Goal: Task Accomplishment & Management: Manage account settings

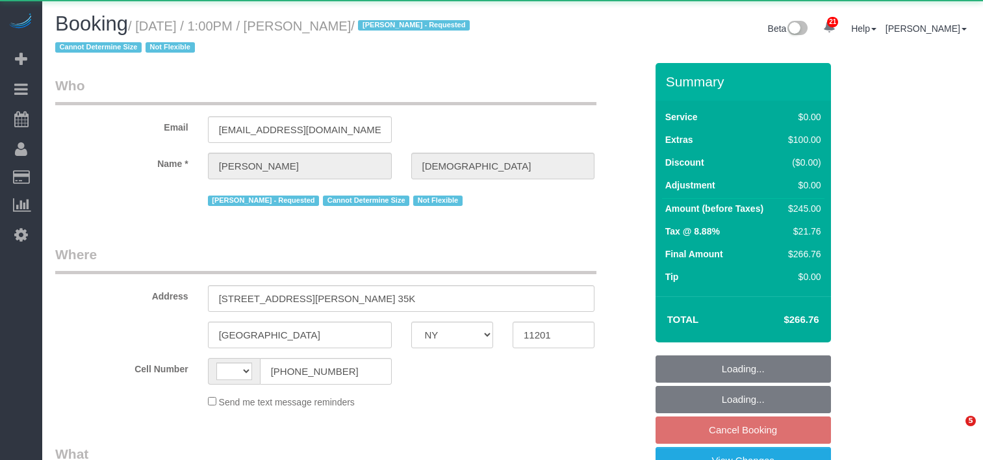
select select "NY"
select select "string:[GEOGRAPHIC_DATA]"
select select "object:811"
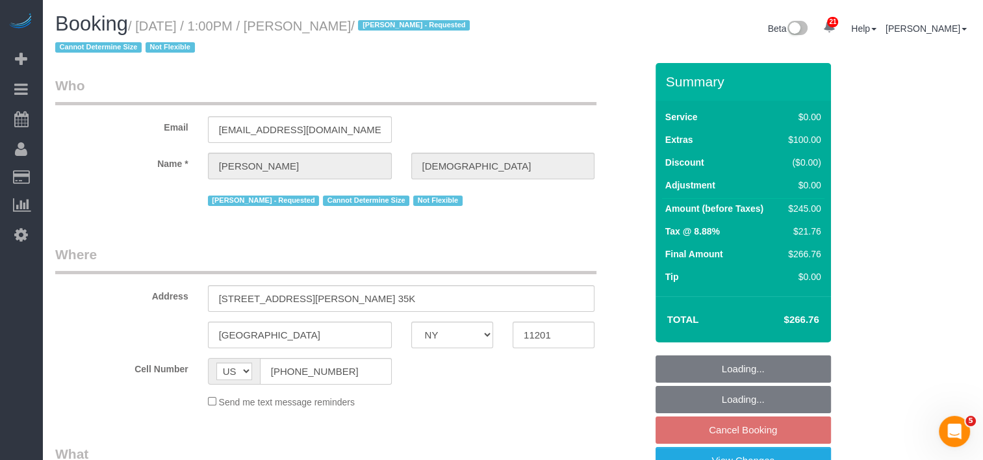
select select "1"
select select "string:stripe-pm_1QlXDe4VGloSiKo7mOoR9kTt"
select select "spot6"
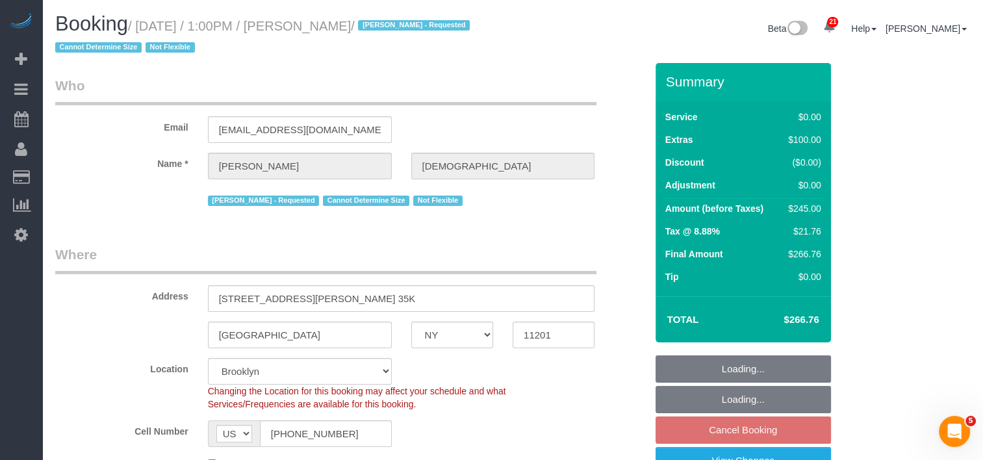
select select "object:1343"
select select
select select "number:58"
select select "number:90"
select select "number:15"
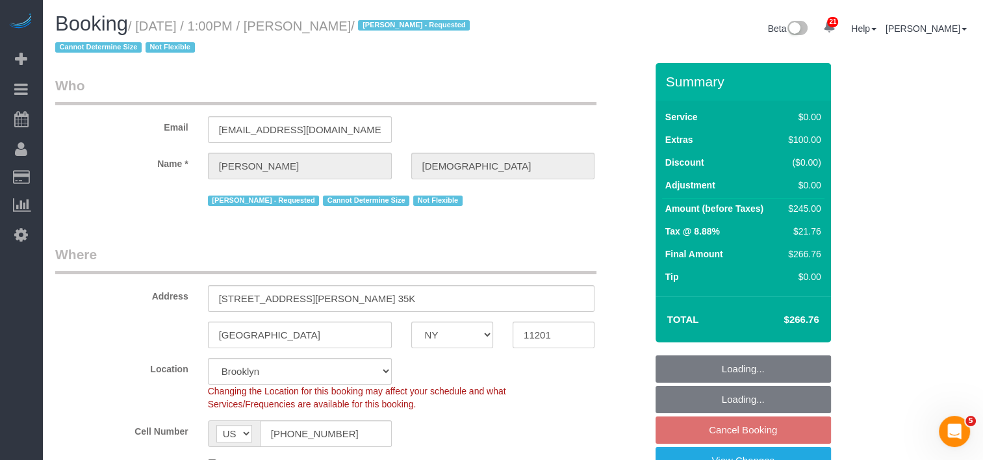
select select "number:5"
select select "spot66"
select select "1"
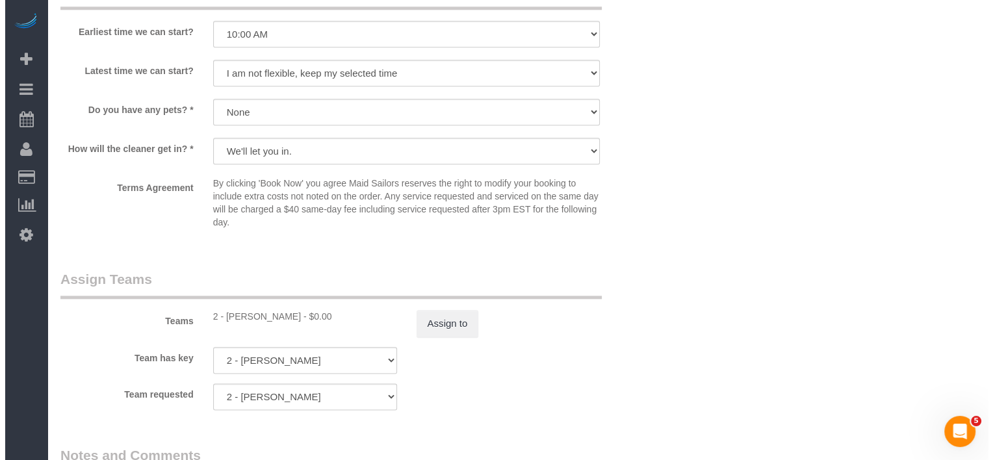
scroll to position [1624, 0]
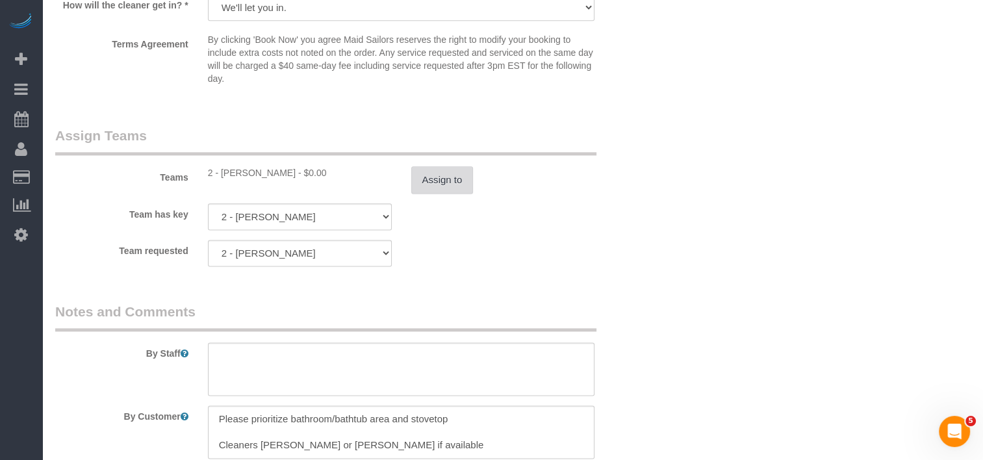
click at [447, 186] on button "Assign to" at bounding box center [442, 179] width 62 height 27
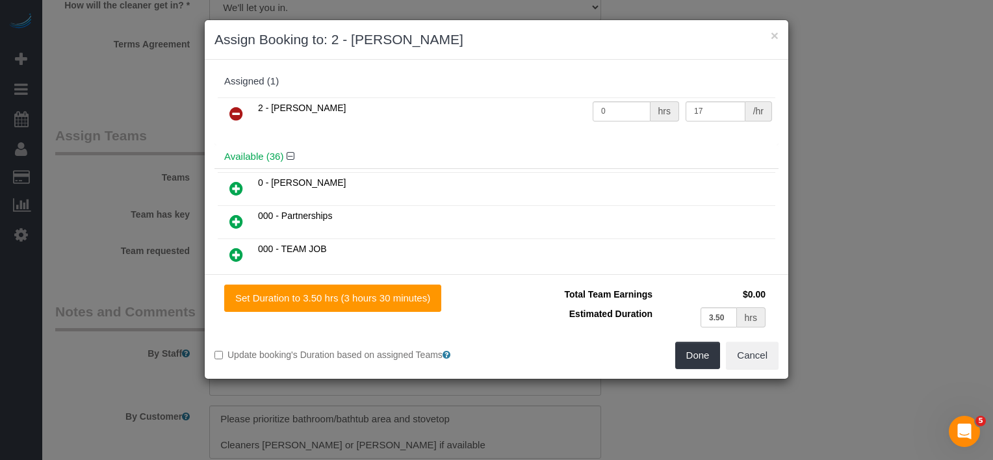
click at [240, 111] on icon at bounding box center [236, 114] width 14 height 16
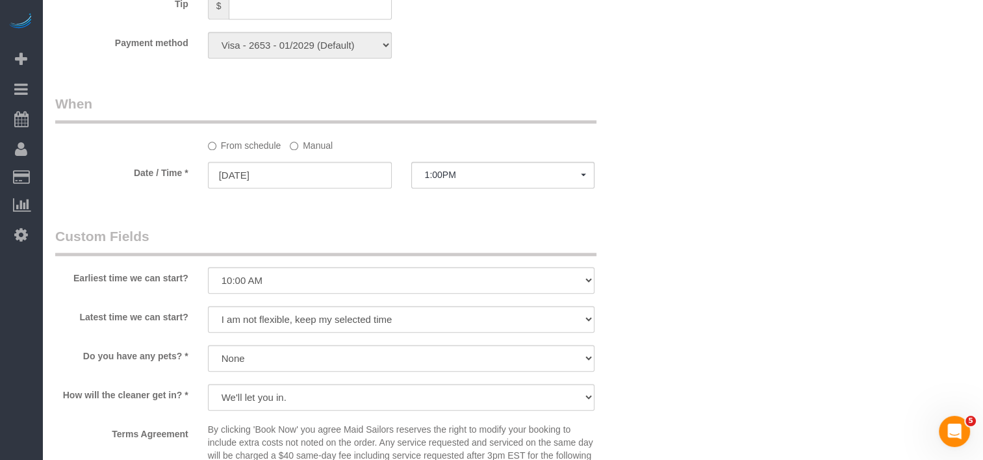
scroll to position [1234, 0]
click at [488, 180] on span "1:00PM" at bounding box center [503, 175] width 157 height 10
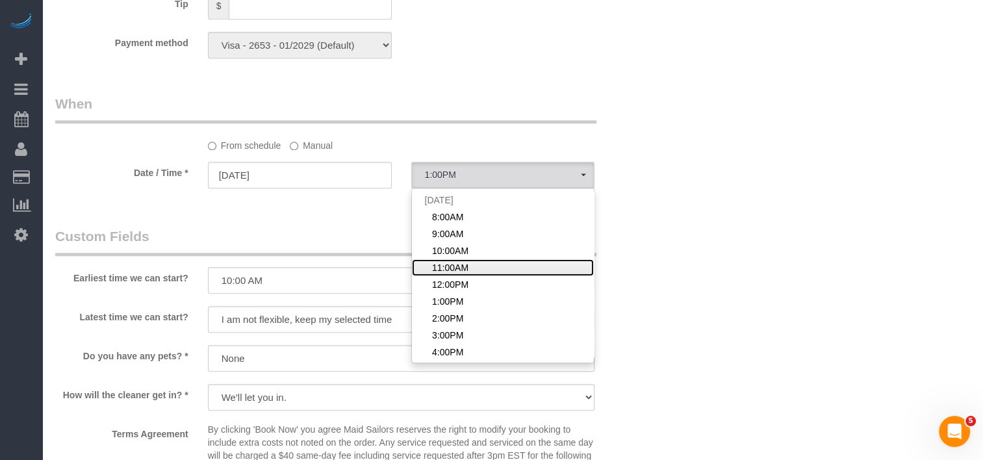
click at [481, 276] on link "11:00AM" at bounding box center [503, 267] width 183 height 17
select select "spot64"
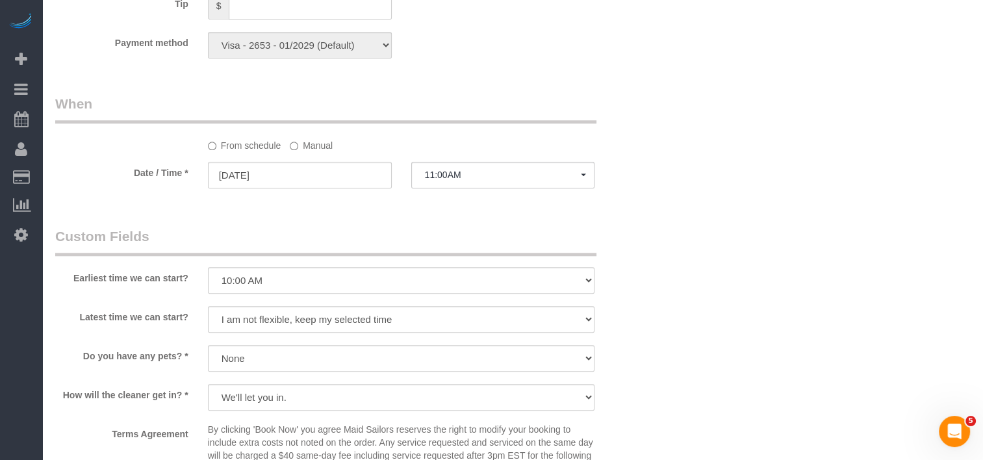
click at [285, 141] on div "From schedule Manual" at bounding box center [401, 143] width 407 height 18
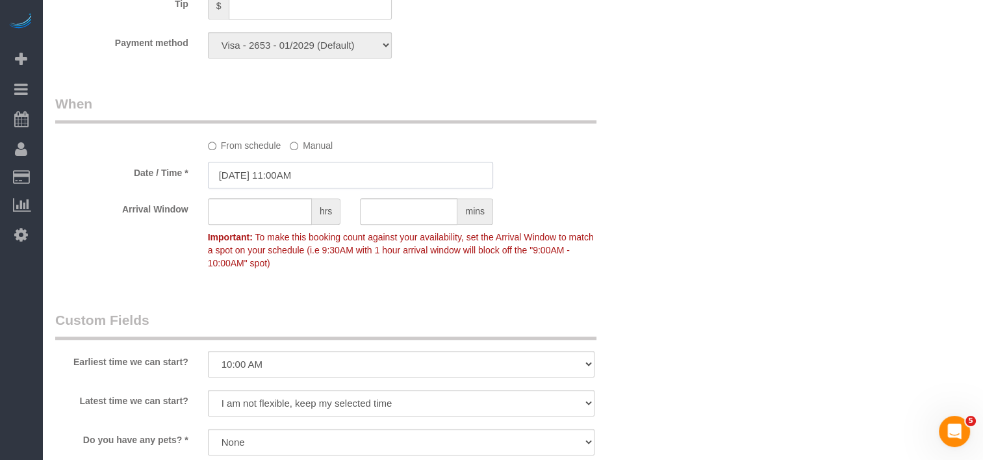
click at [312, 181] on input "09/20/2025 11:00AM" at bounding box center [350, 175] width 285 height 27
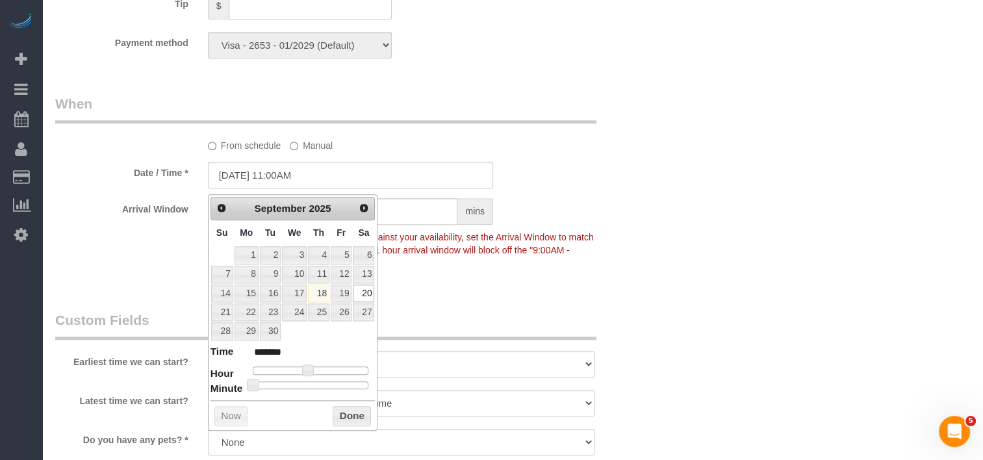
click at [307, 388] on div "Prev Next September 2025 Su Mo Tu We Th Fr Sa 1 2 3 4 5 6 7 8 9 10 11 12 13 14 …" at bounding box center [293, 312] width 170 height 236
type input "09/20/2025 11:25AM"
type input "*******"
click at [302, 381] on div at bounding box center [311, 385] width 116 height 8
type input "09/20/2025 11:30AM"
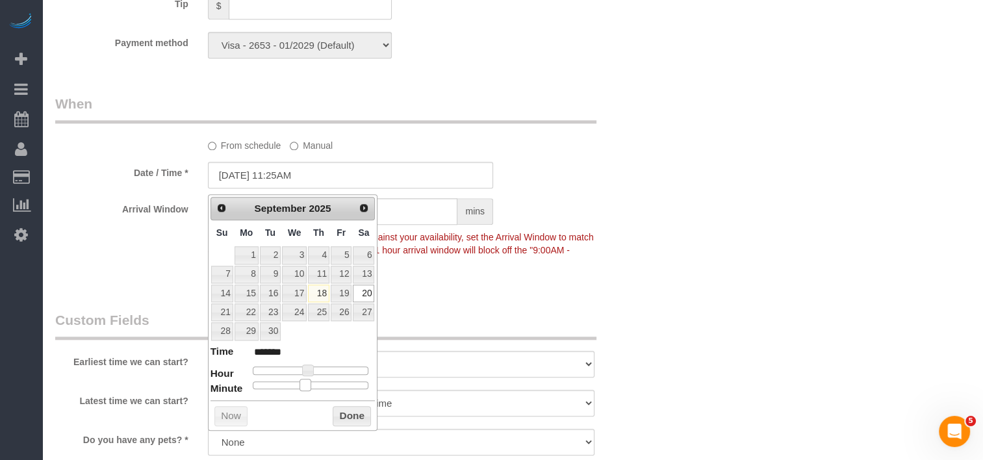
type input "*******"
drag, startPoint x: 302, startPoint y: 381, endPoint x: 314, endPoint y: 380, distance: 12.4
click at [314, 380] on span at bounding box center [316, 385] width 12 height 12
click at [341, 415] on button "Done" at bounding box center [352, 416] width 38 height 21
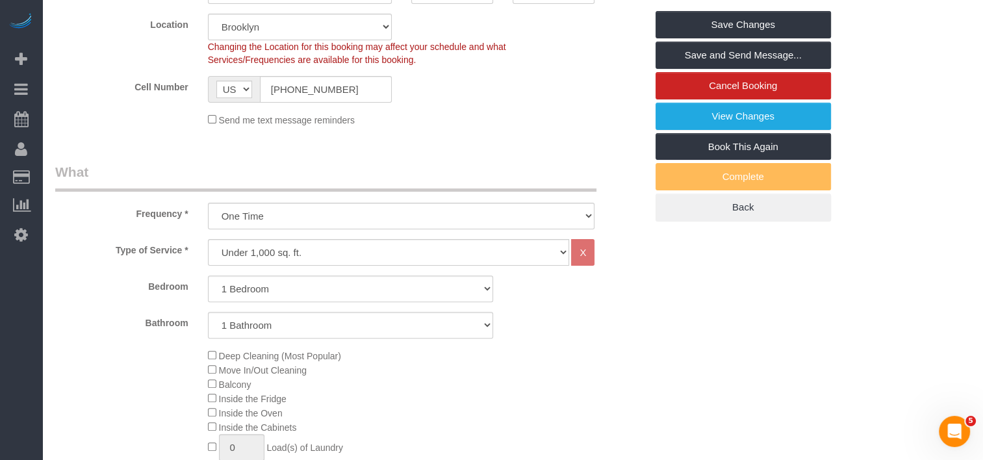
scroll to position [195, 0]
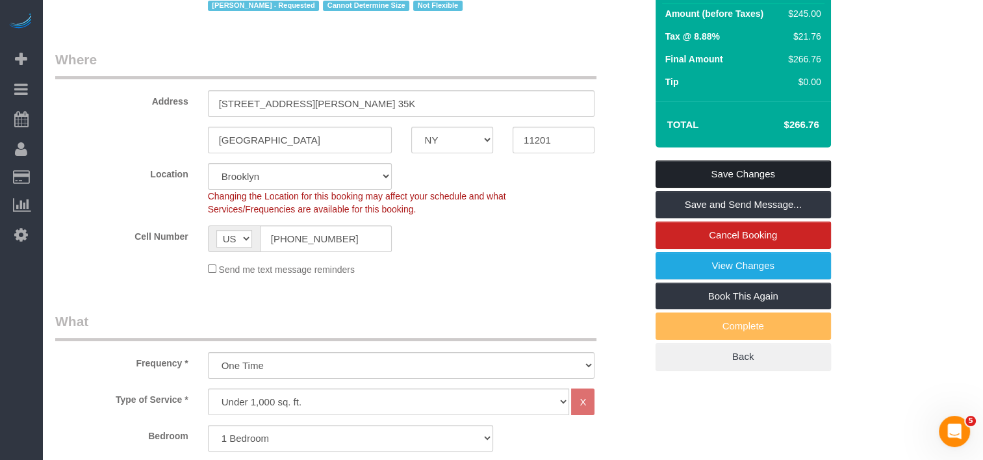
click at [691, 165] on link "Save Changes" at bounding box center [742, 173] width 175 height 27
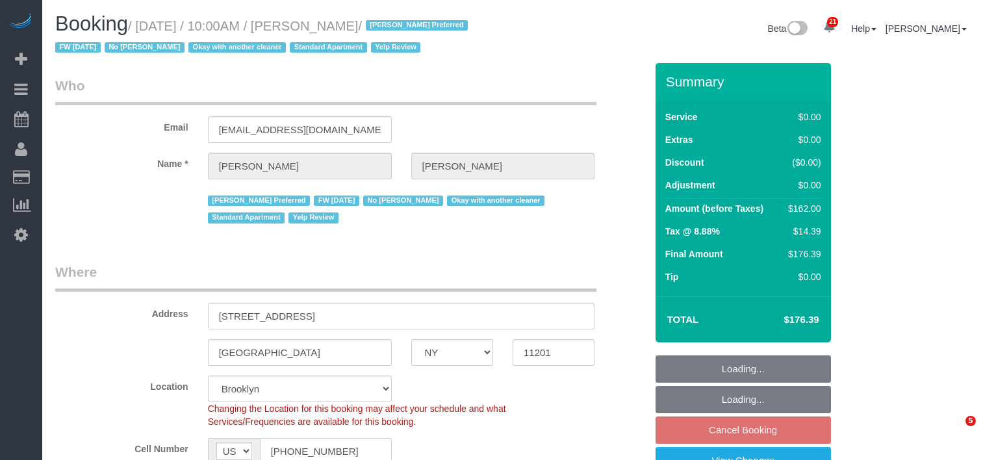
select select "NY"
select select "number:89"
select select "number:90"
select select "number:15"
select select "number:5"
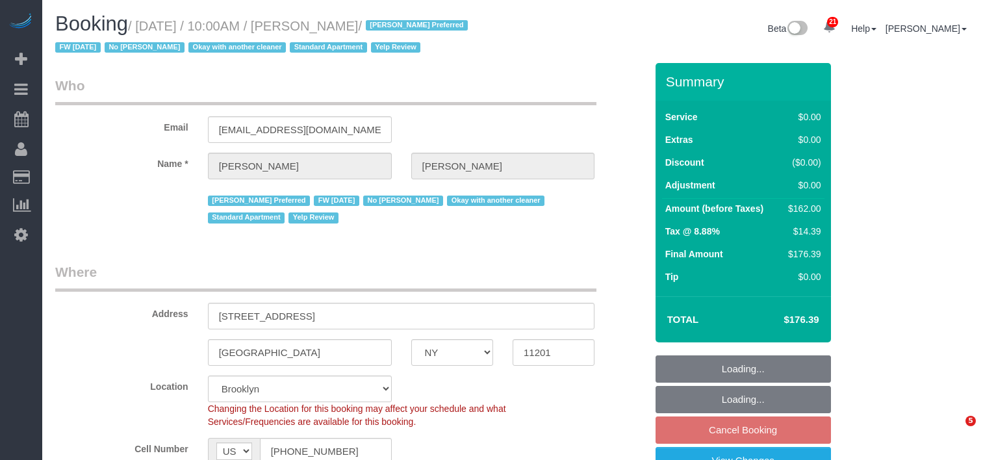
select select "number:21"
select select "object:1418"
select select "spot3"
select select "2"
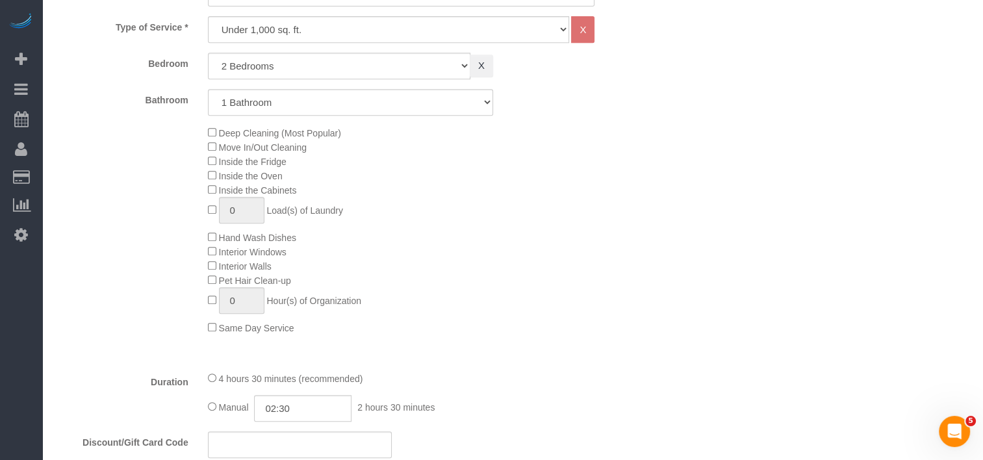
select select "2"
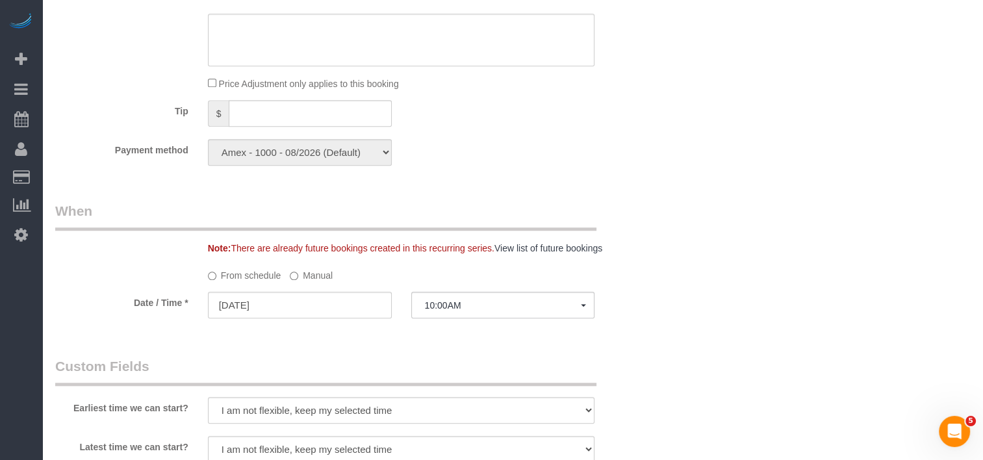
scroll to position [1104, 0]
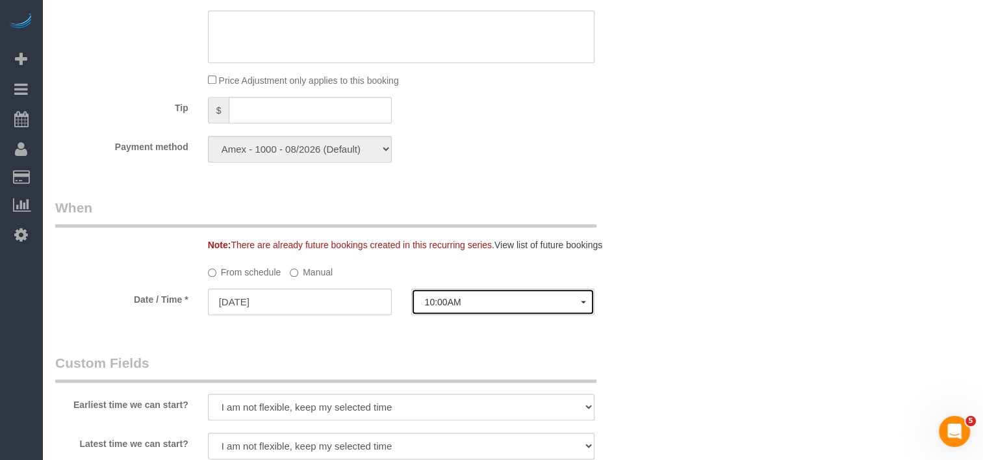
click at [469, 304] on span "10:00AM" at bounding box center [503, 302] width 157 height 10
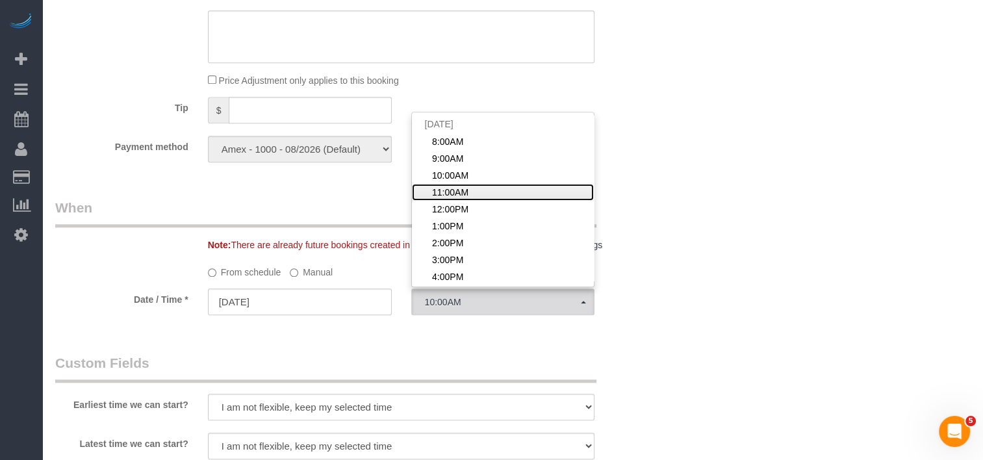
click at [465, 195] on span "11:00AM" at bounding box center [450, 192] width 36 height 13
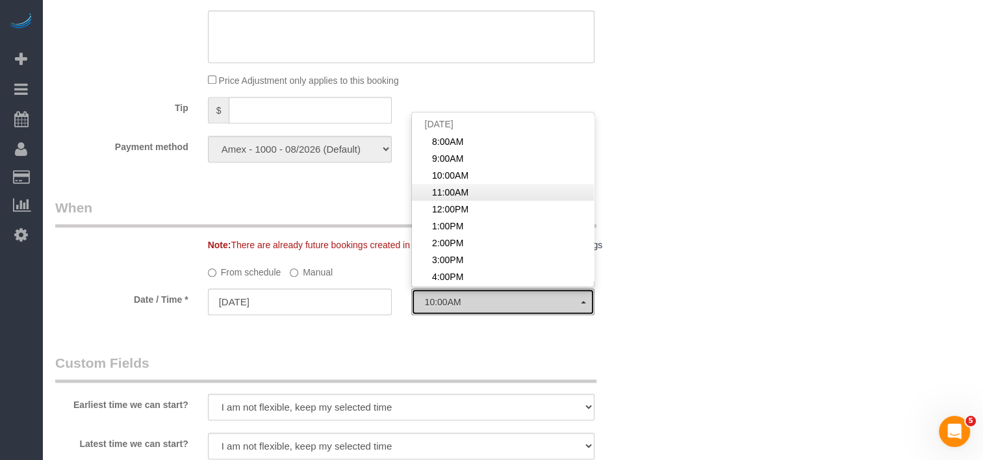
select select "spot4"
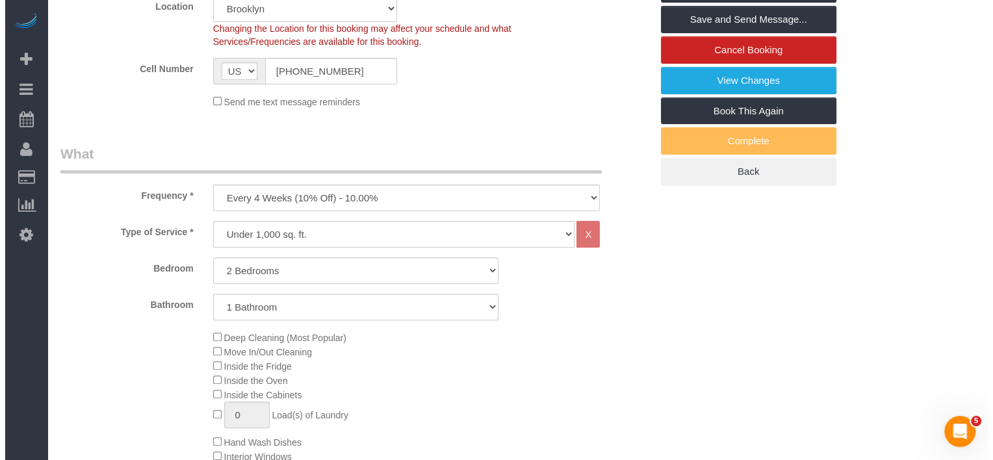
scroll to position [195, 0]
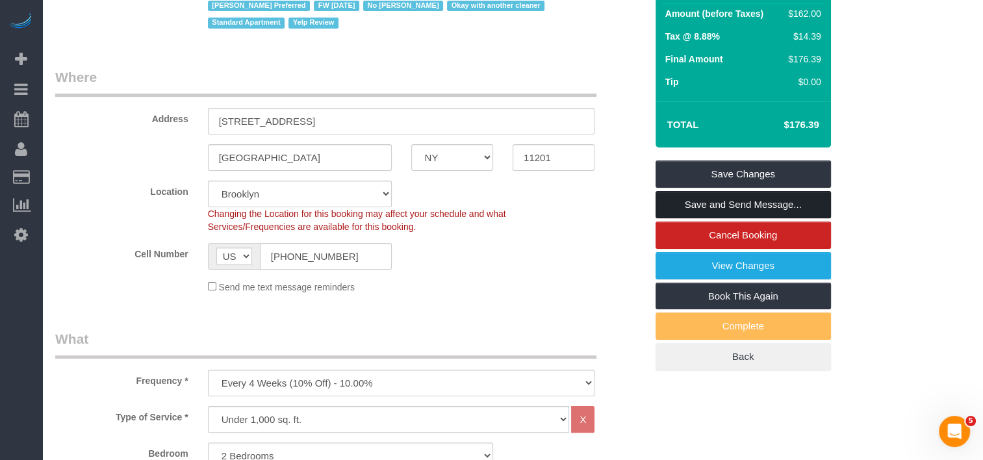
click at [685, 203] on link "Save and Send Message..." at bounding box center [742, 204] width 175 height 27
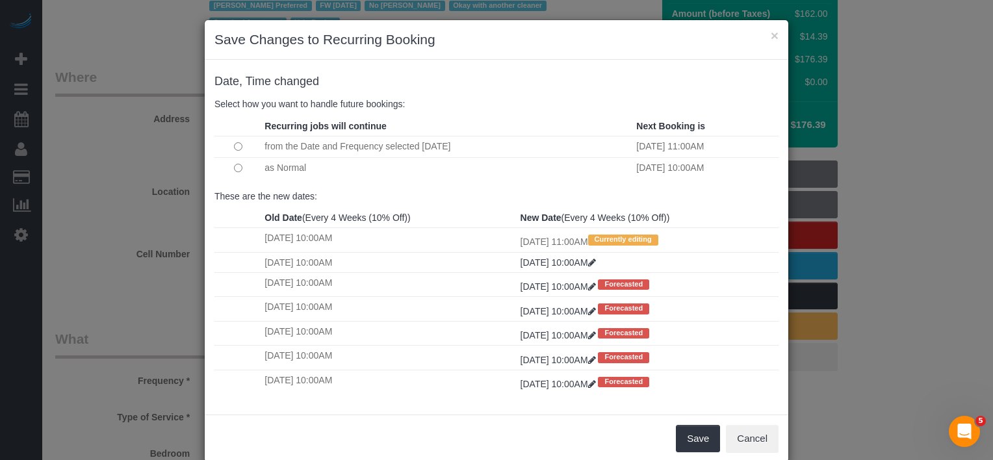
click at [591, 432] on div "Save Cancel" at bounding box center [496, 437] width 583 height 47
drag, startPoint x: 672, startPoint y: 444, endPoint x: 637, endPoint y: 431, distance: 38.0
click at [637, 431] on div "Save Cancel" at bounding box center [496, 437] width 583 height 47
click at [690, 445] on button "Save" at bounding box center [698, 438] width 44 height 27
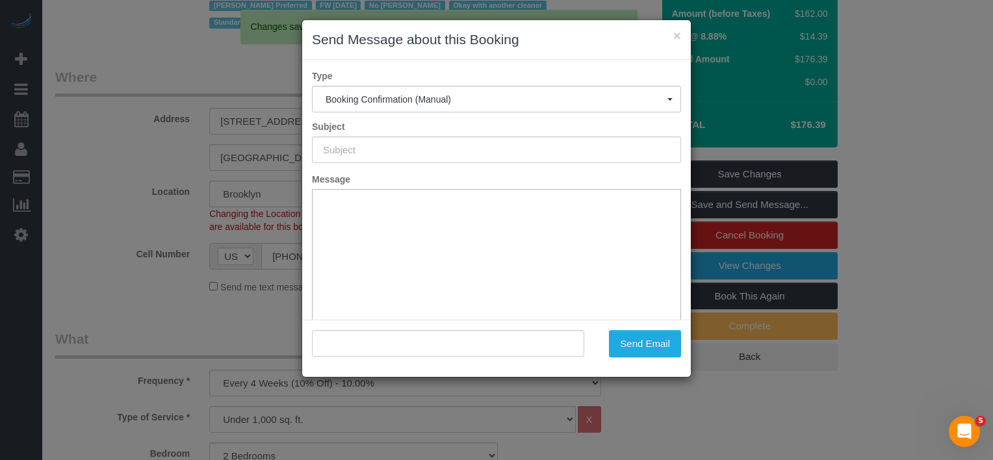
type input "Cleaning Confirmed for 09/20/2025 at 11:00am"
type input ""Elizabeth Wisecarver" <wisecaeb@gmail.com>"
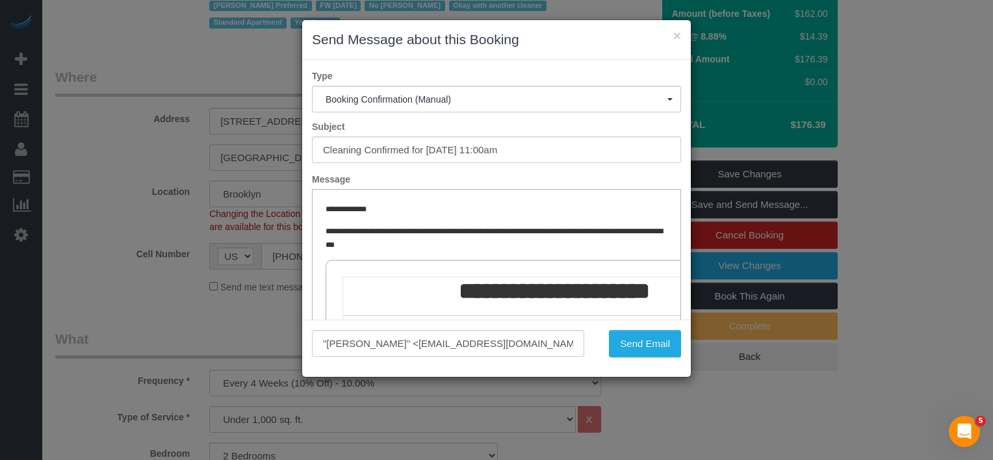
scroll to position [0, 0]
click at [647, 335] on button "Send Email" at bounding box center [645, 343] width 72 height 27
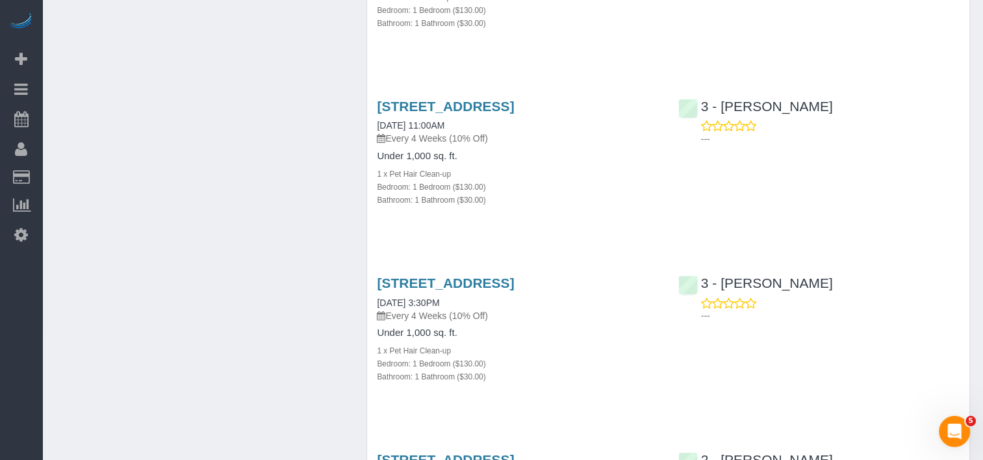
scroll to position [1104, 0]
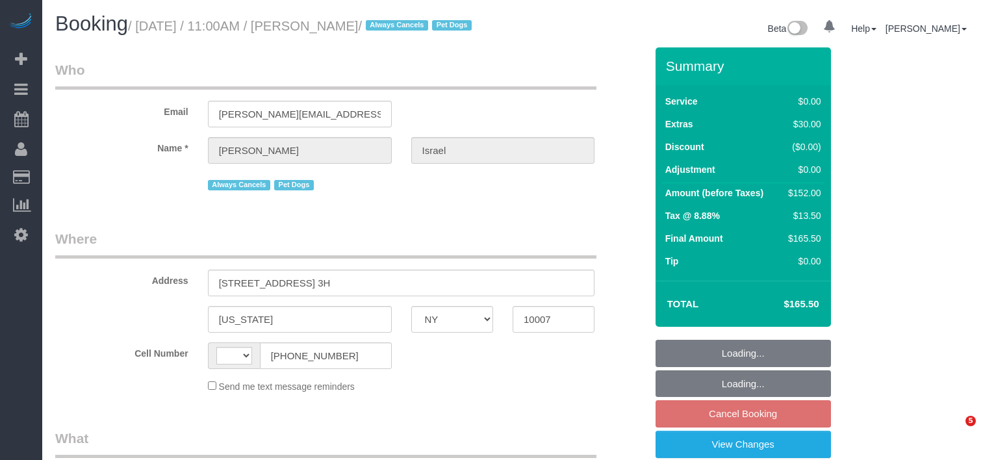
select select "NY"
select select "string:[GEOGRAPHIC_DATA]"
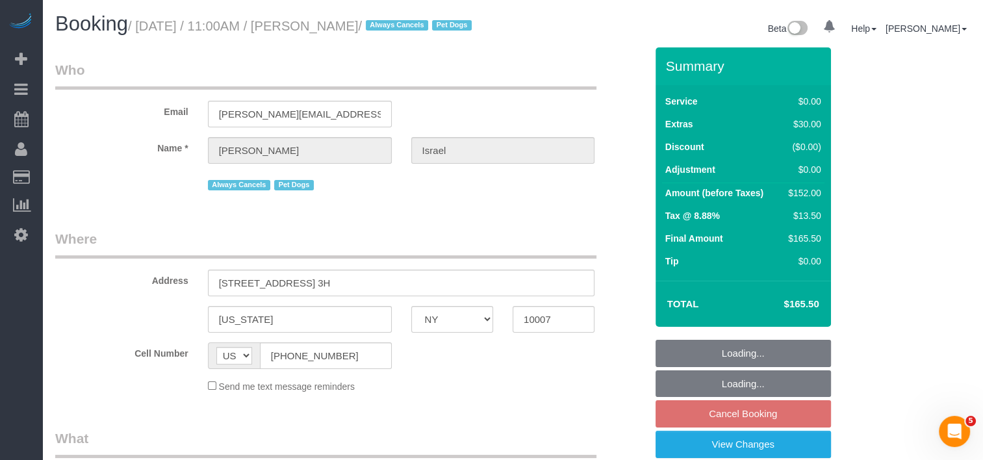
select select "object:906"
select select "1"
select select "string:stripe-pm_1QEtfF4VGloSiKo765AopLp7"
select select "spot4"
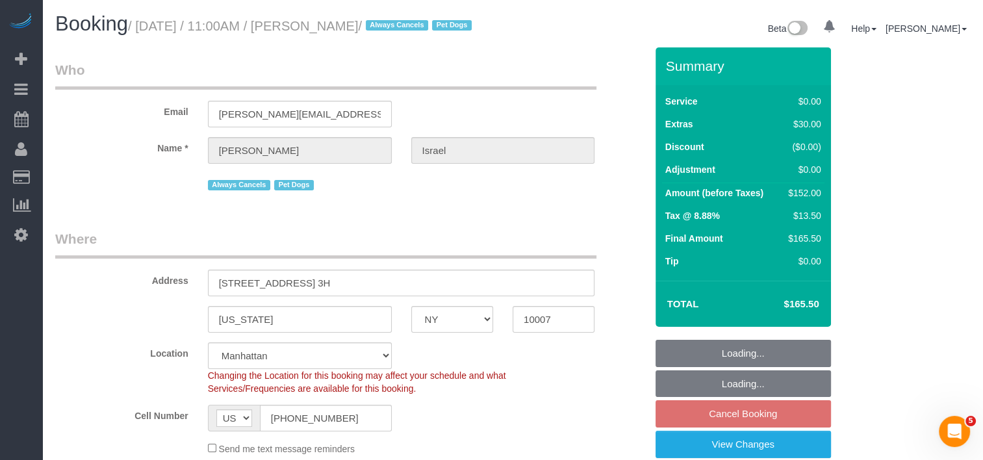
select select "object:1368"
select select "1"
select select "number:89"
select select "number:90"
select select "number:13"
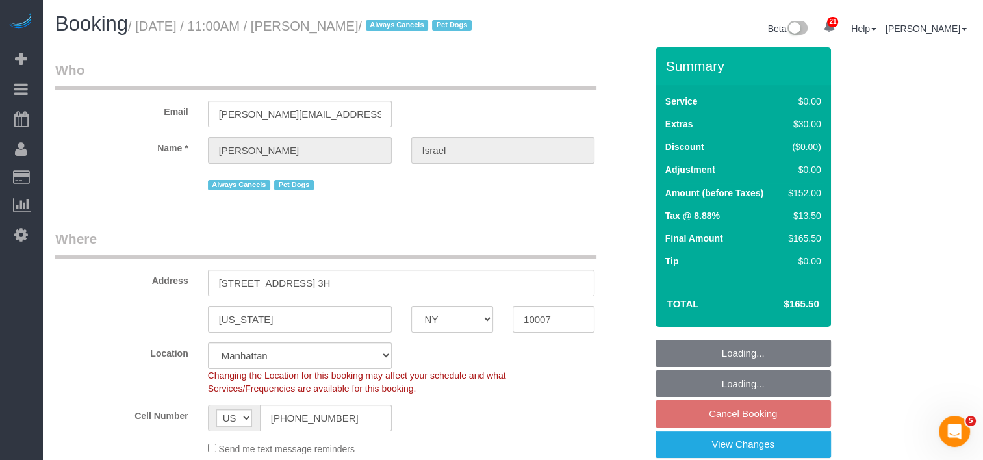
select select "number:6"
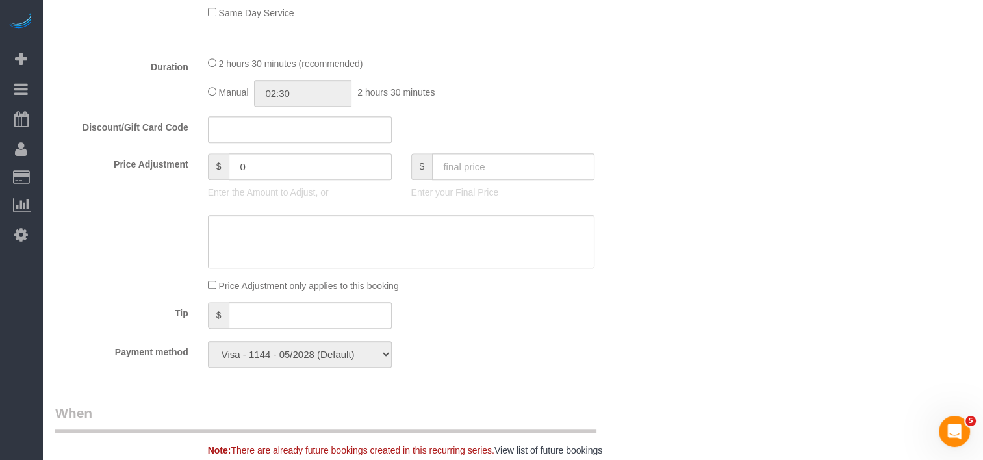
scroll to position [1169, 0]
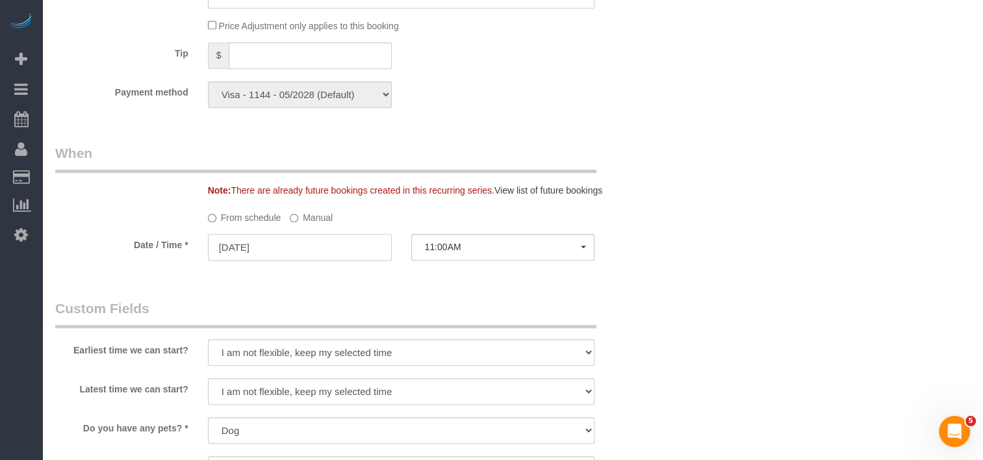
click at [247, 261] on input "[DATE]" at bounding box center [300, 247] width 184 height 27
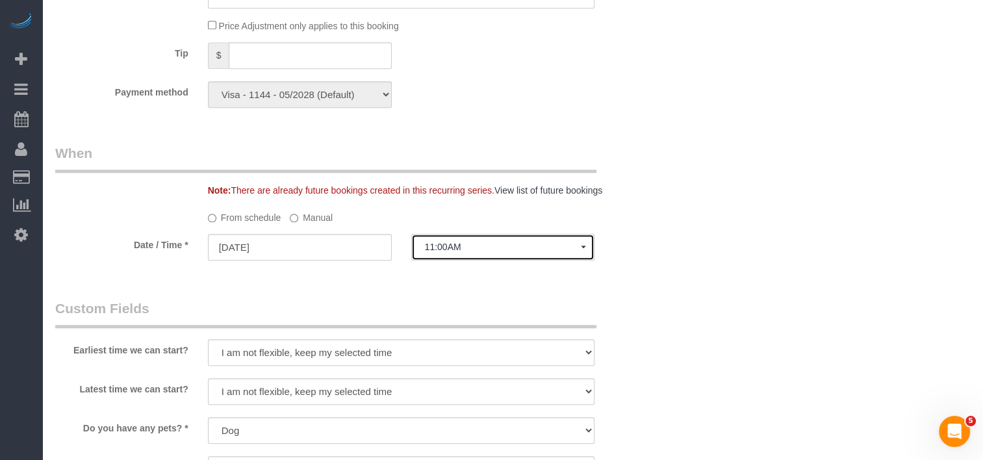
click at [453, 252] on span "11:00AM" at bounding box center [503, 247] width 157 height 10
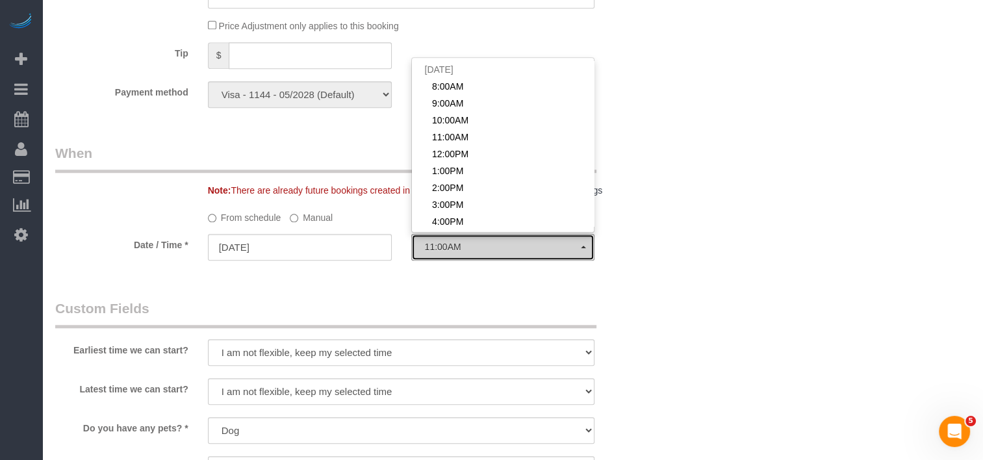
click at [453, 252] on span "11:00AM" at bounding box center [503, 247] width 157 height 10
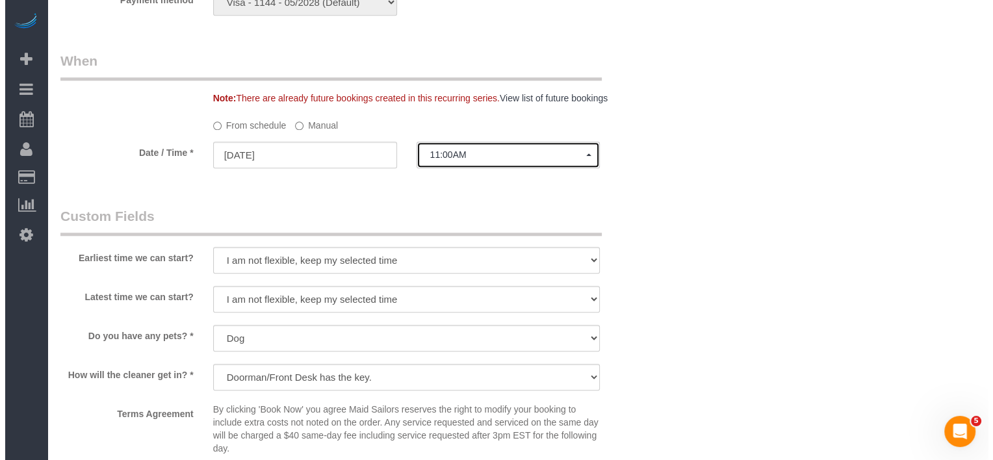
scroll to position [1559, 0]
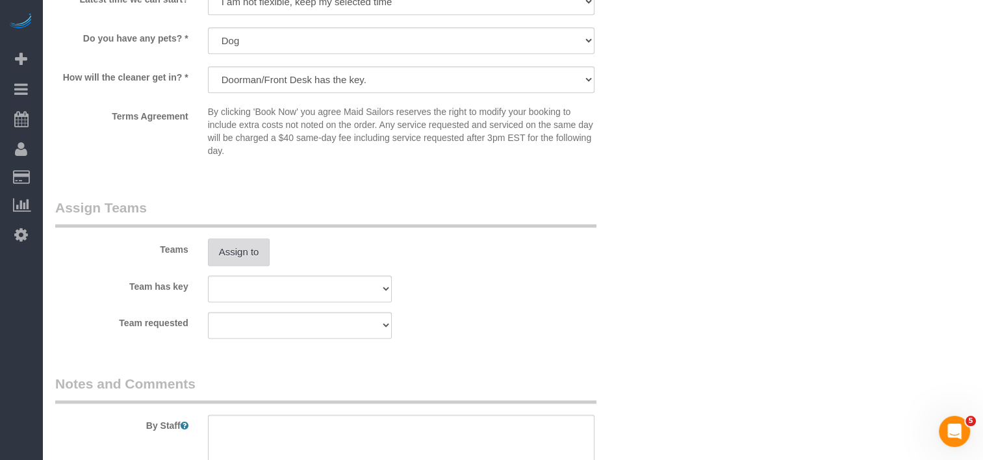
click at [262, 266] on button "Assign to" at bounding box center [239, 251] width 62 height 27
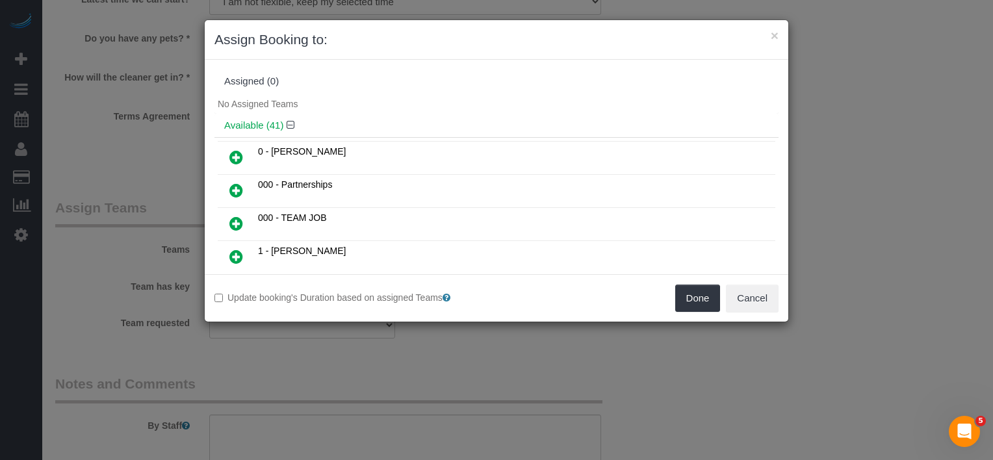
scroll to position [2803, 0]
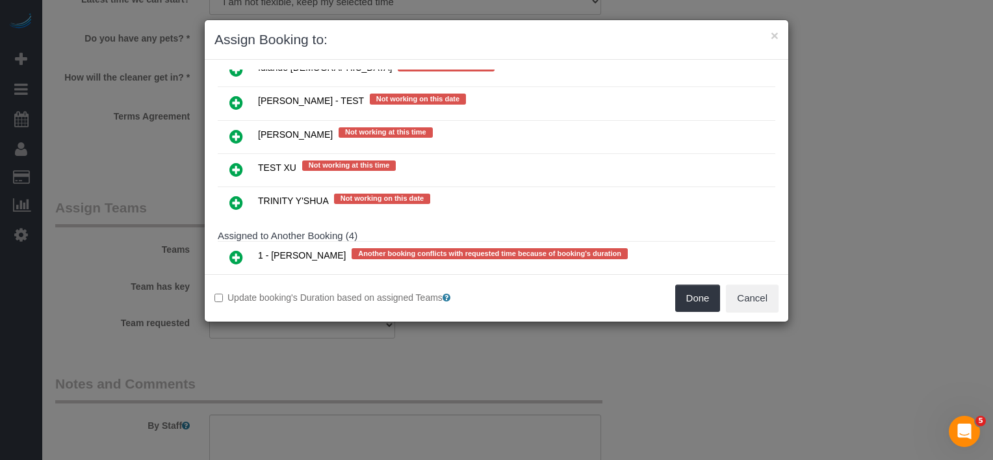
click at [231, 249] on icon at bounding box center [236, 257] width 14 height 16
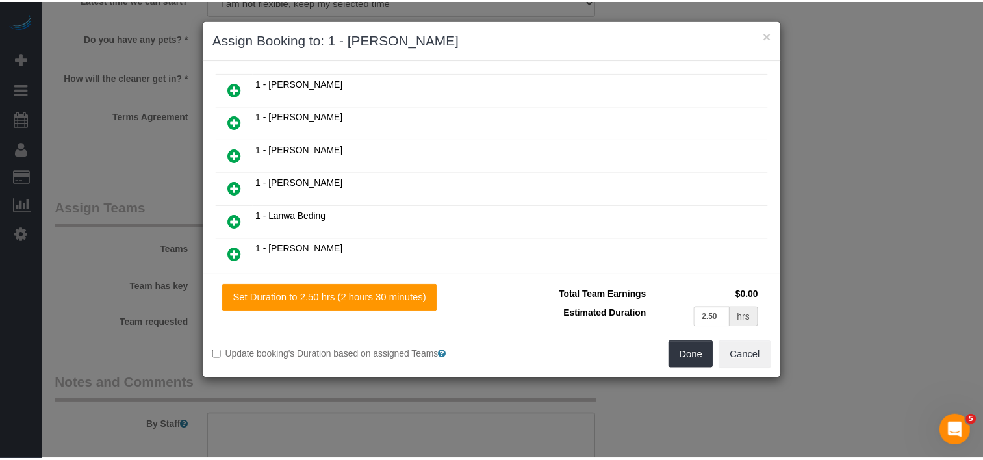
scroll to position [0, 0]
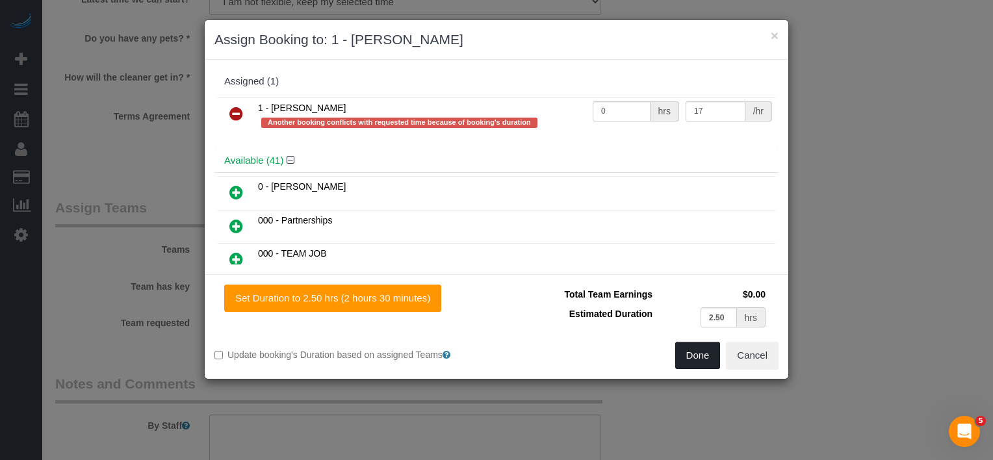
click at [691, 354] on button "Done" at bounding box center [697, 355] width 45 height 27
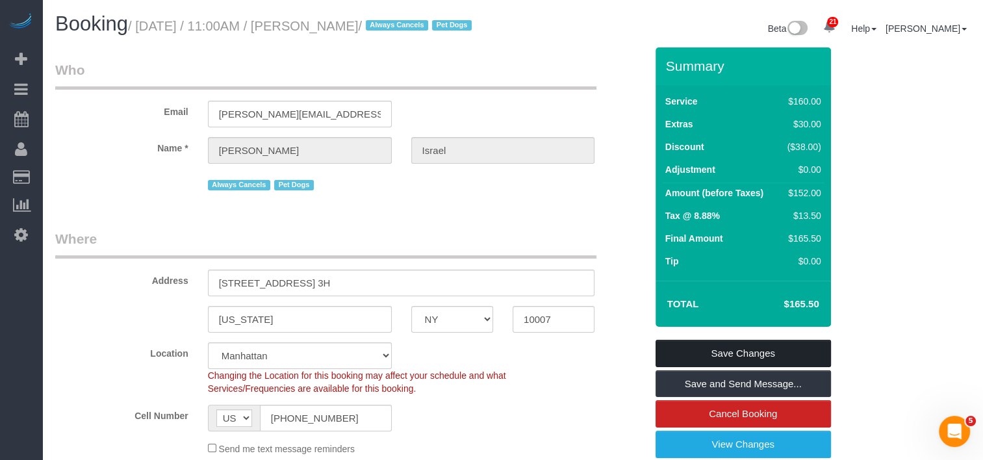
click at [738, 363] on link "Save Changes" at bounding box center [742, 353] width 175 height 27
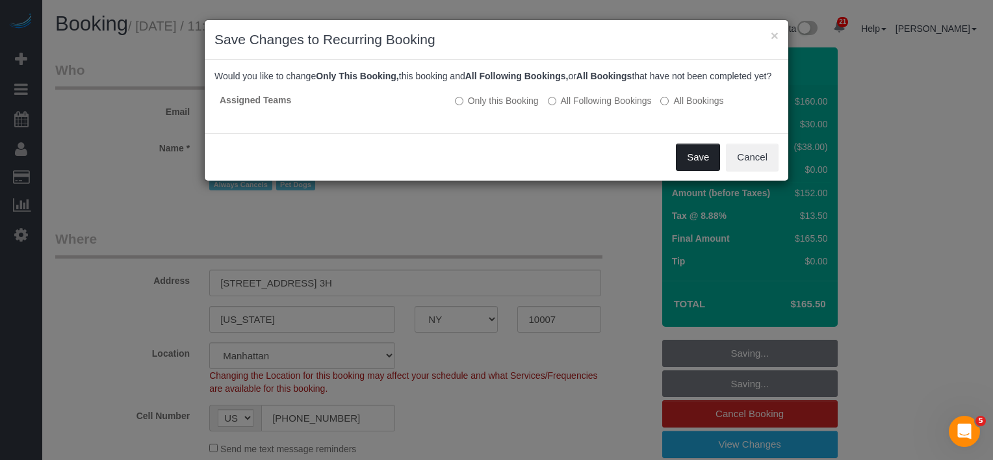
click at [689, 171] on button "Save" at bounding box center [698, 157] width 44 height 27
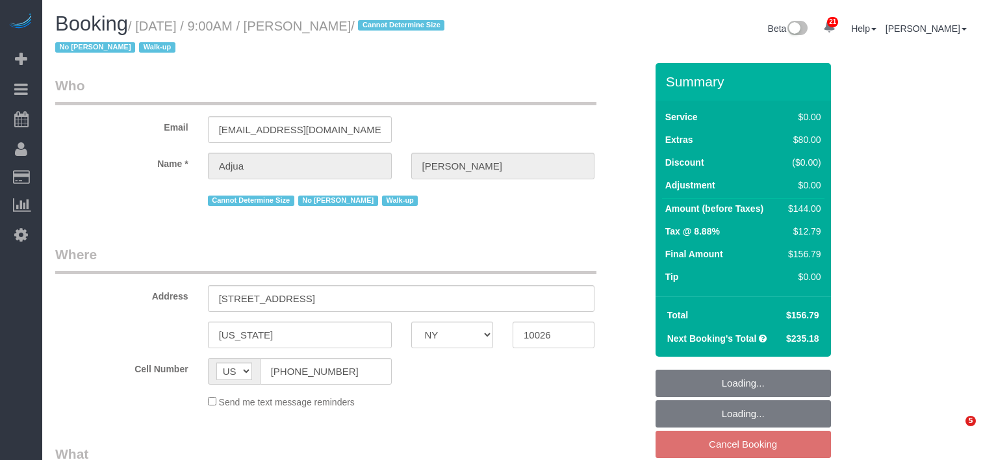
select select "NY"
select select "spot2"
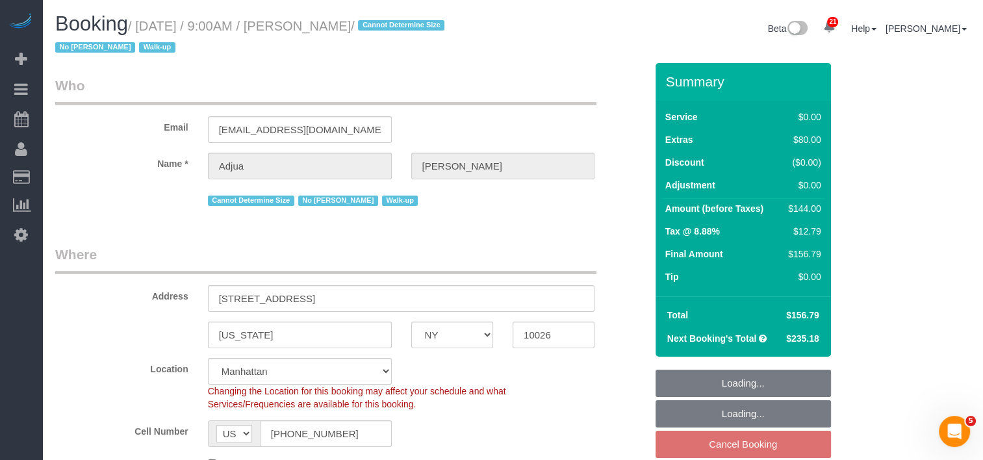
select select "object:828"
select select "string:stripe-pm_1S8lsl4VGloSiKo7I1XHh1bd"
select select "1"
select select "number:57"
select select "number:71"
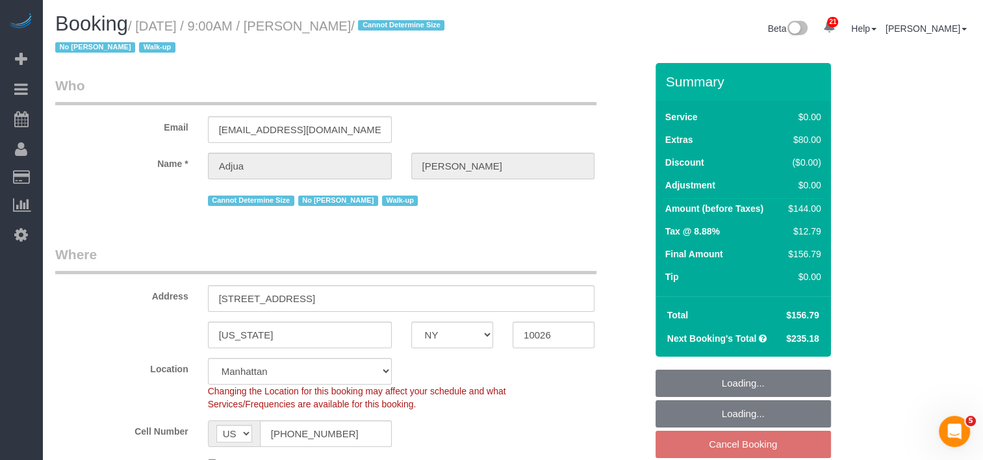
select select "number:15"
select select "number:5"
select select "1"
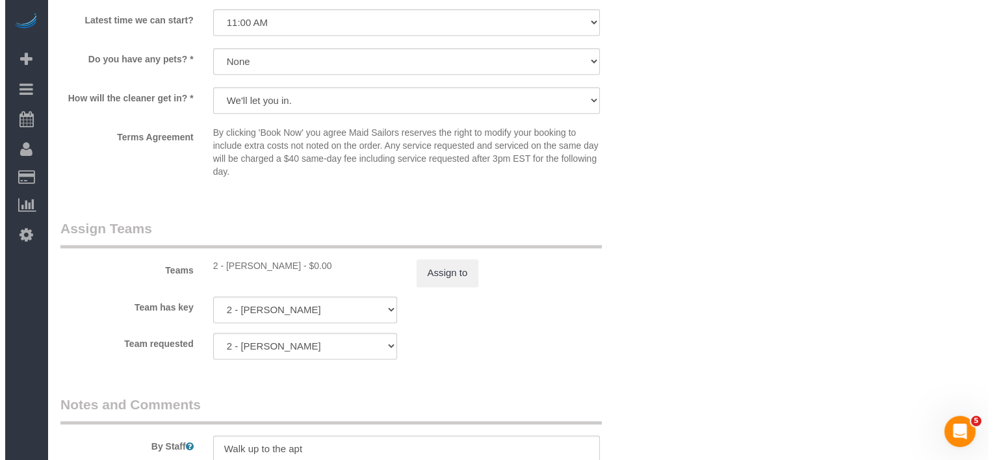
scroll to position [1689, 0]
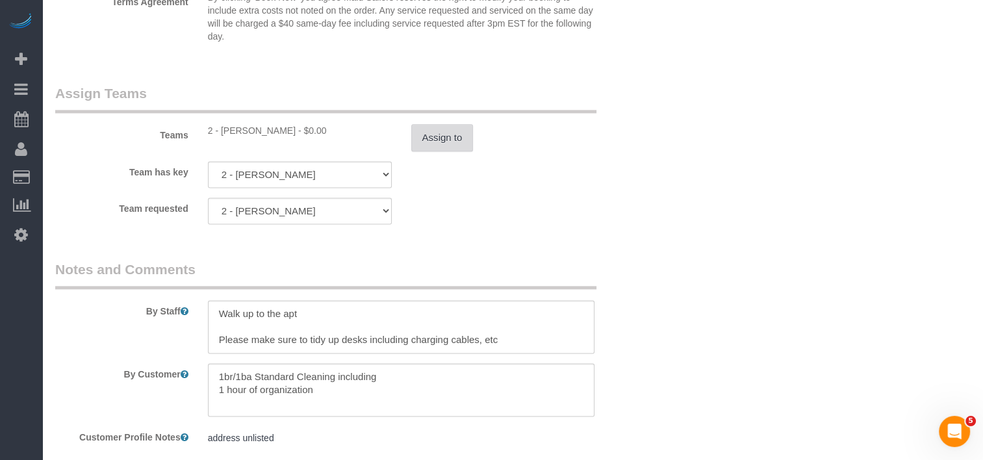
click at [430, 133] on button "Assign to" at bounding box center [442, 137] width 62 height 27
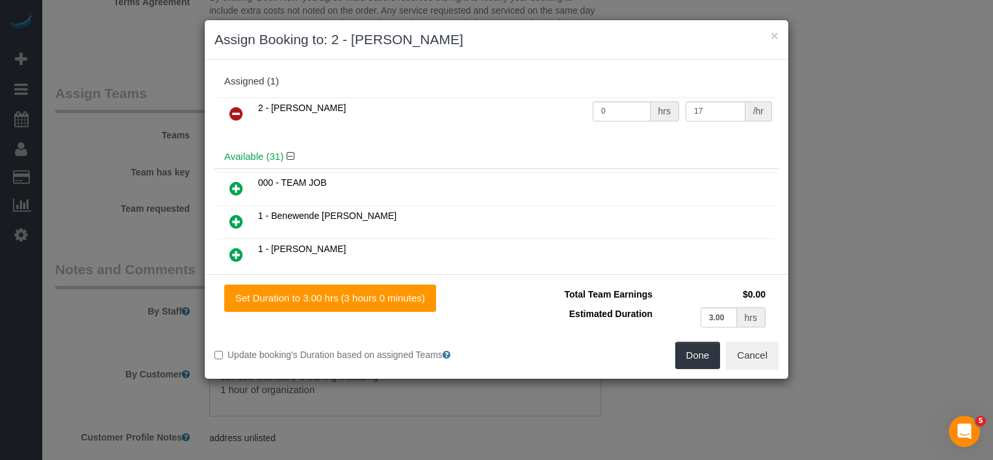
click at [243, 107] on link at bounding box center [236, 114] width 31 height 26
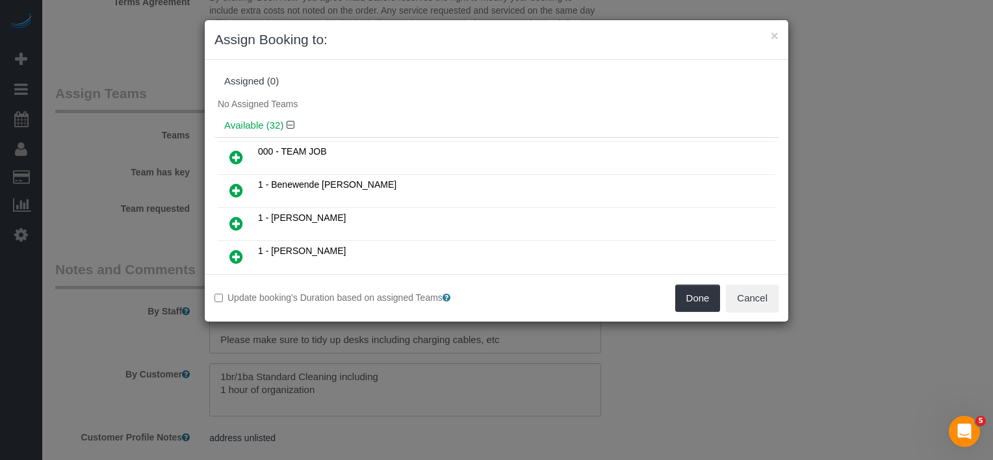
scroll to position [145, 0]
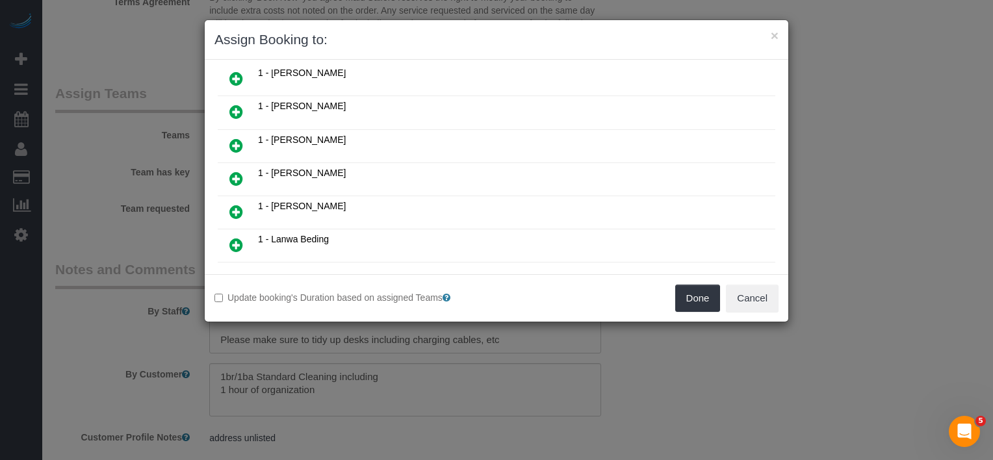
click at [227, 170] on link at bounding box center [236, 179] width 31 height 26
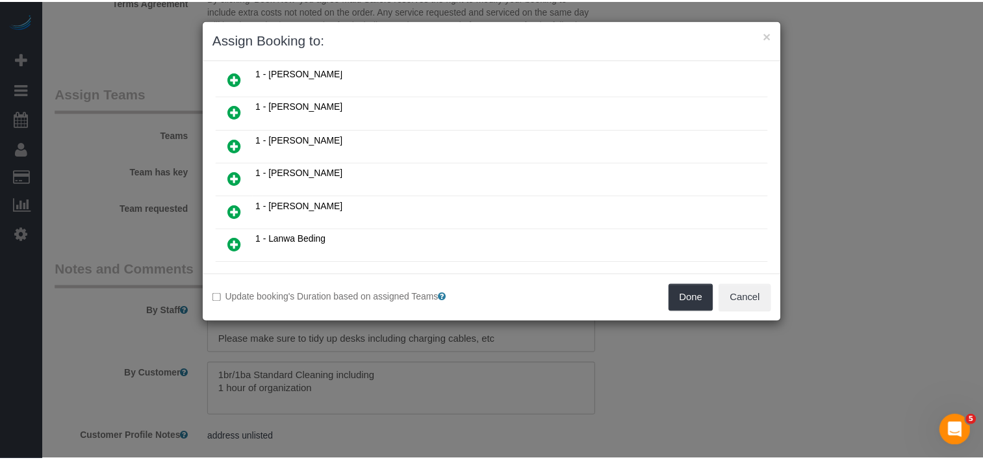
scroll to position [175, 0]
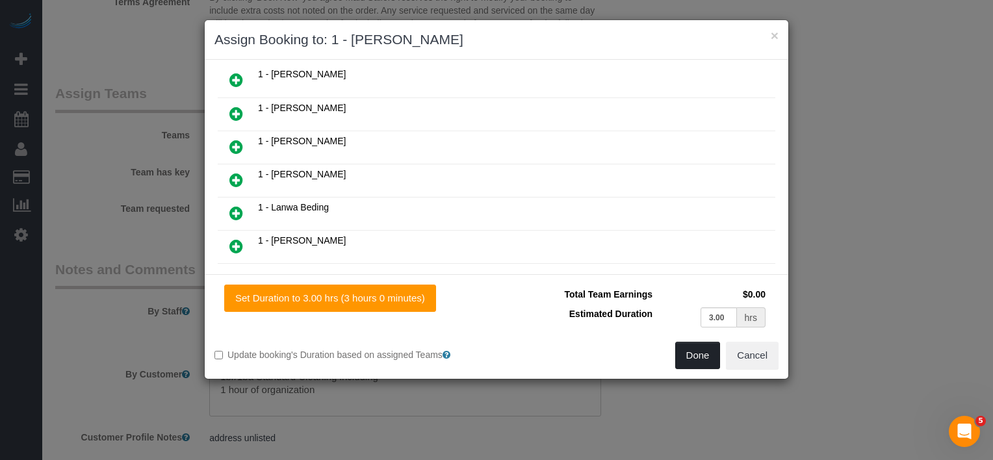
click at [685, 359] on button "Done" at bounding box center [697, 355] width 45 height 27
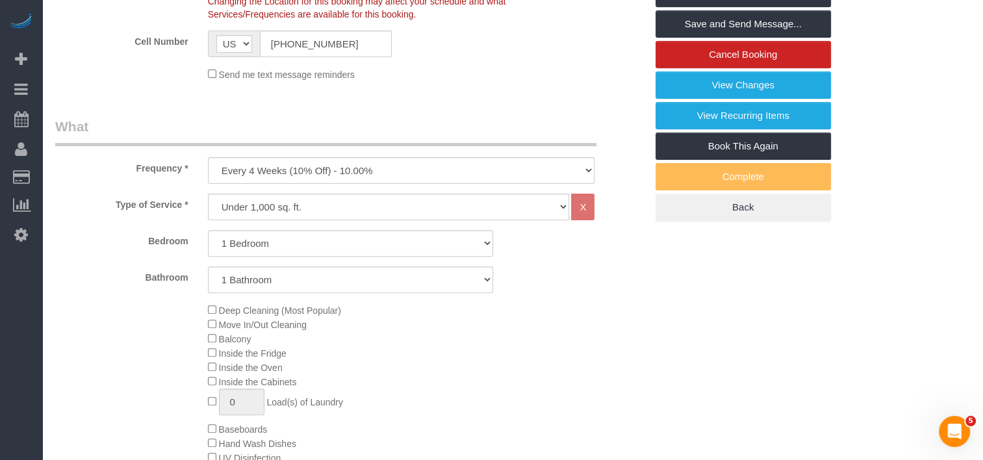
scroll to position [65, 0]
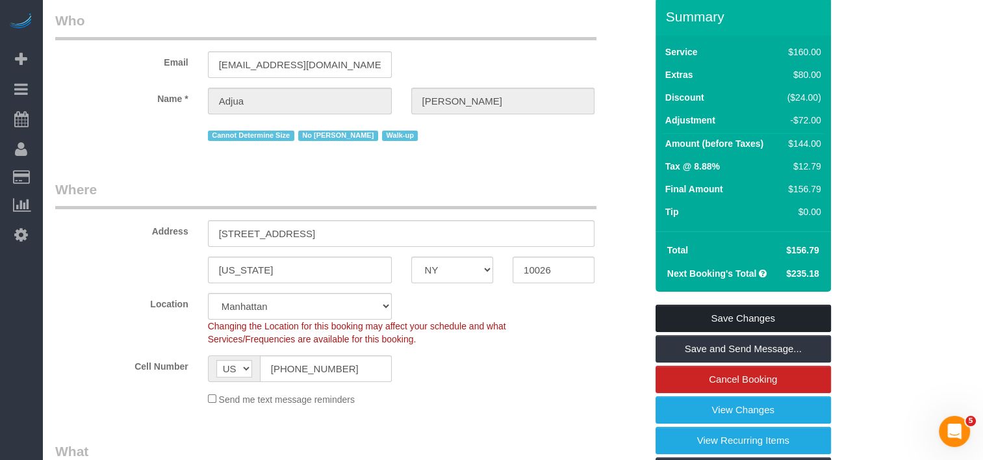
click at [709, 312] on link "Save Changes" at bounding box center [742, 318] width 175 height 27
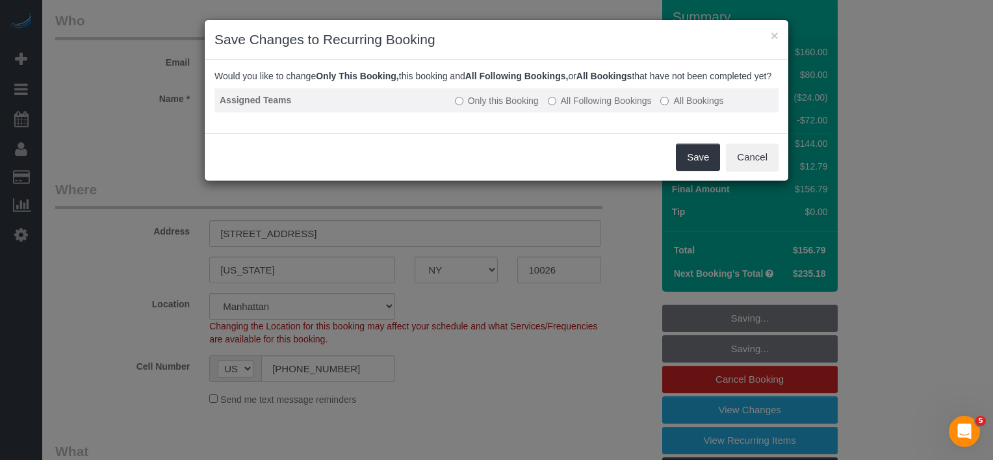
click at [555, 112] on td "Only this Booking All Following Bookings All Bookings" at bounding box center [614, 100] width 329 height 24
click at [548, 107] on label "All Following Bookings" at bounding box center [600, 100] width 104 height 13
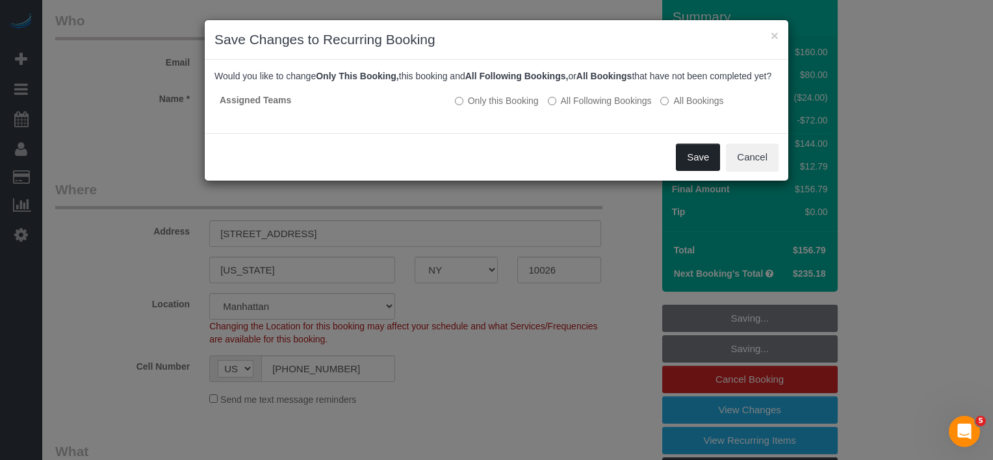
click at [694, 171] on button "Save" at bounding box center [698, 157] width 44 height 27
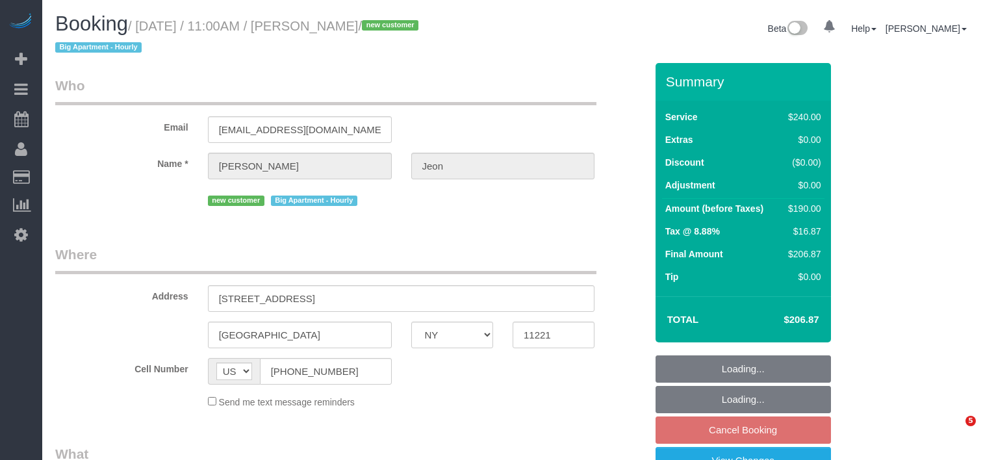
select select "NY"
select select "spot4"
select select "object:808"
select select "180"
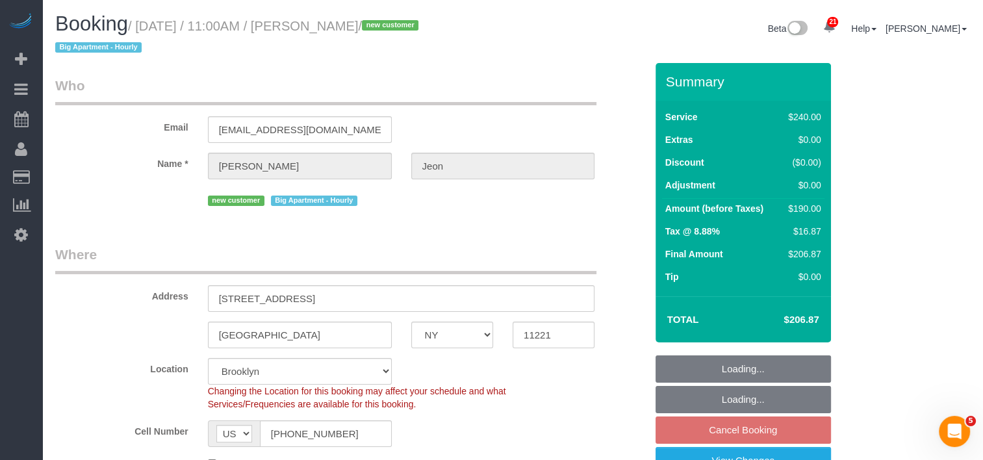
select select "spot64"
select select "object:1309"
select select "string:stripe-pm_1S812N4VGloSiKo7GBNWG5nl"
select select "number:58"
select select "number:72"
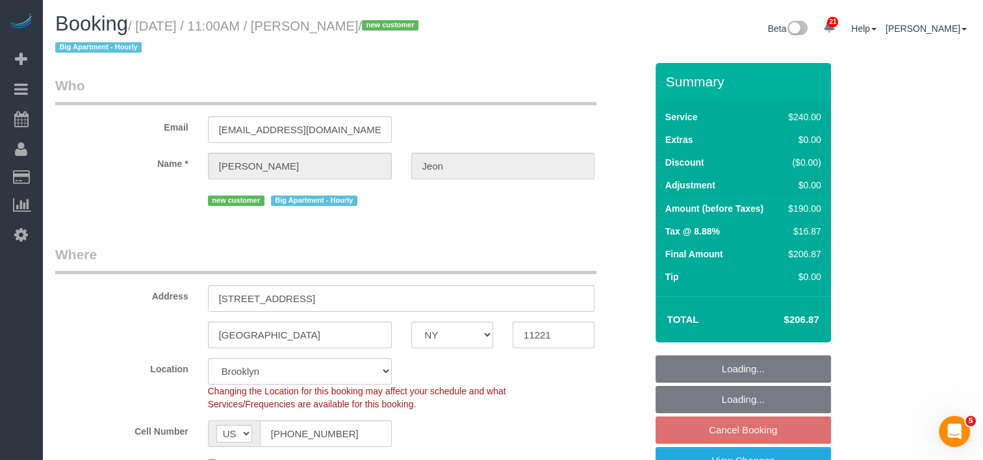
select select "number:15"
select select "number:5"
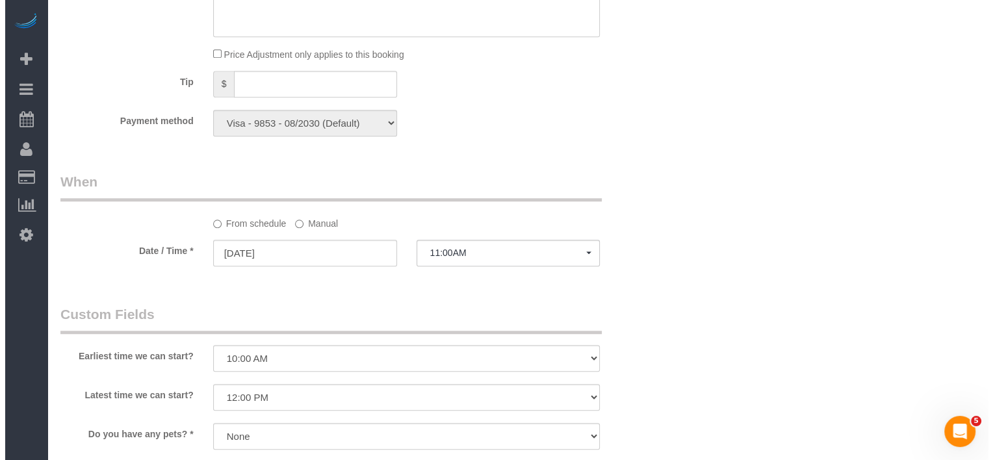
scroll to position [1104, 0]
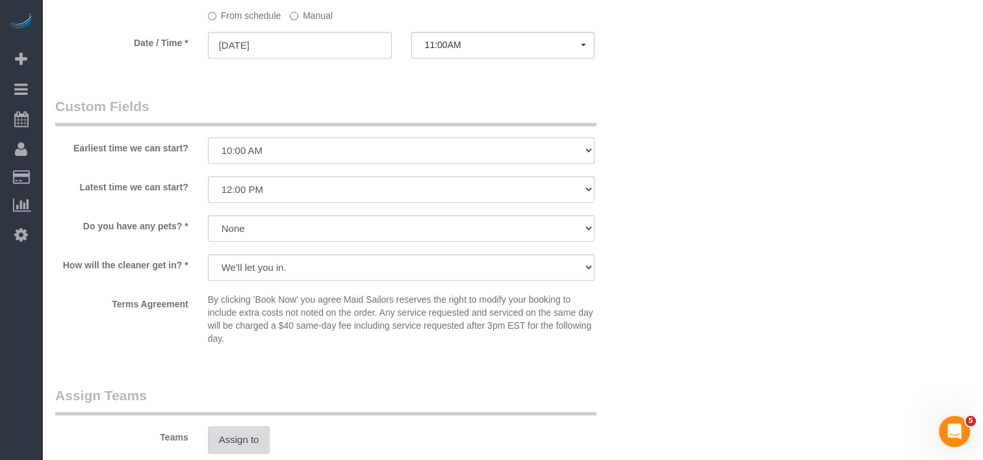
click at [249, 447] on button "Assign to" at bounding box center [239, 439] width 62 height 27
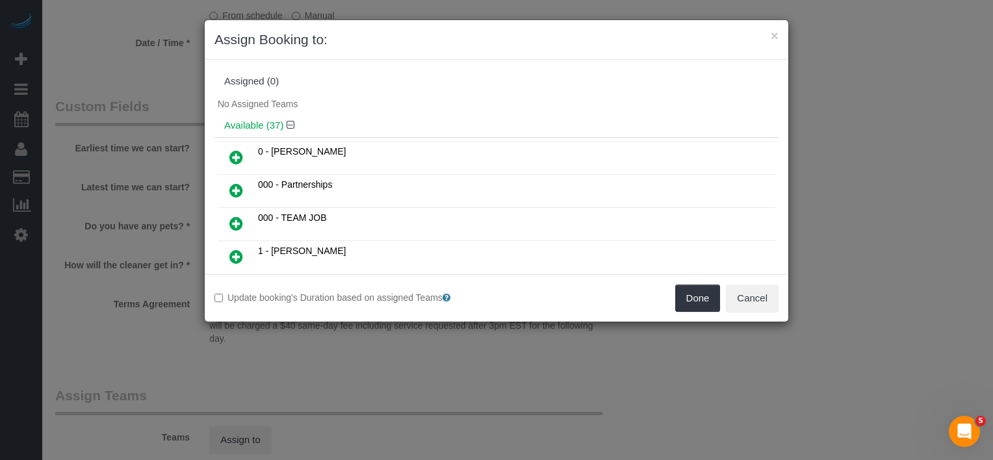
scroll to position [949, 0]
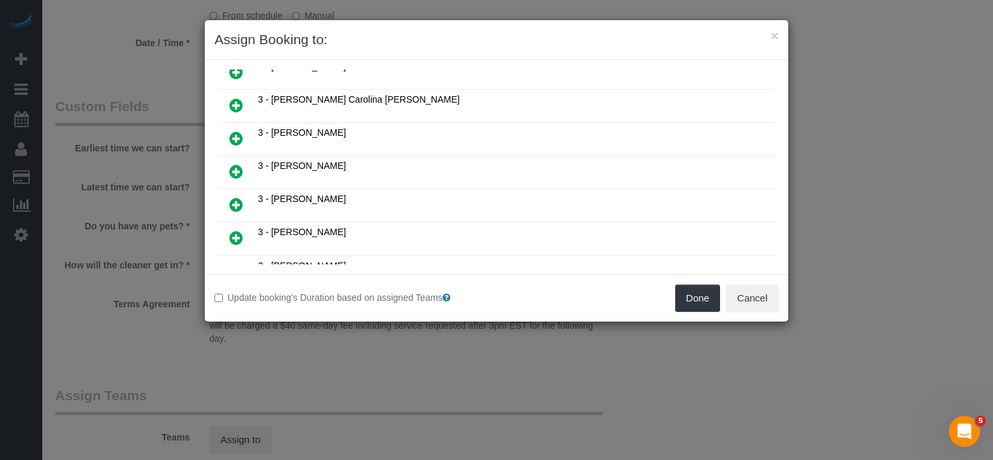
click at [235, 197] on icon at bounding box center [236, 205] width 14 height 16
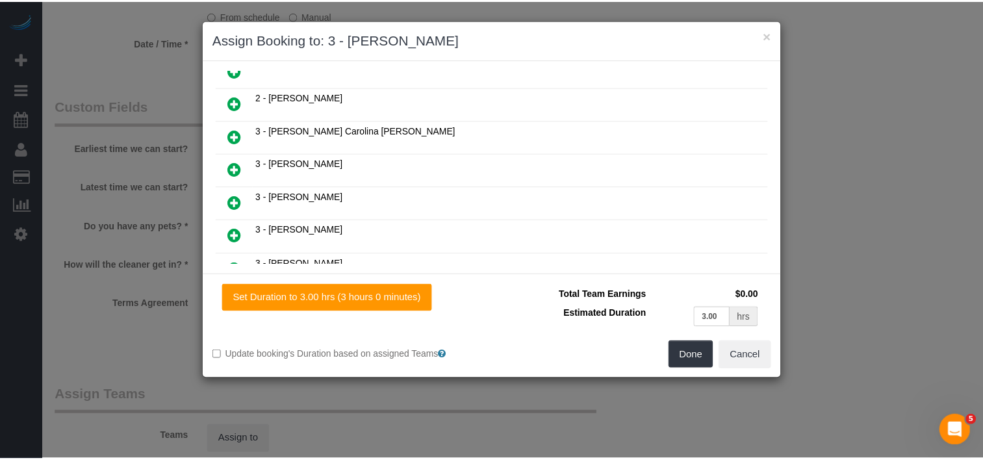
scroll to position [980, 0]
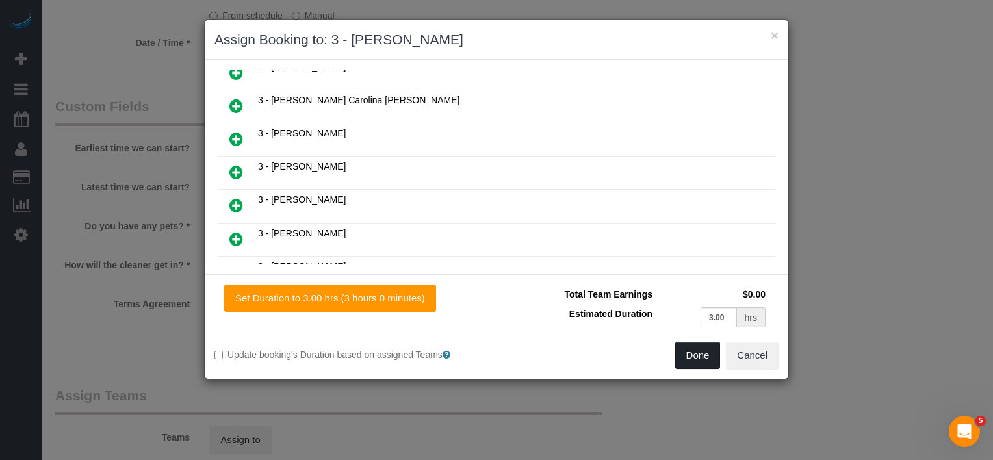
click at [700, 361] on button "Done" at bounding box center [697, 355] width 45 height 27
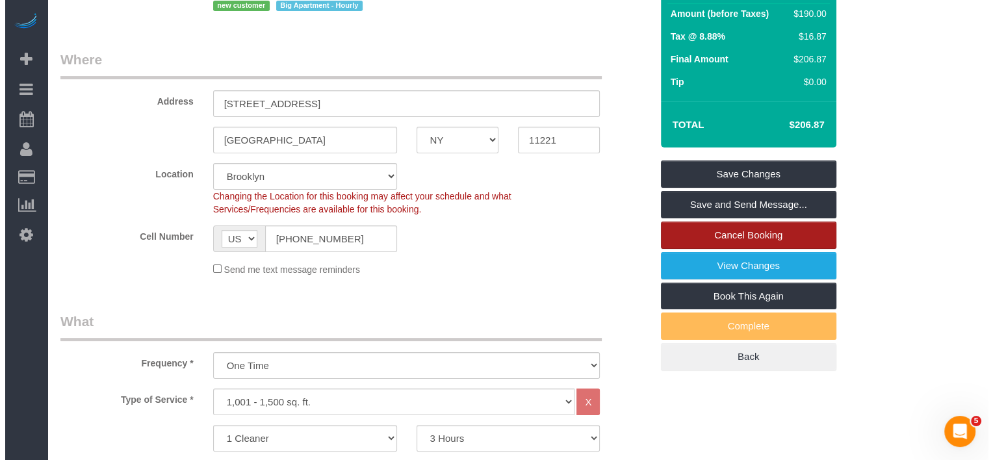
scroll to position [0, 0]
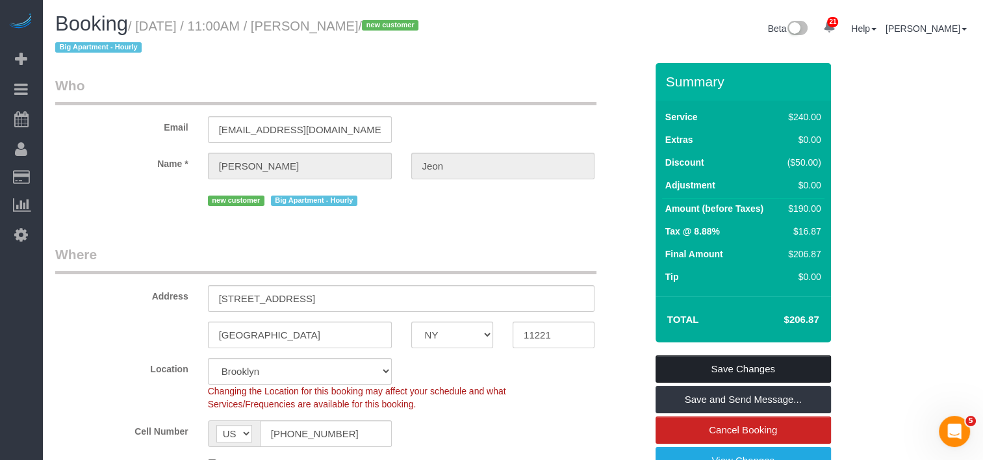
click at [755, 362] on link "Save Changes" at bounding box center [742, 368] width 175 height 27
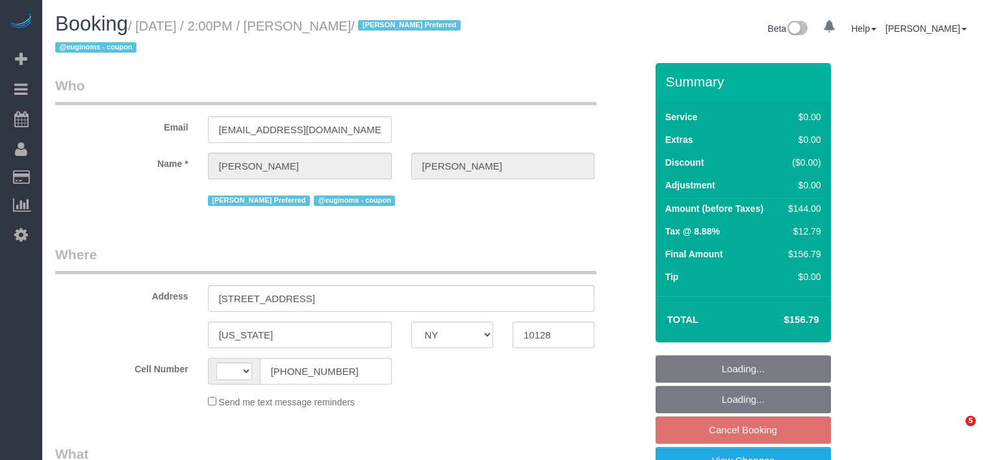
select select "NY"
select select "string:[GEOGRAPHIC_DATA]"
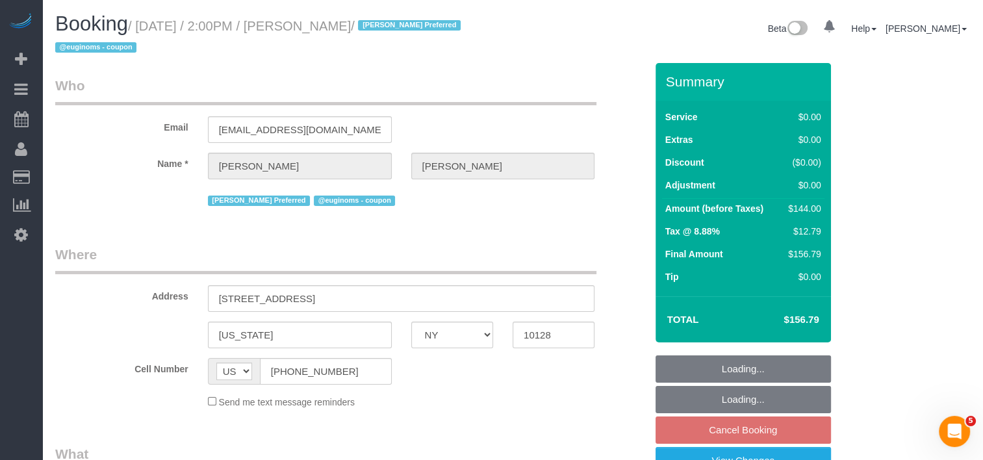
select select "object:801"
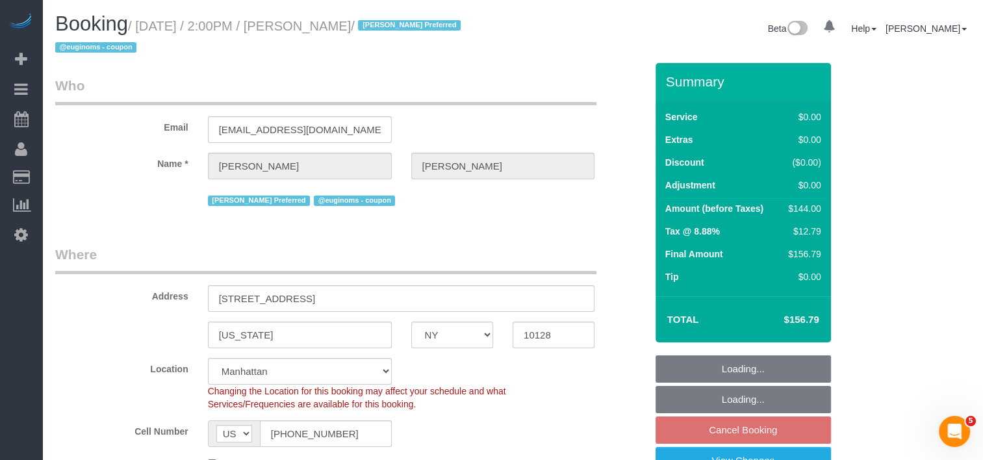
select select "1"
select select "number:60"
select select "number:74"
select select "number:15"
select select "number:5"
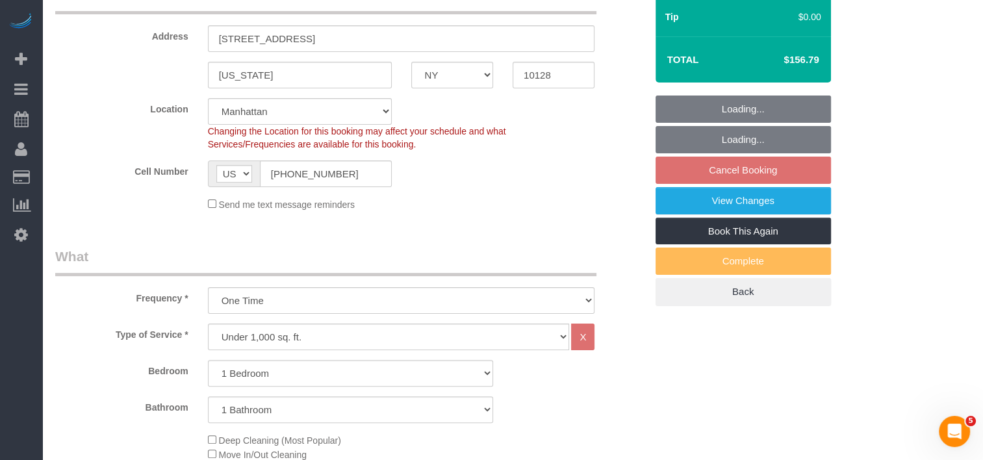
select select "string:stripe-pm_1RhCij4VGloSiKo7QWxxEzYC"
select select "spot7"
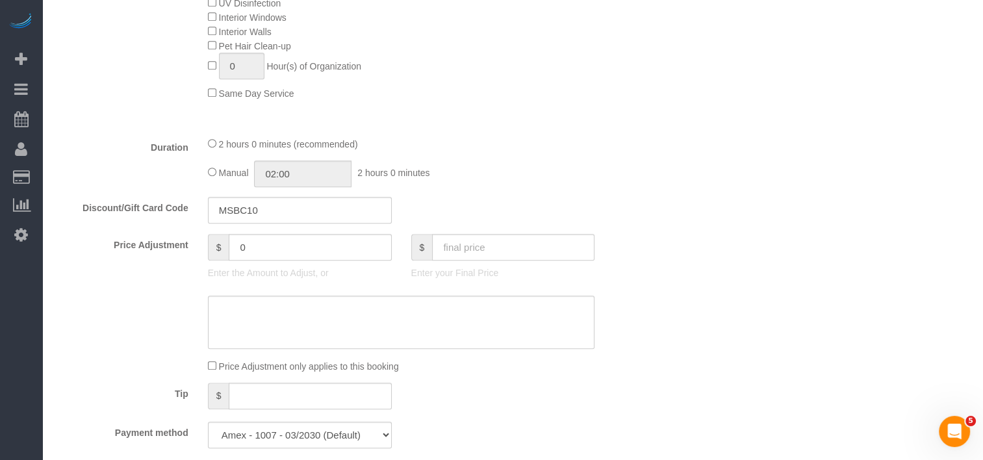
select select "object:1511"
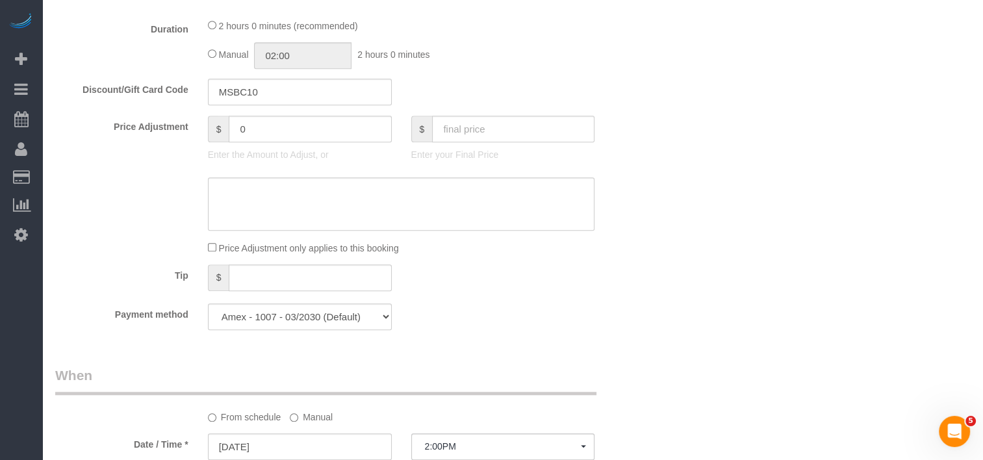
scroll to position [1169, 0]
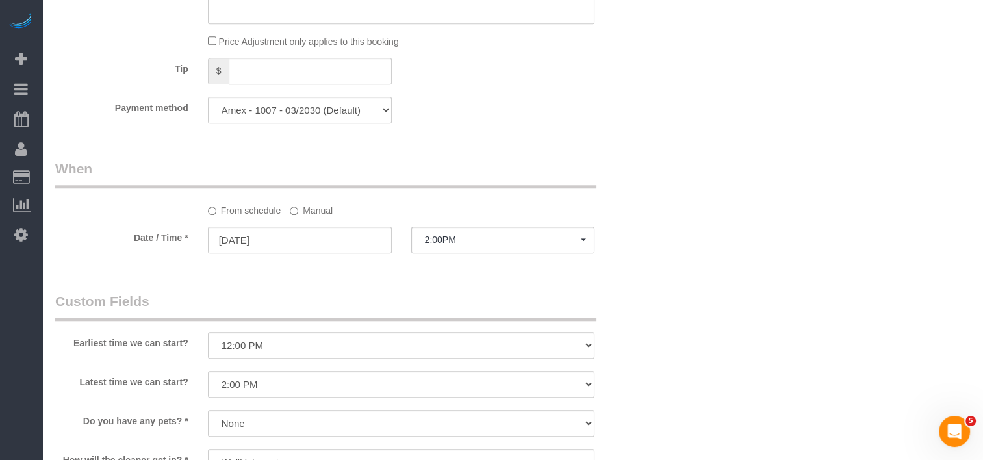
select select "1"
click at [479, 239] on button "2:00PM" at bounding box center [503, 240] width 184 height 27
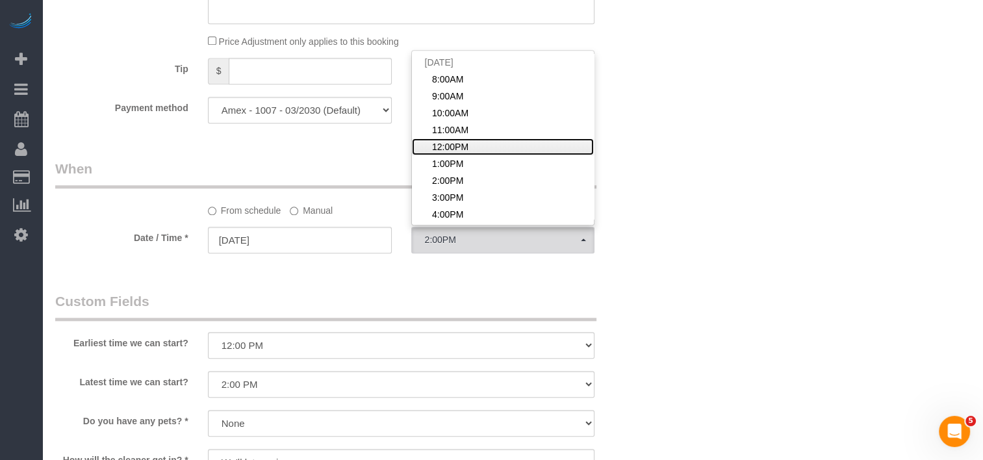
click at [467, 152] on span "12:00PM" at bounding box center [450, 146] width 36 height 13
select select "spot5"
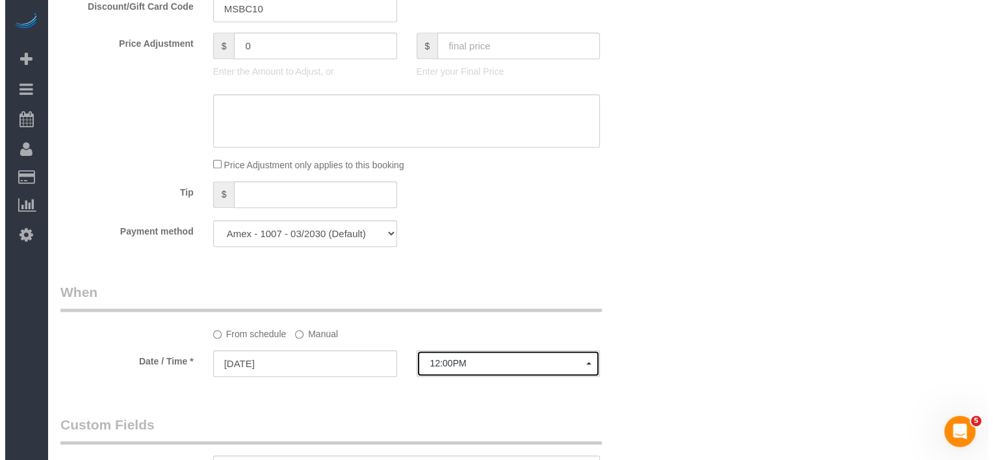
scroll to position [1364, 0]
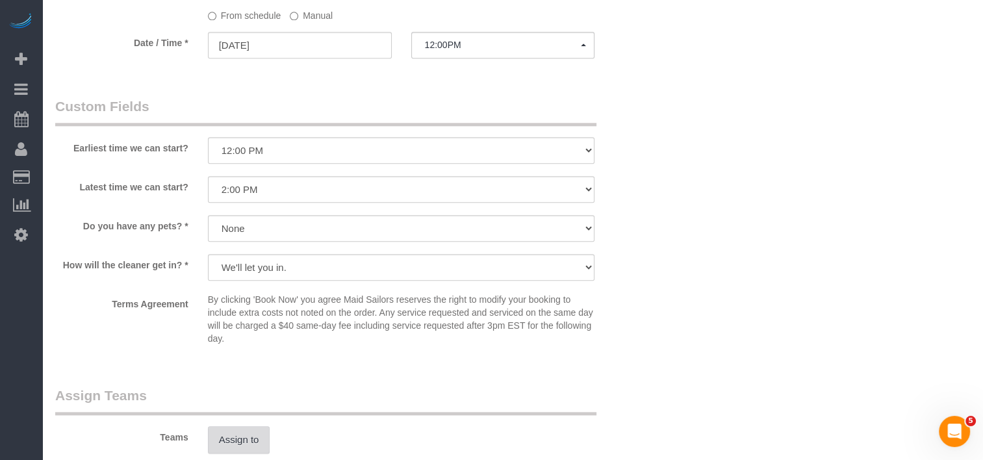
click at [236, 440] on button "Assign to" at bounding box center [239, 439] width 62 height 27
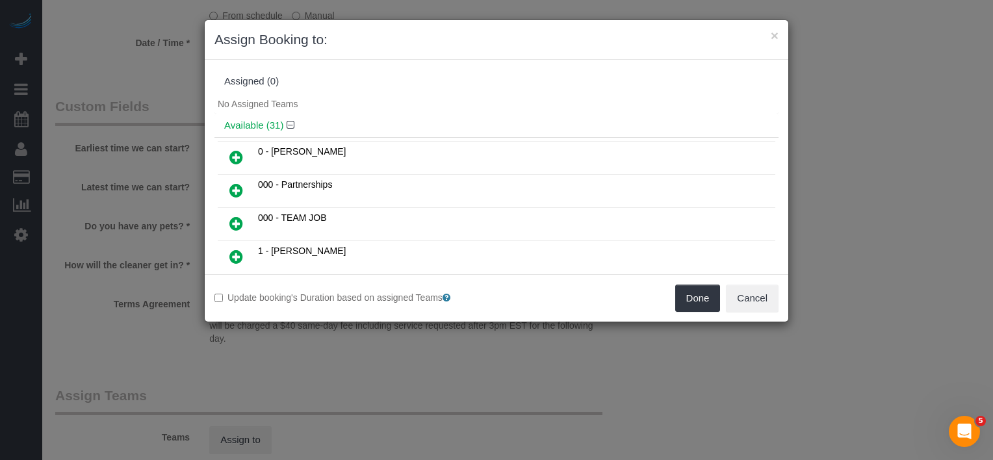
scroll to position [724, 0]
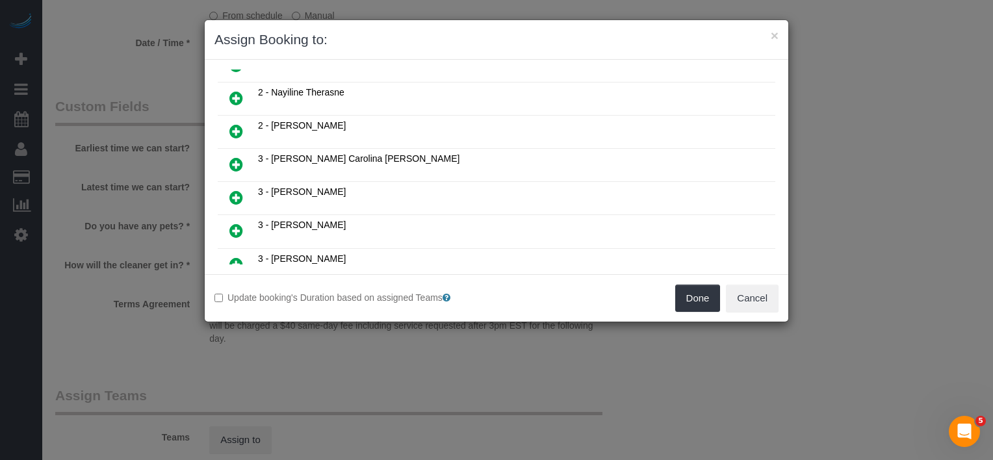
click at [239, 190] on icon at bounding box center [236, 198] width 14 height 16
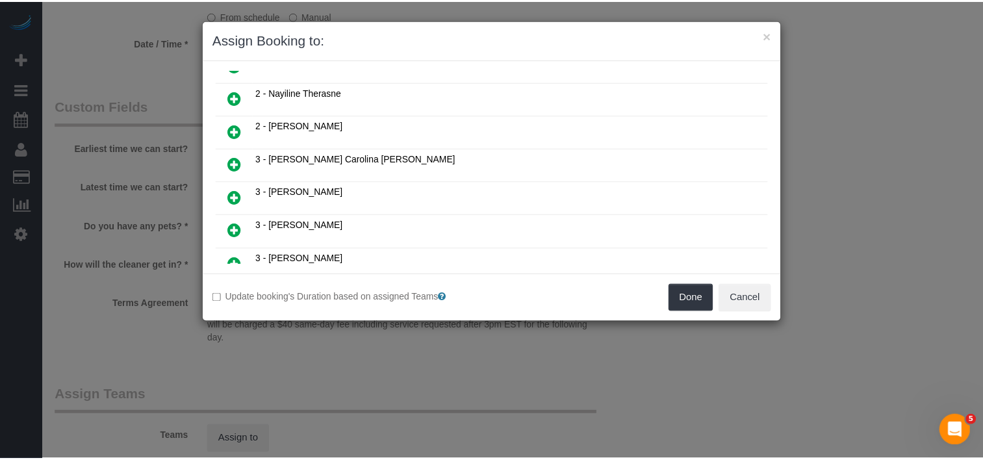
scroll to position [754, 0]
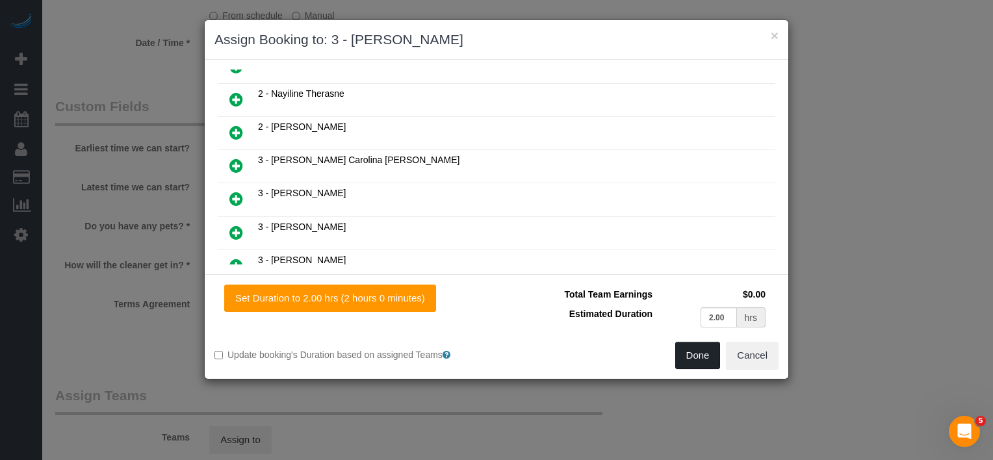
click at [706, 353] on button "Done" at bounding box center [697, 355] width 45 height 27
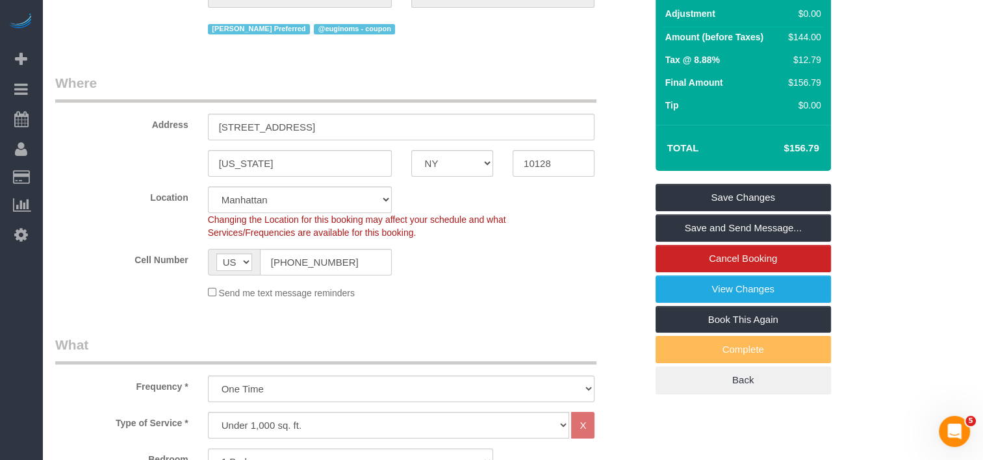
scroll to position [0, 0]
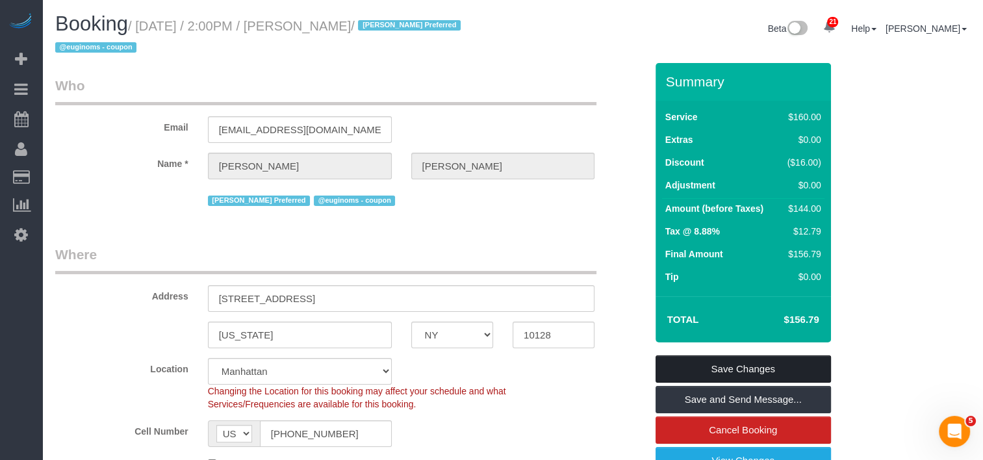
click at [702, 368] on link "Save Changes" at bounding box center [742, 368] width 175 height 27
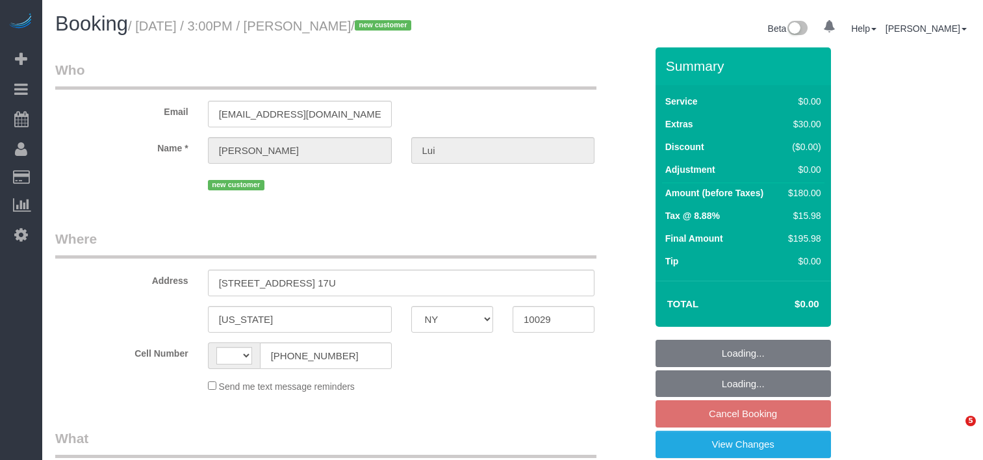
select select "NY"
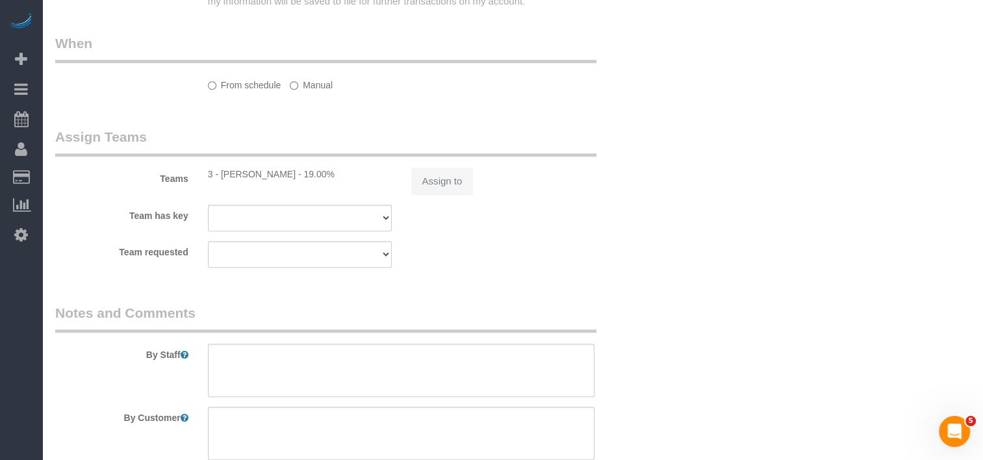
select select "string:[GEOGRAPHIC_DATA]"
select select "object:1057"
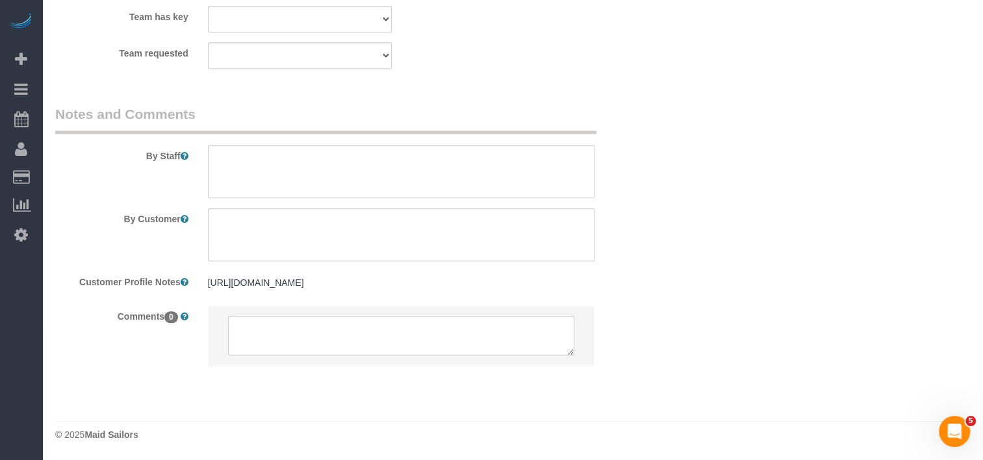
select select "string:stripe-pm_1S5rxE4VGloSiKo7jmHGCr5W"
select select "number:60"
select select "number:76"
select select "number:15"
select select "number:5"
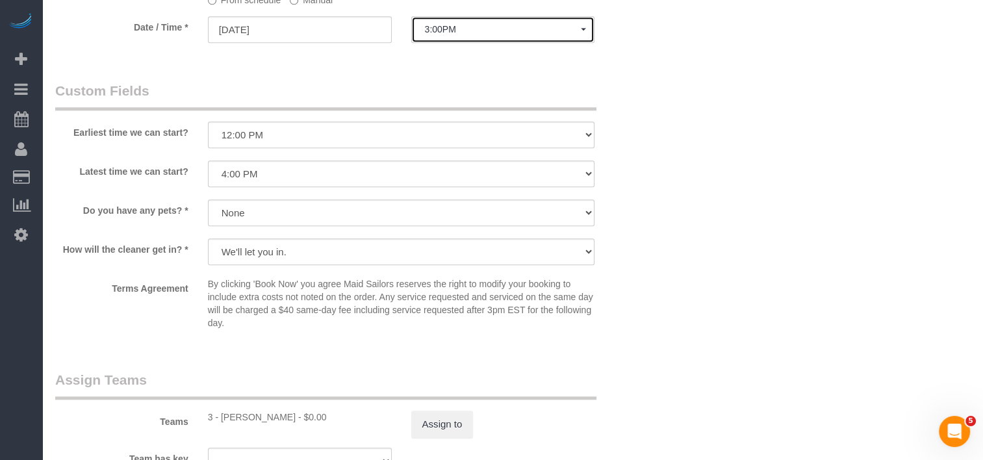
click at [435, 43] on button "3:00PM" at bounding box center [503, 29] width 184 height 27
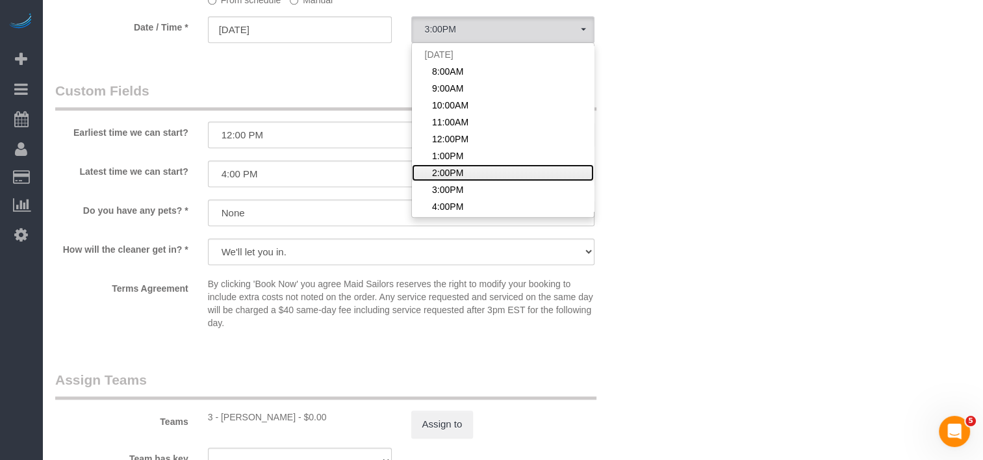
click at [439, 173] on span "2:00PM" at bounding box center [447, 172] width 31 height 13
select select "spot7"
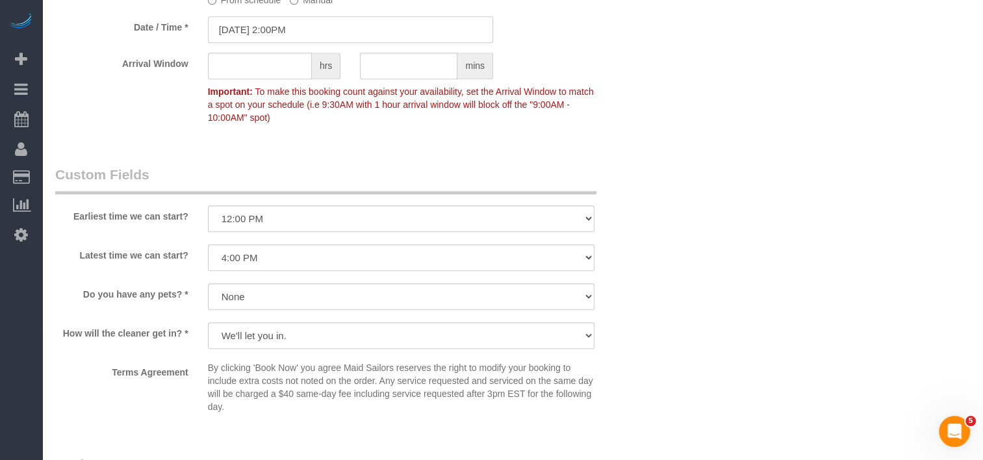
click at [385, 42] on input "[DATE] 2:00PM" at bounding box center [350, 29] width 285 height 27
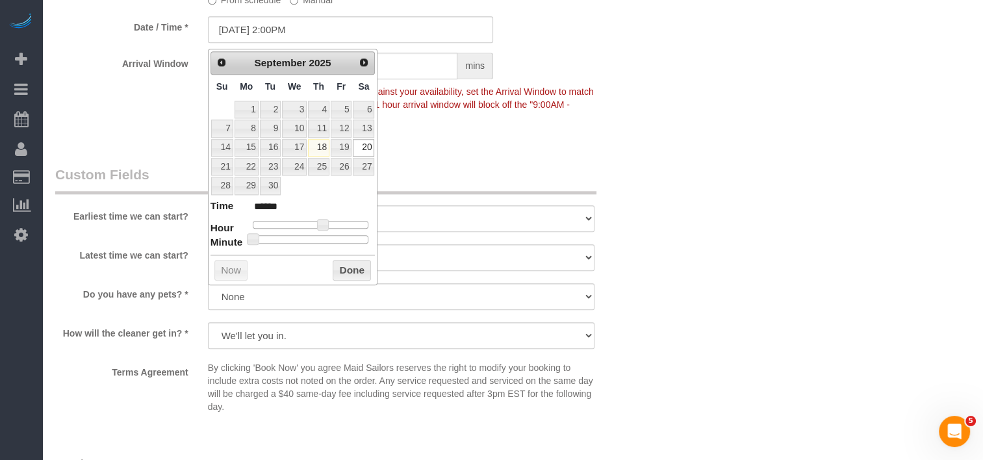
type input "[DATE] 2:25PM"
type input "******"
type input "[DATE] 2:30PM"
type input "******"
type input "[DATE] 2:35PM"
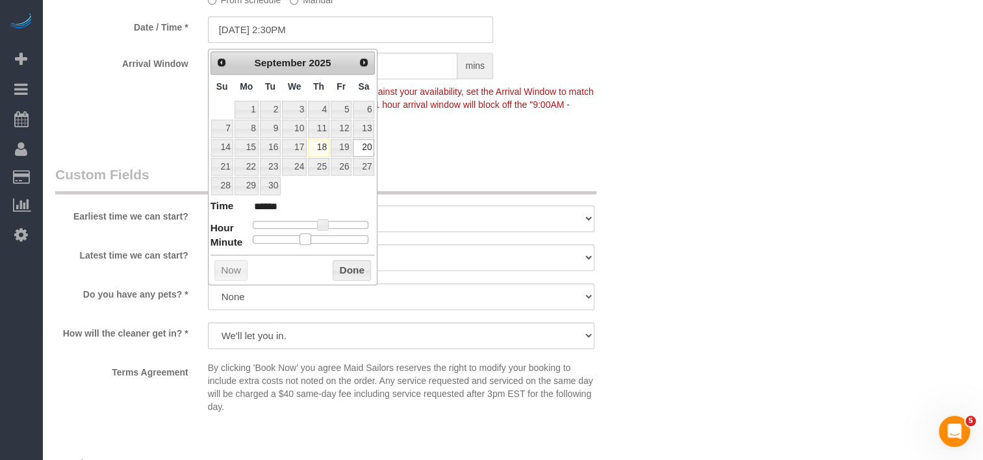
type input "******"
type input "[DATE] 2:30PM"
type input "******"
type input "[DATE] 2:25PM"
type input "******"
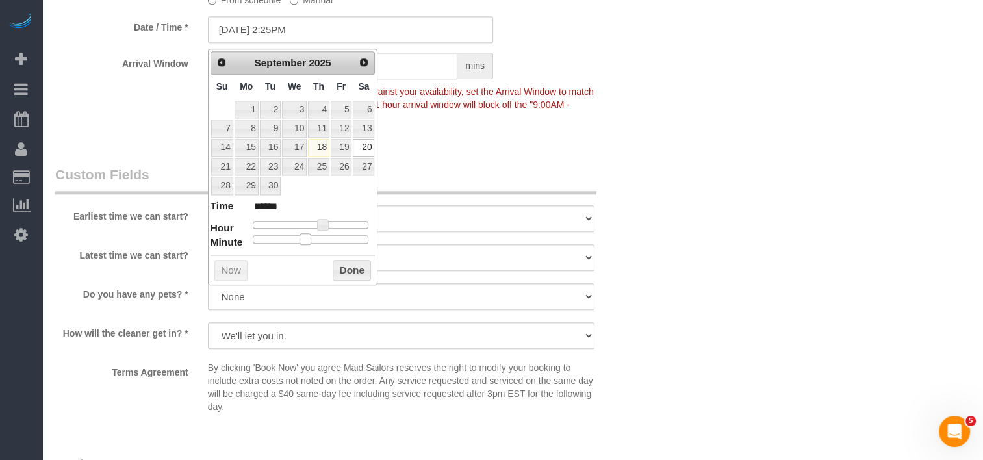
type input "[DATE] 2:30PM"
type input "******"
drag, startPoint x: 301, startPoint y: 236, endPoint x: 315, endPoint y: 239, distance: 14.5
click at [315, 239] on div at bounding box center [311, 239] width 116 height 8
click at [338, 257] on div "Prev Next [DATE] Su Mo Tu We Th Fr Sa 1 2 3 4 5 6 7 8 9 10 11 12 13 14 15 16 17…" at bounding box center [293, 167] width 170 height 236
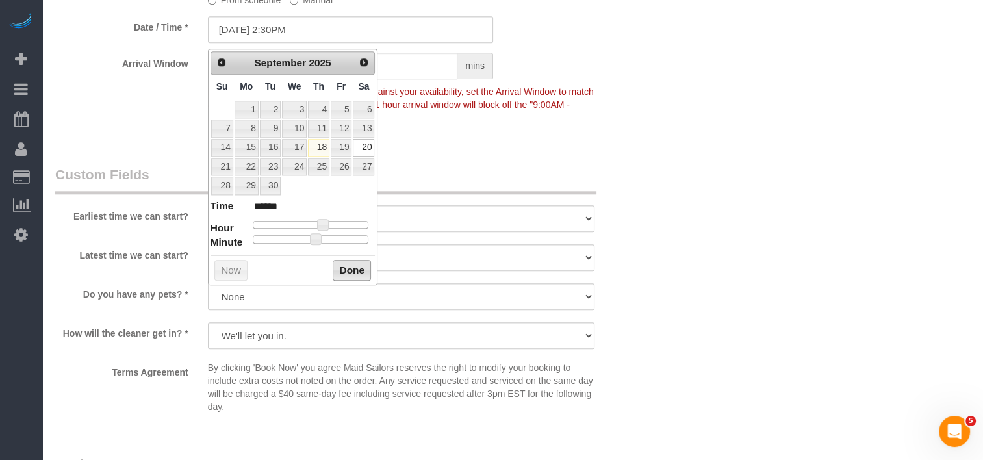
drag, startPoint x: 346, startPoint y: 268, endPoint x: 353, endPoint y: 266, distance: 7.4
click at [348, 268] on button "Done" at bounding box center [352, 270] width 38 height 21
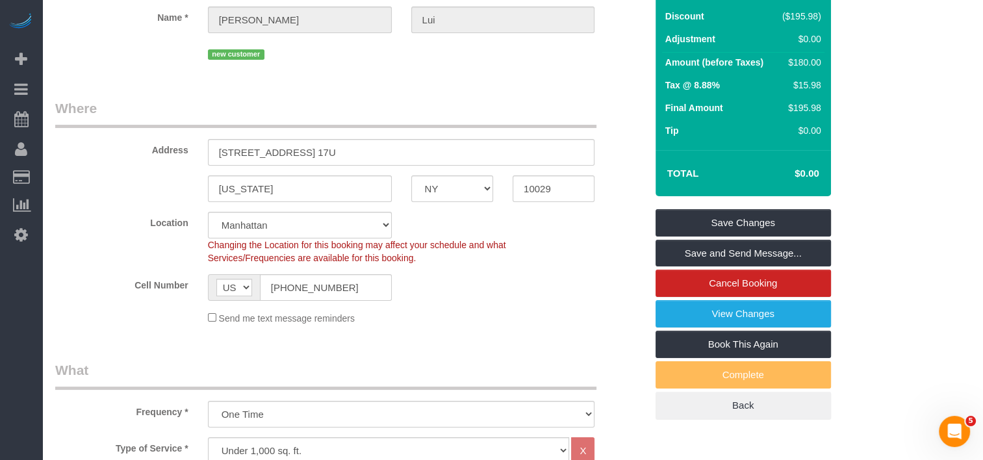
scroll to position [130, 0]
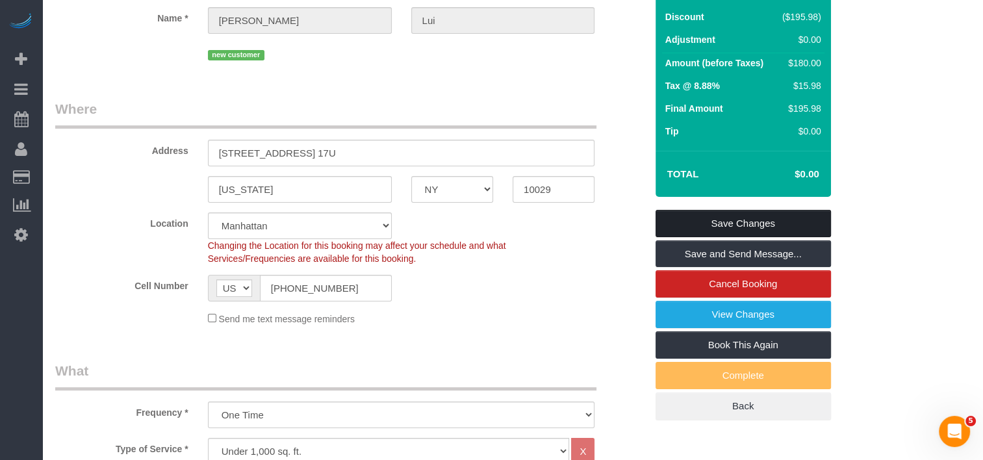
click at [706, 214] on link "Save Changes" at bounding box center [742, 223] width 175 height 27
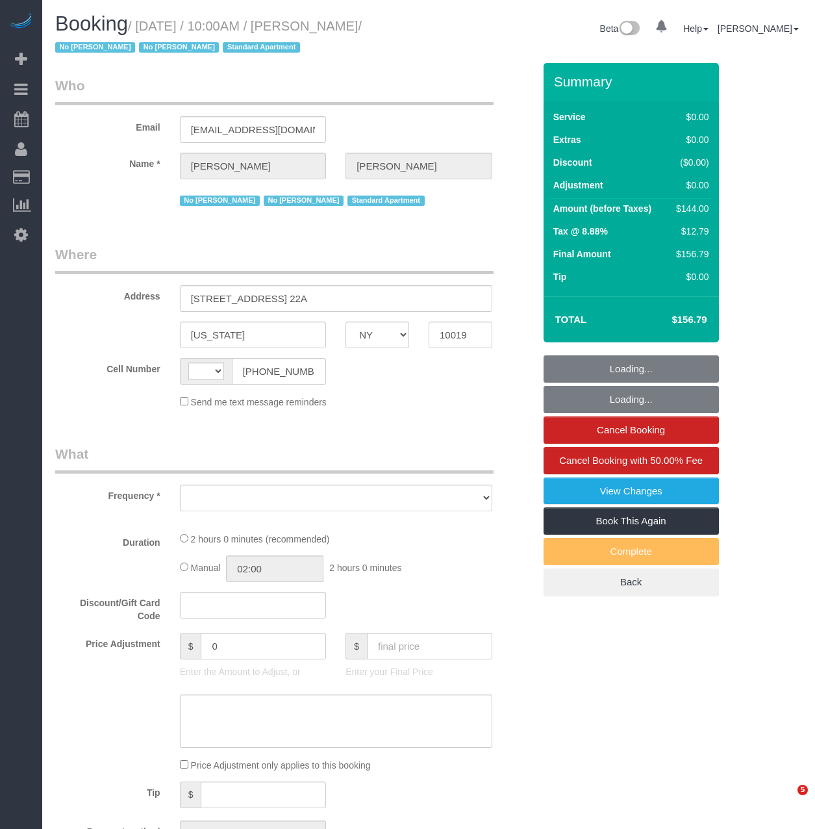
select select "NY"
select select "string:[GEOGRAPHIC_DATA]"
select select "object:815"
select select "number:89"
select select "number:90"
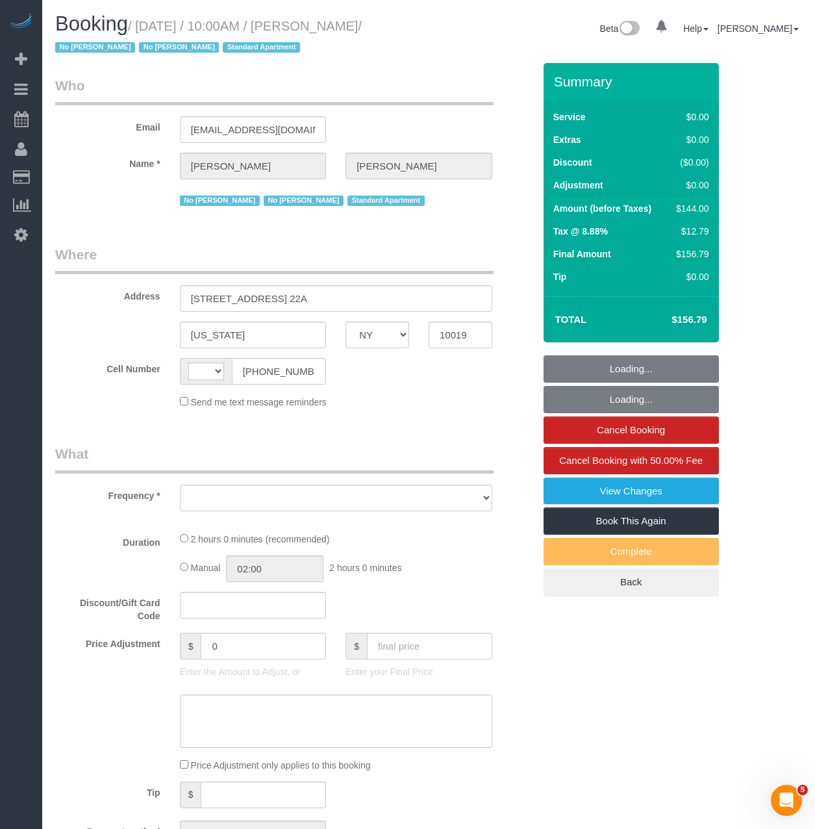
select select "number:15"
select select "number:5"
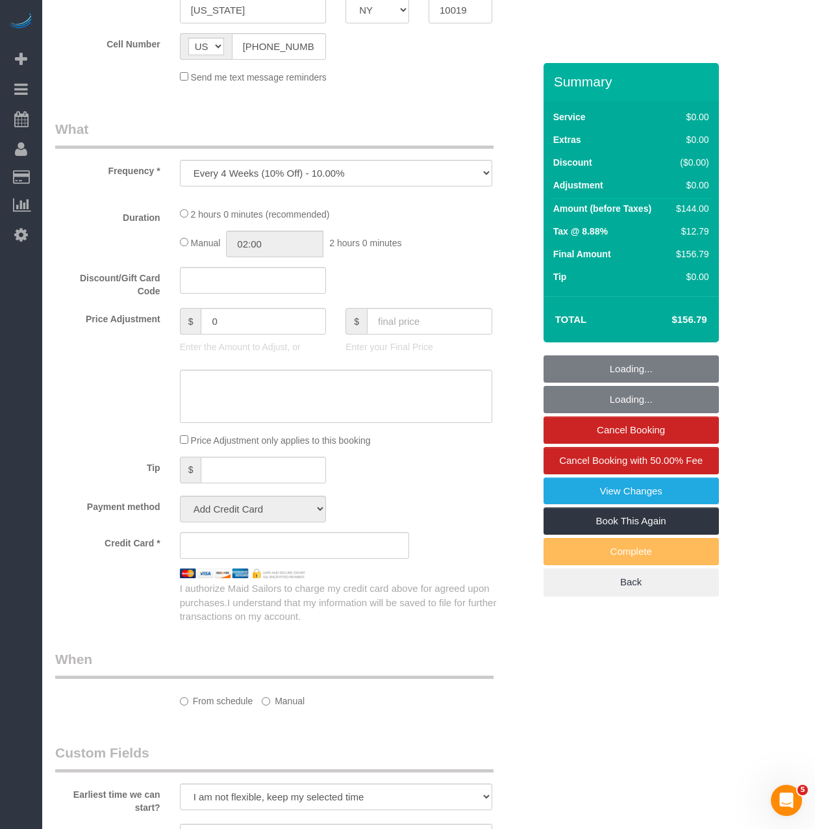
select select "string:stripe-pm_1MiOhd4VGloSiKo7u6aFK8UC"
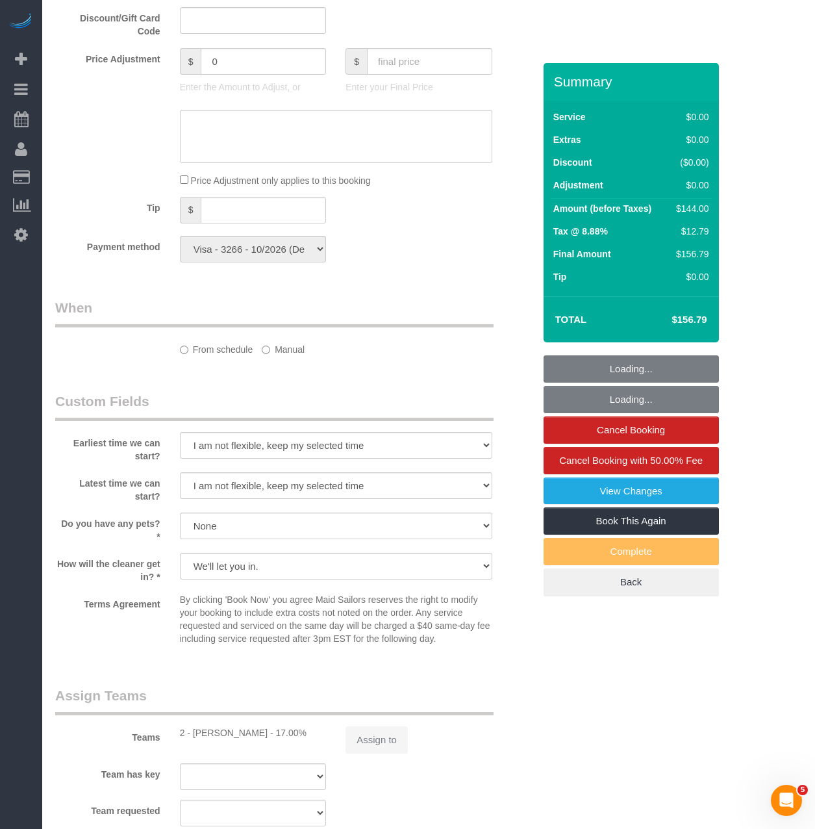
select select "1"
select select "spot1"
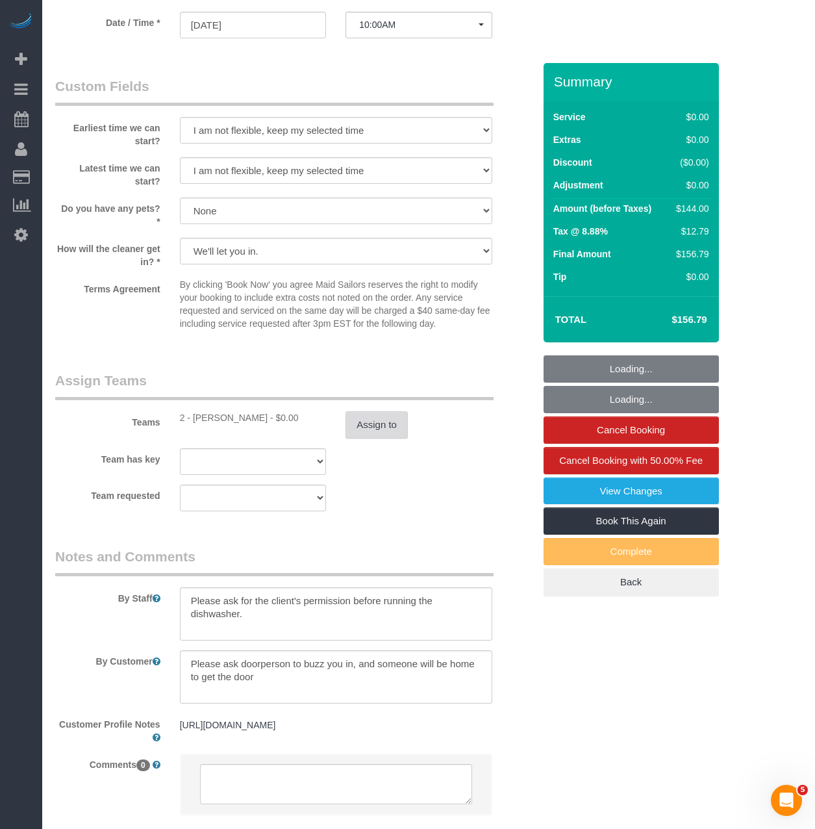
select select "object:1530"
click at [364, 412] on button "Assign to" at bounding box center [377, 424] width 62 height 27
select select "1"
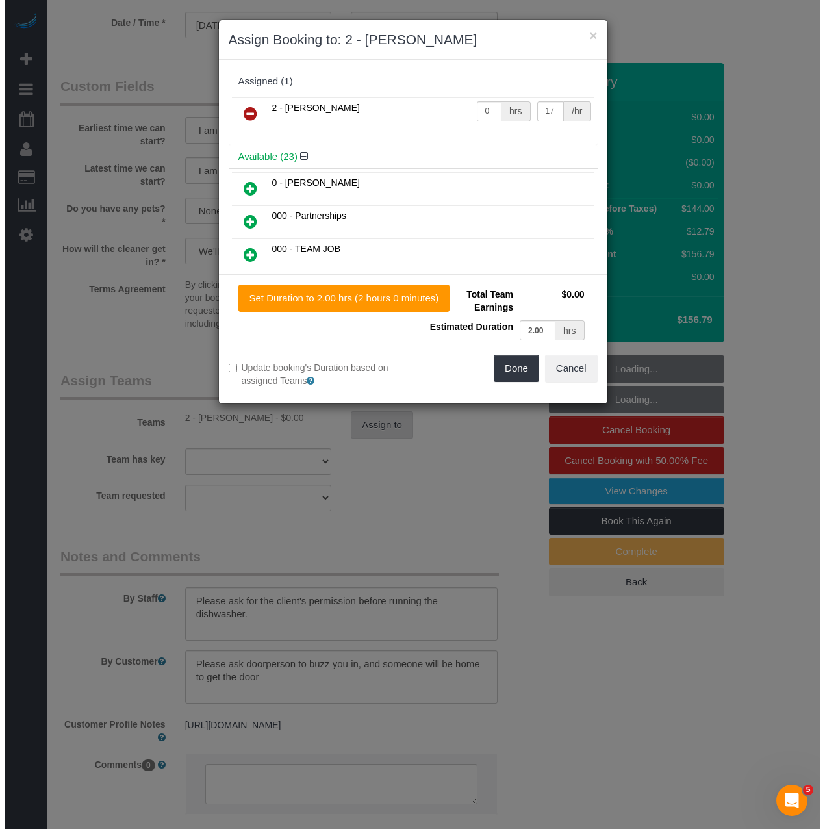
scroll to position [1420, 0]
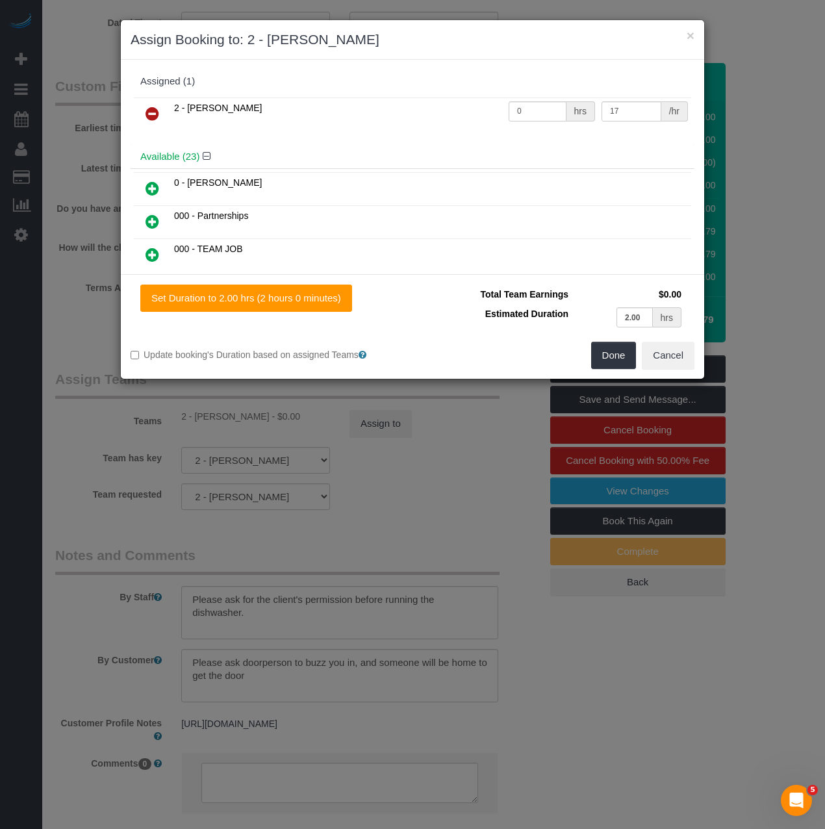
click at [164, 107] on link at bounding box center [152, 114] width 31 height 26
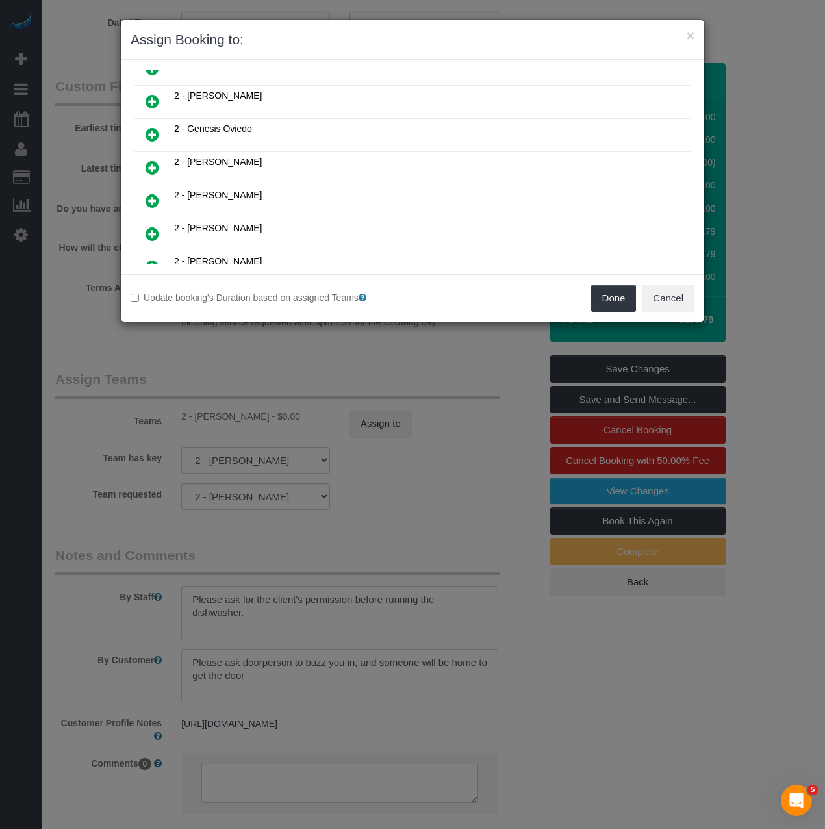
scroll to position [2527, 0]
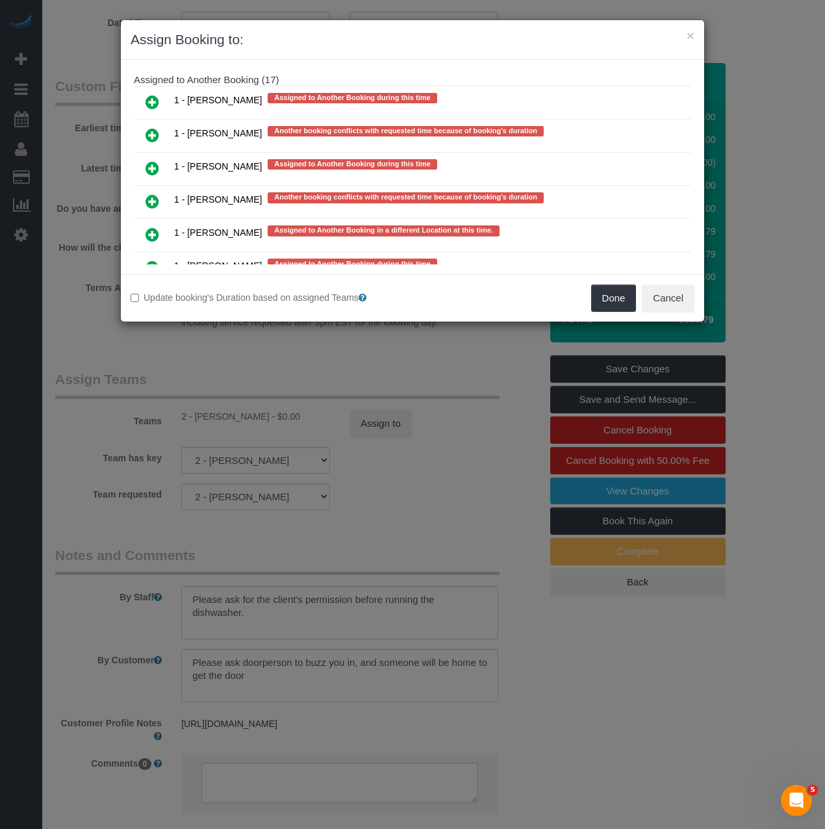
click at [155, 164] on icon at bounding box center [153, 168] width 14 height 16
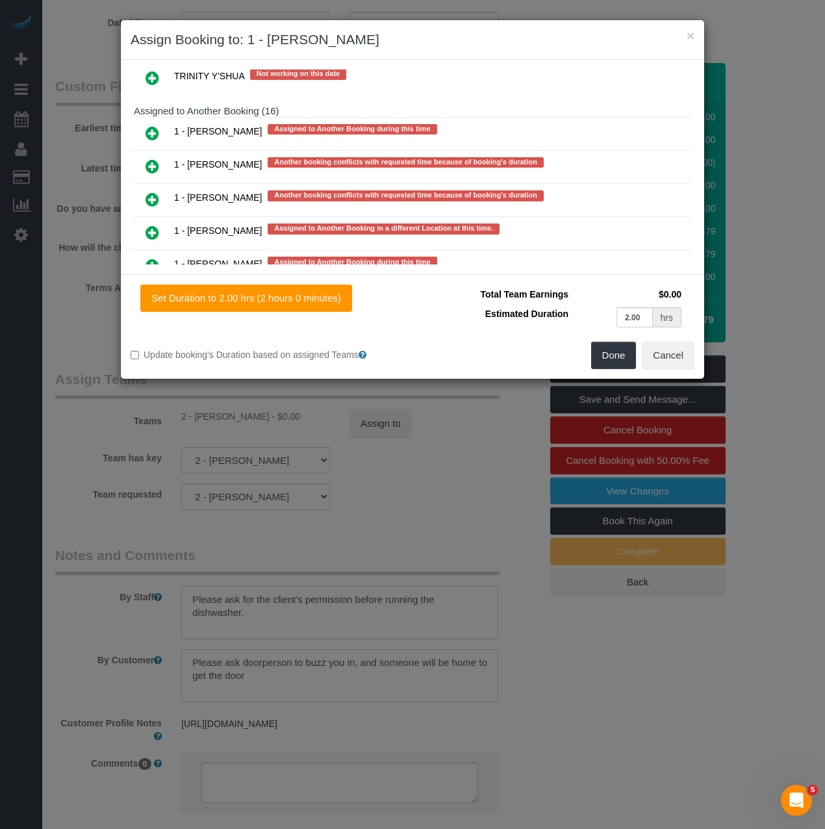
scroll to position [2559, 0]
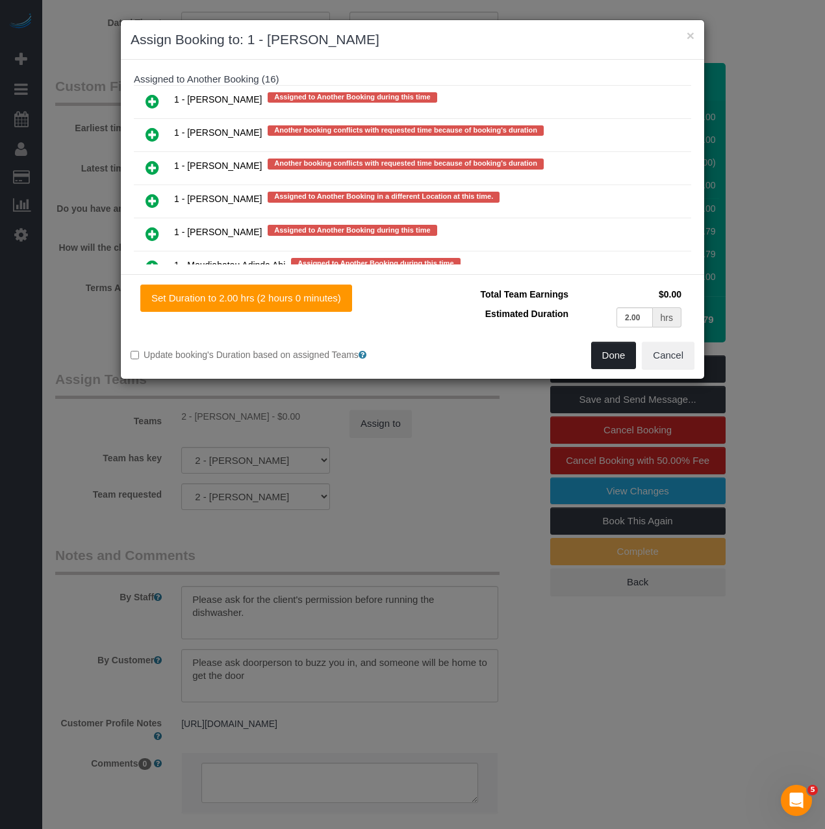
click at [621, 363] on button "Done" at bounding box center [613, 355] width 45 height 27
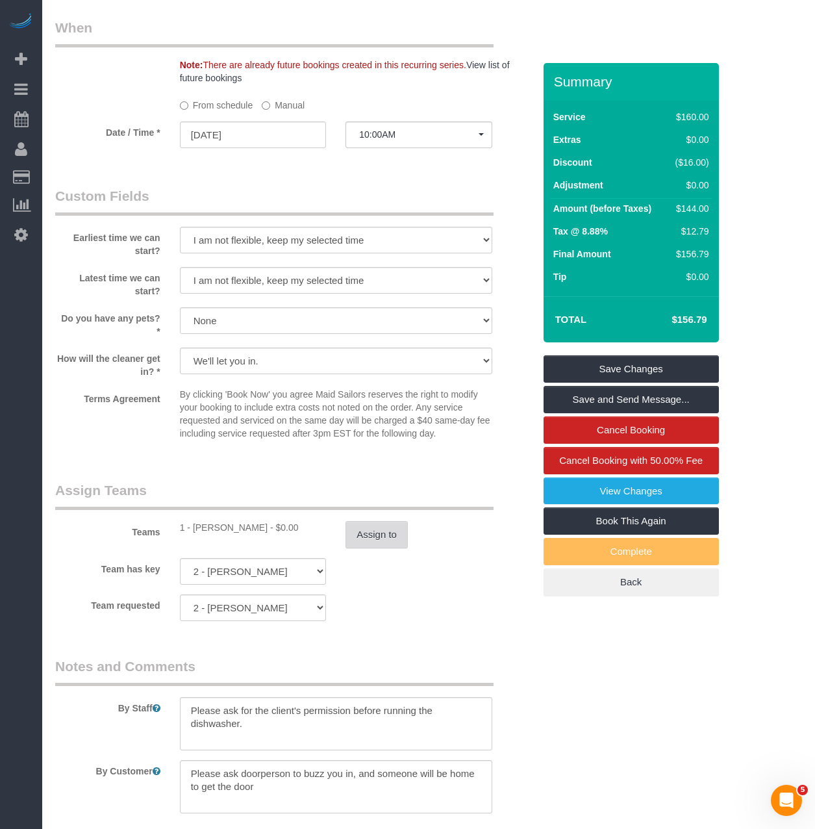
scroll to position [1294, 0]
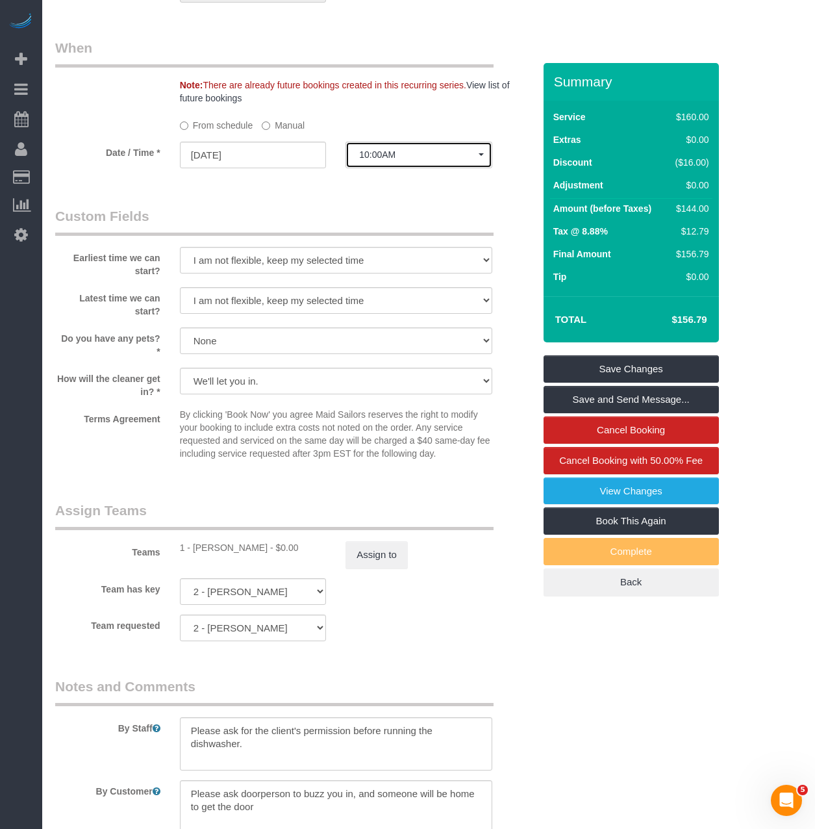
click at [368, 157] on span "10:00AM" at bounding box center [419, 154] width 120 height 10
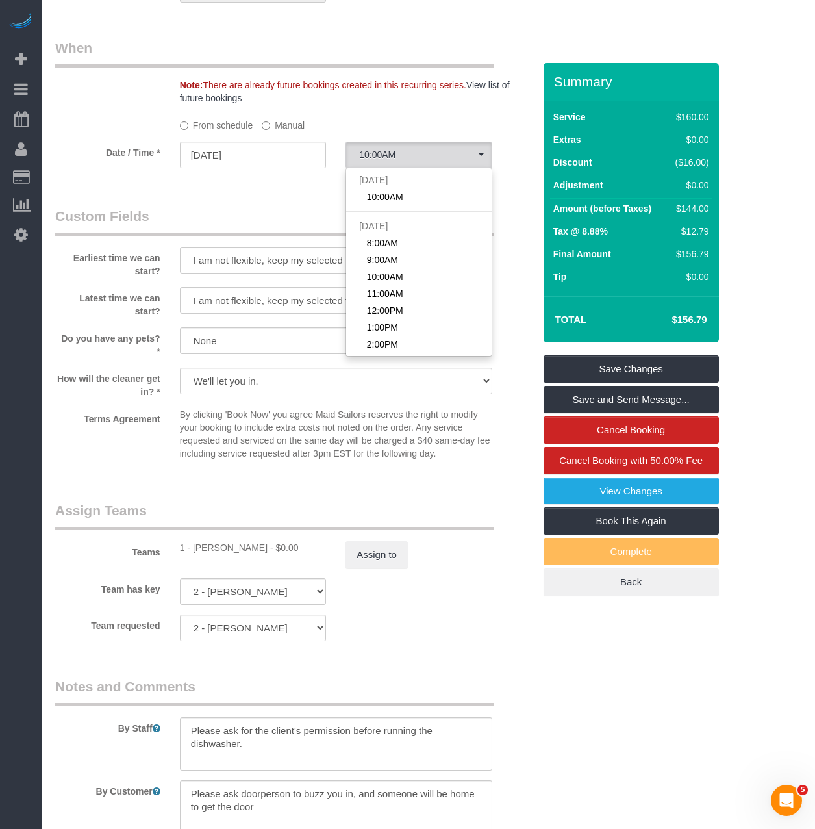
click at [268, 120] on label "Manual" at bounding box center [283, 123] width 43 height 18
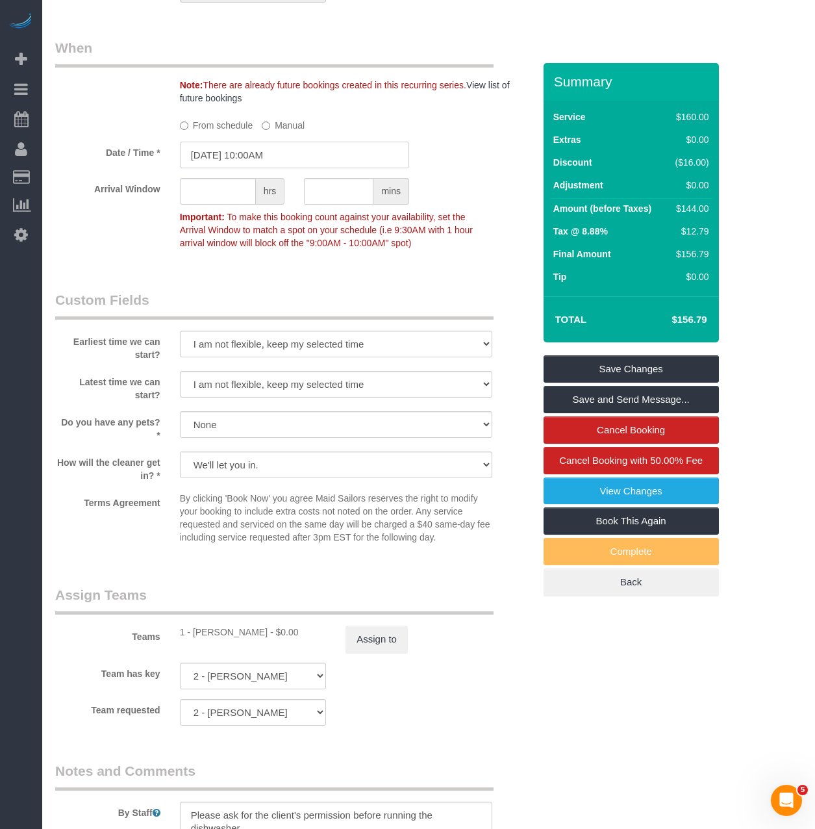
click at [281, 162] on input "[DATE] 10:00AM" at bounding box center [294, 155] width 229 height 27
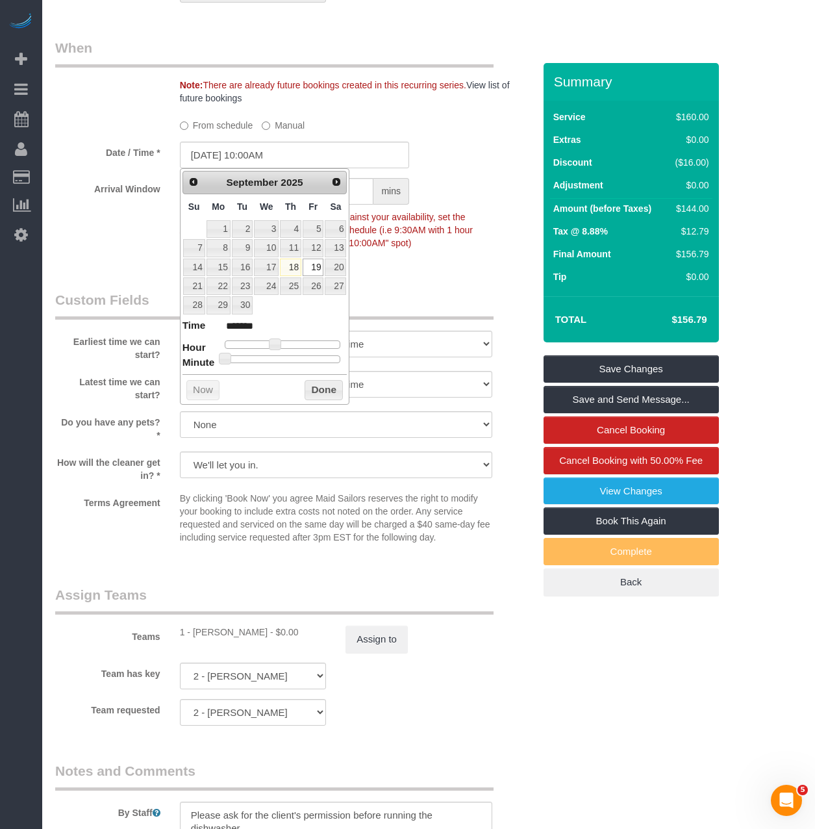
type input "09/19/2025 6:00PM"
type input "******"
type input "[DATE] 5:00PM"
type input "******"
type input "[DATE] 4:00PM"
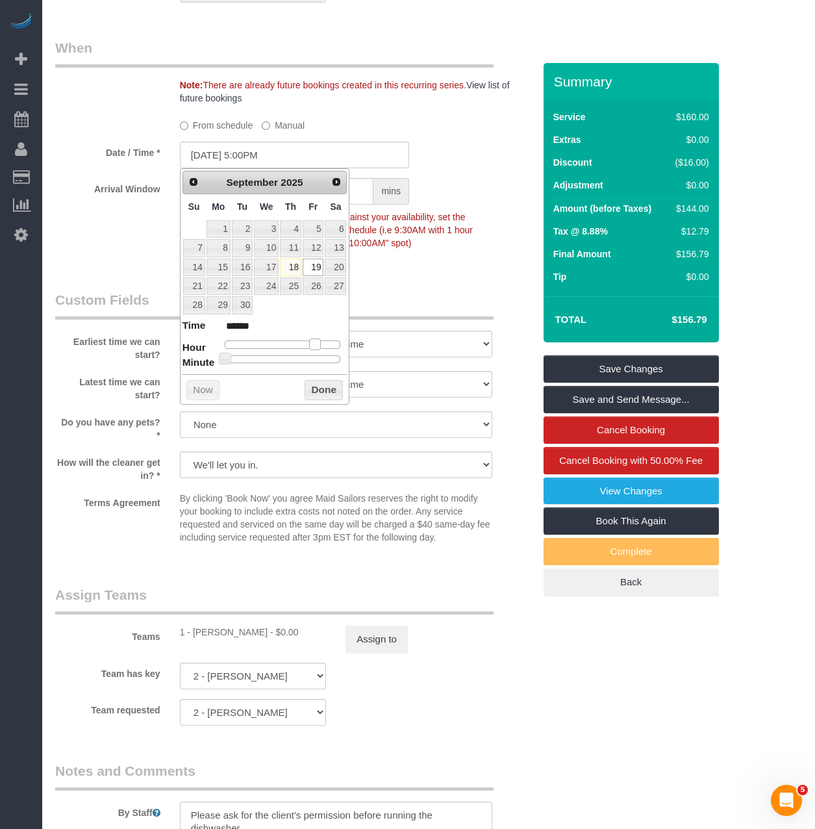
type input "******"
drag, startPoint x: 313, startPoint y: 346, endPoint x: 306, endPoint y: 346, distance: 7.1
click at [306, 346] on div at bounding box center [283, 344] width 116 height 8
click at [314, 394] on button "Done" at bounding box center [324, 390] width 38 height 21
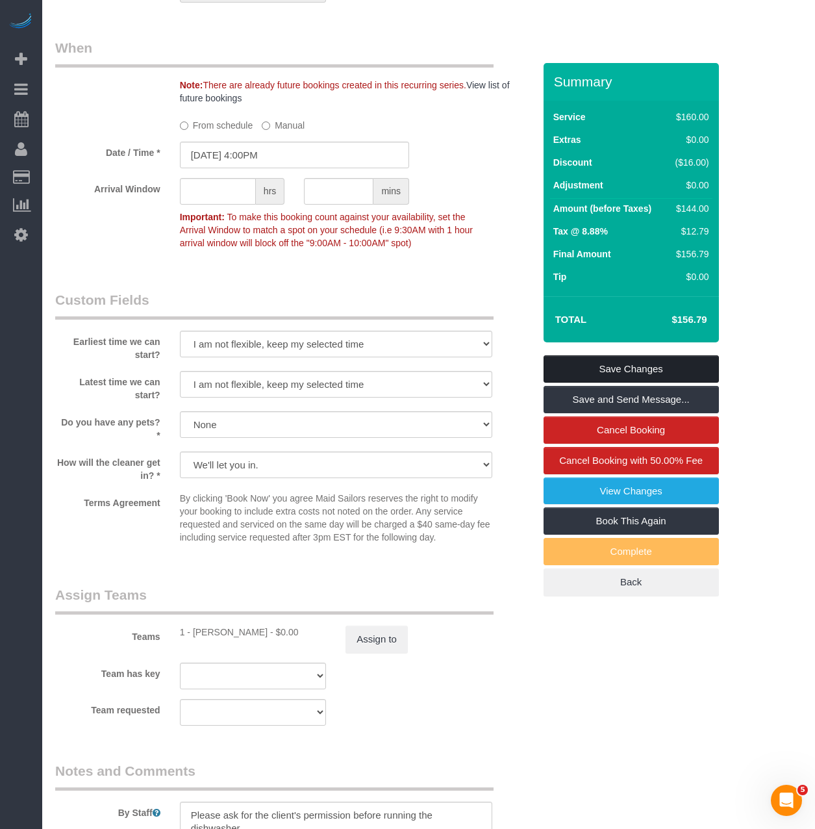
click at [614, 360] on link "Save Changes" at bounding box center [631, 368] width 175 height 27
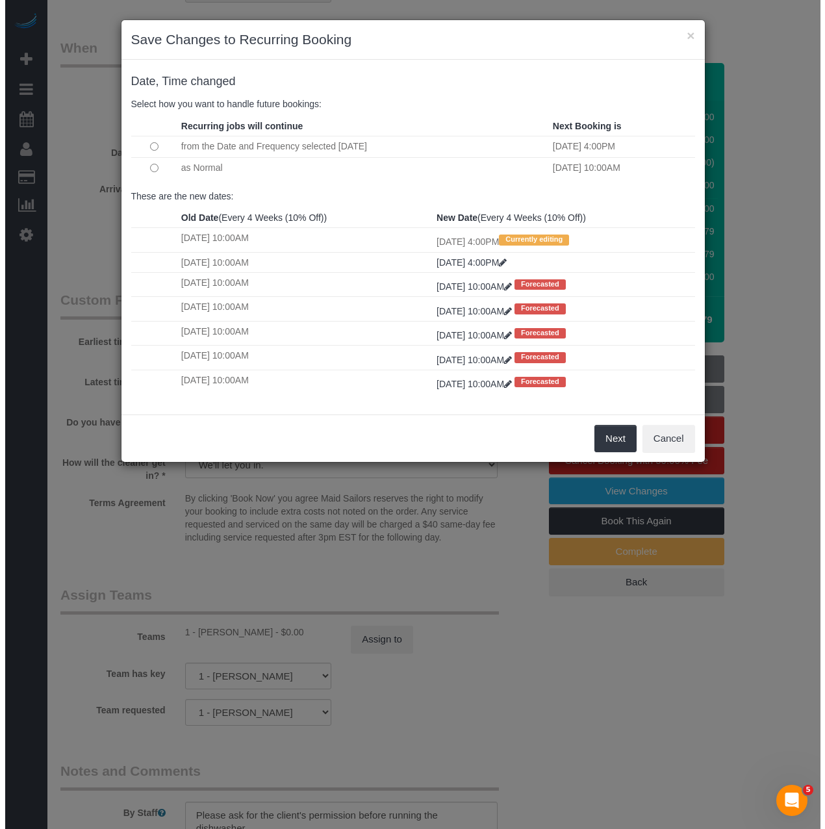
scroll to position [1290, 0]
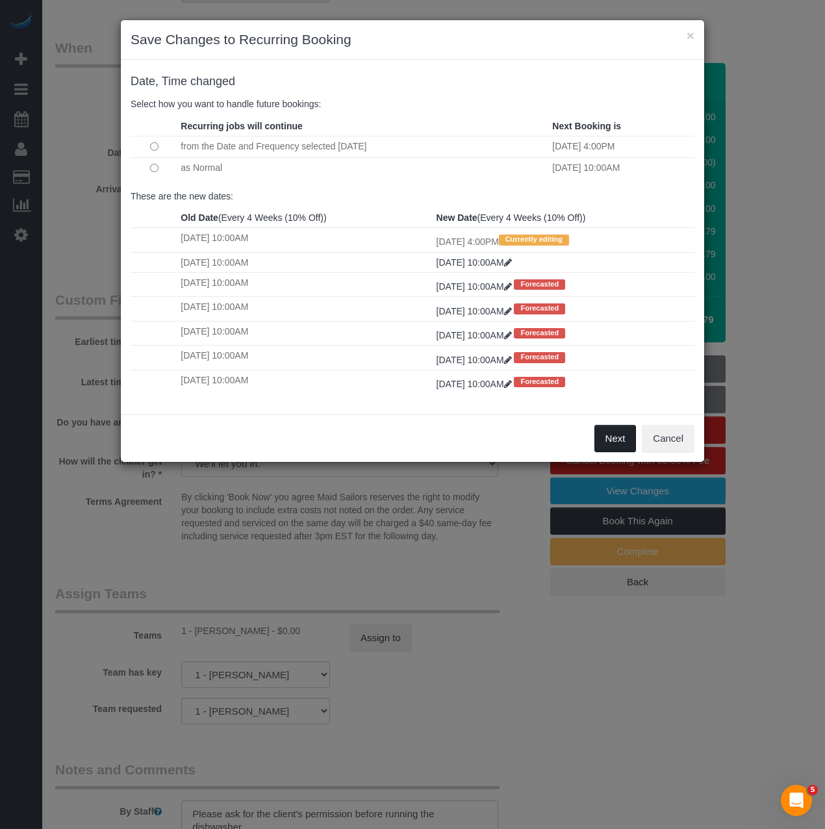
click at [618, 431] on button "Next" at bounding box center [615, 438] width 42 height 27
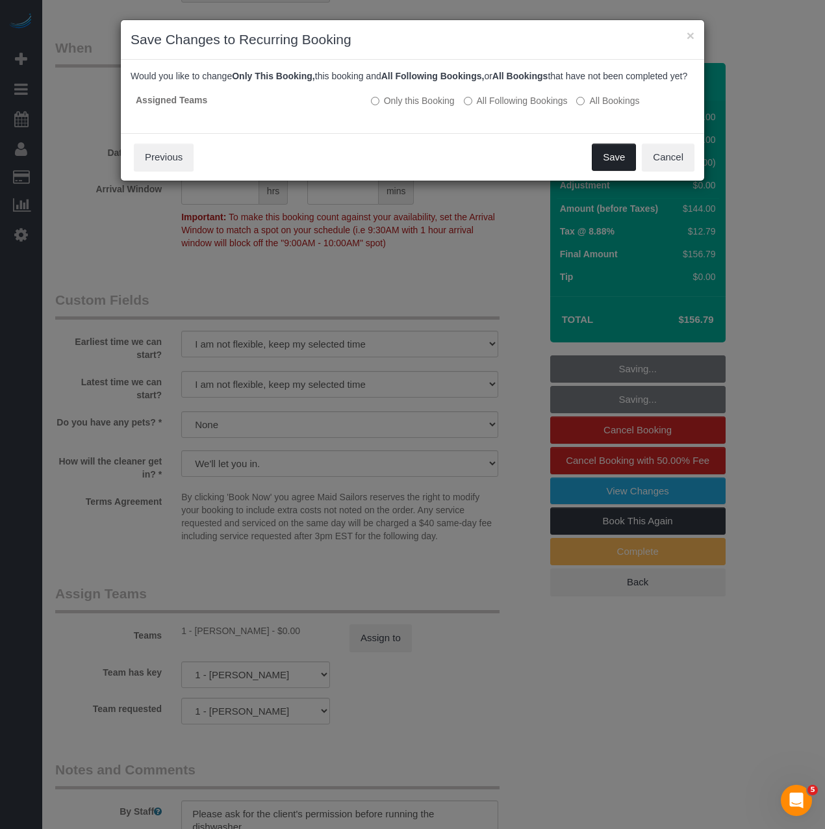
click at [605, 169] on button "Save" at bounding box center [614, 157] width 44 height 27
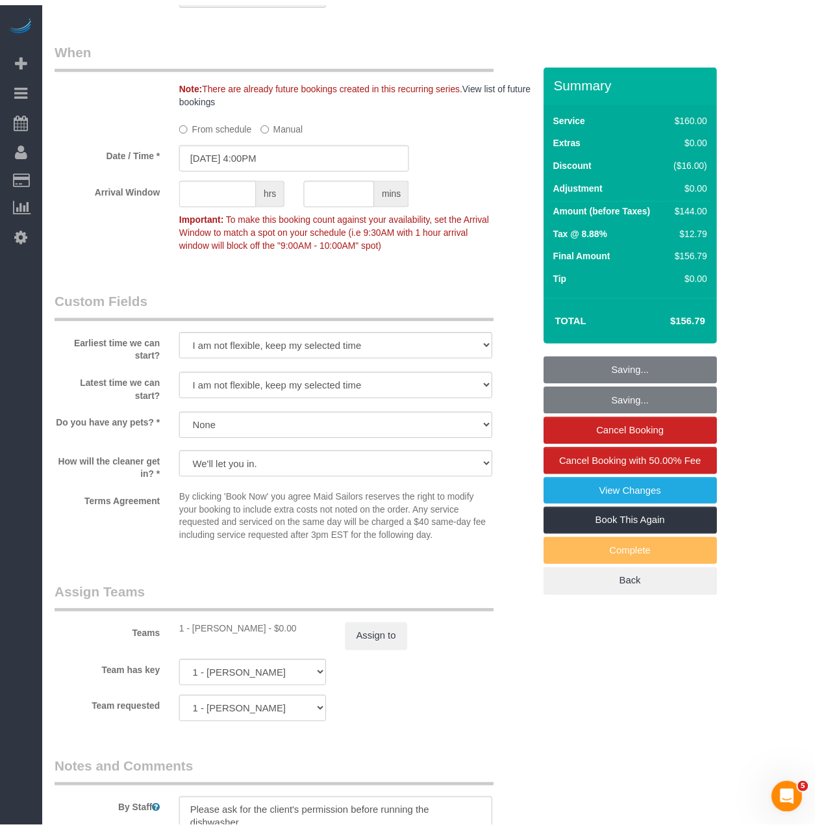
scroll to position [1294, 0]
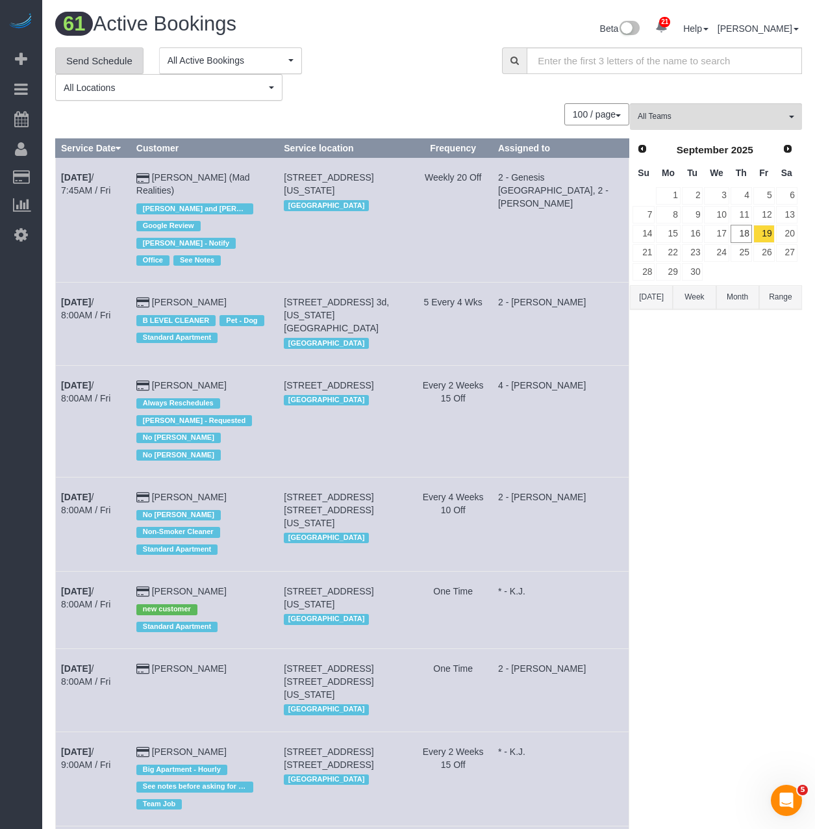
click at [134, 63] on link "Send Schedule" at bounding box center [99, 60] width 88 height 27
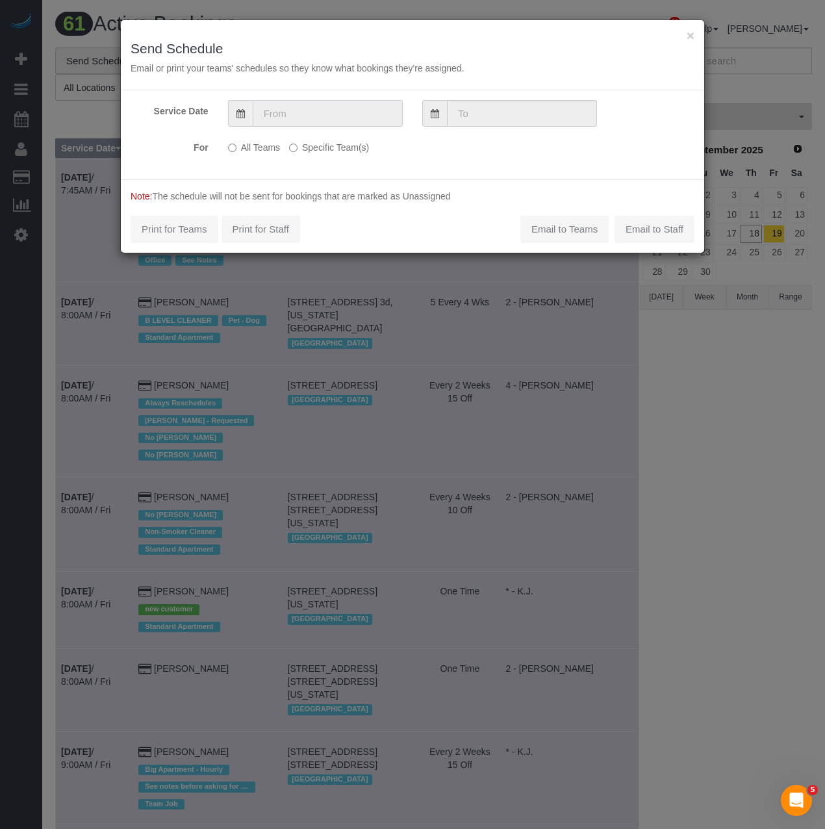
click at [295, 122] on input "text" at bounding box center [328, 113] width 150 height 27
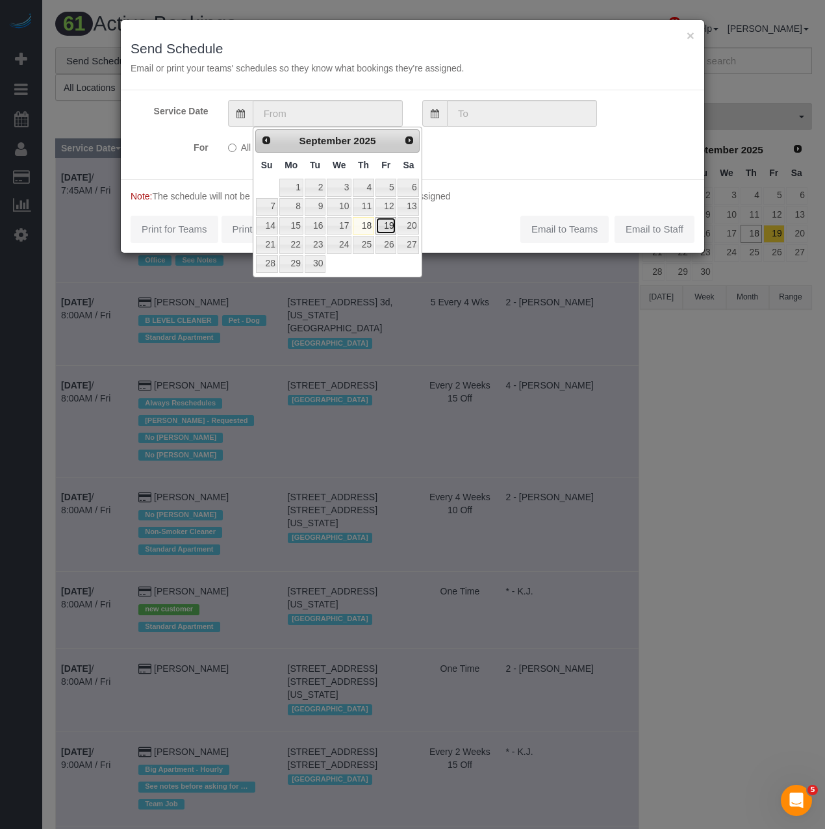
click at [386, 227] on link "19" at bounding box center [385, 226] width 21 height 18
type input "09/19/2025"
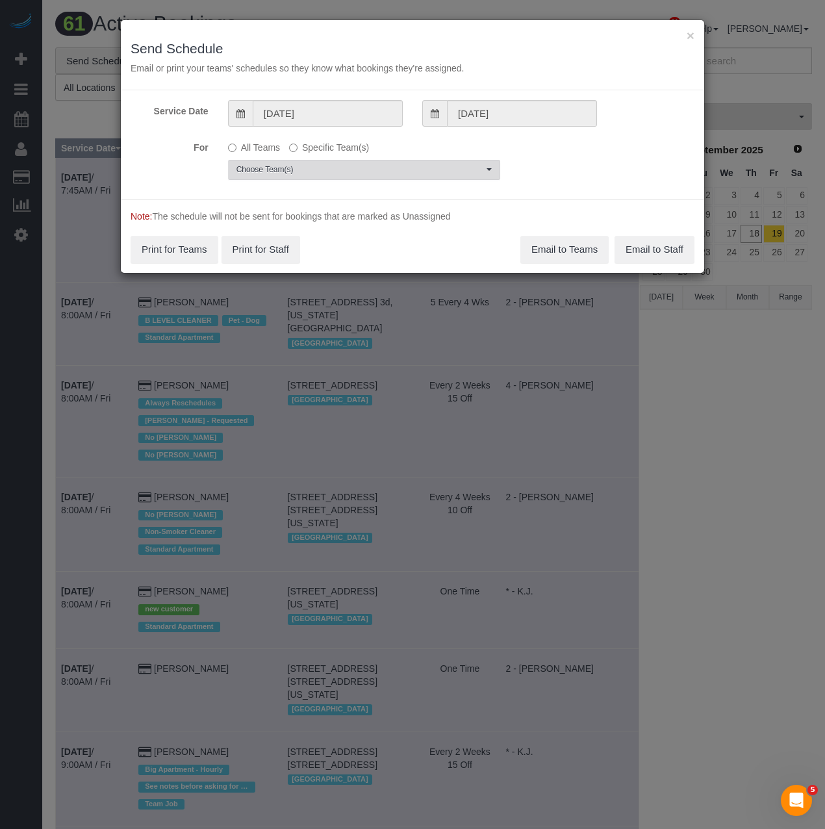
click at [292, 170] on span "Choose Team(s)" at bounding box center [359, 169] width 247 height 11
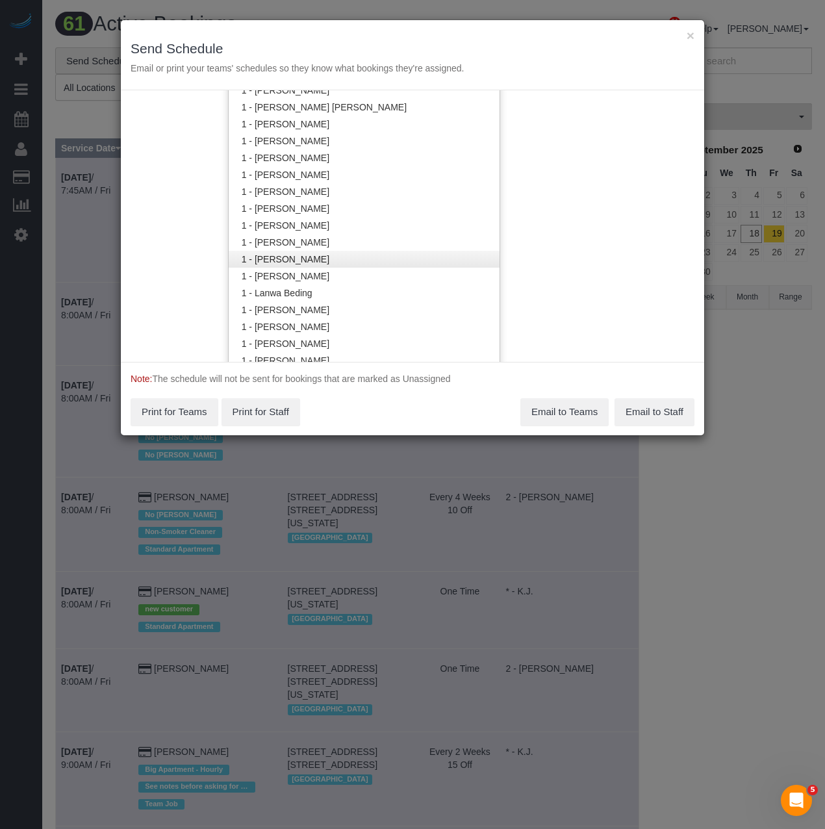
scroll to position [522, 0]
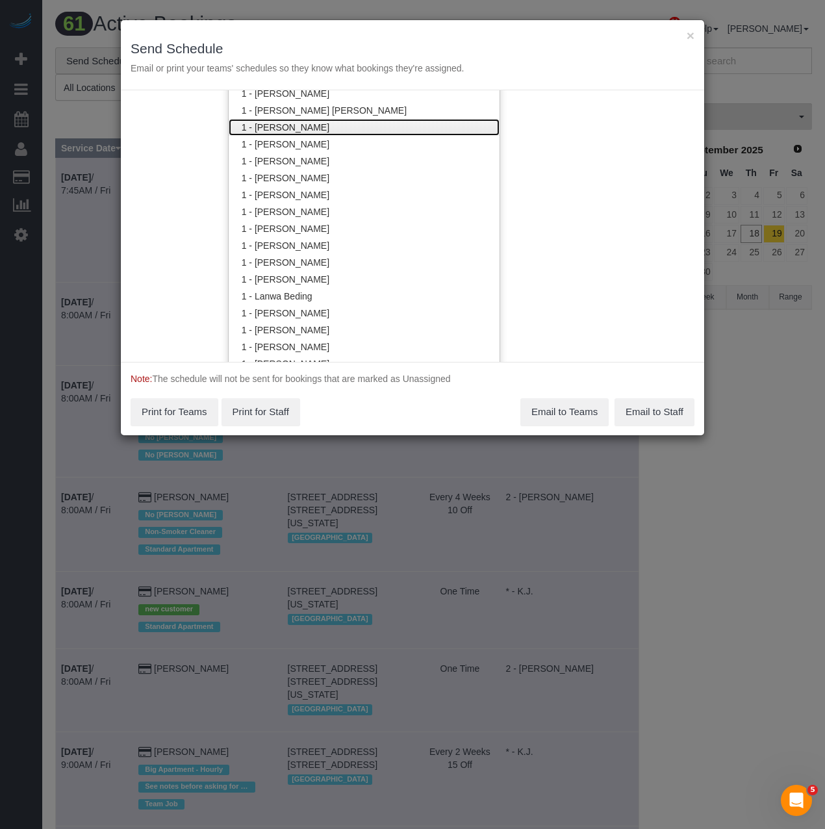
click at [319, 126] on link "1 - Emely Jimenez" at bounding box center [364, 127] width 271 height 17
click at [470, 395] on div "× Send Schedule Email or print your teams' schedules so they know what bookings…" at bounding box center [412, 227] width 585 height 416
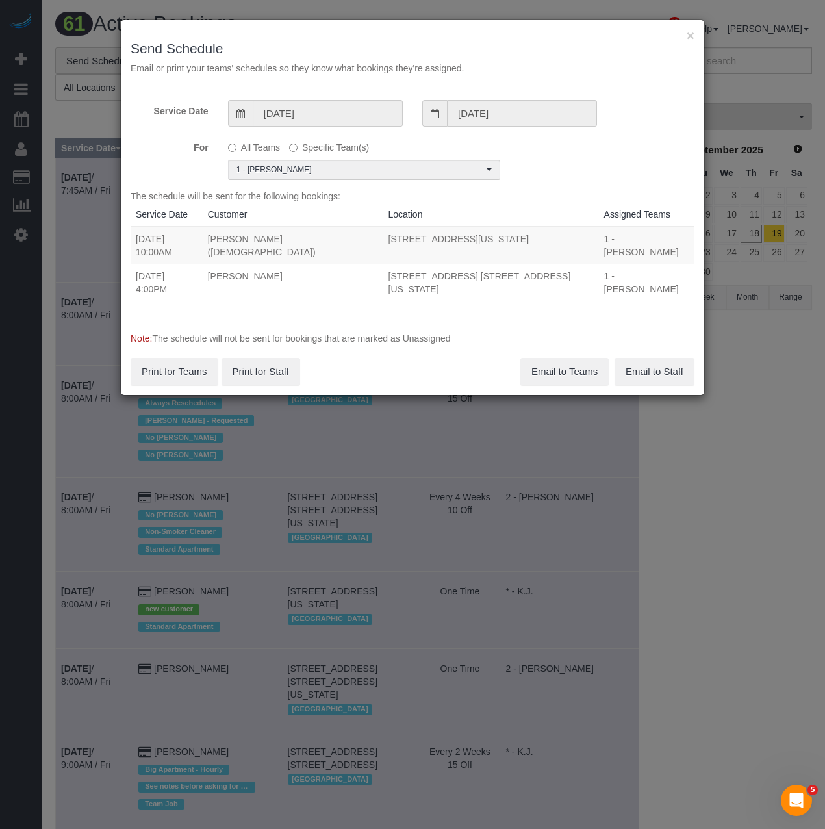
scroll to position [0, 0]
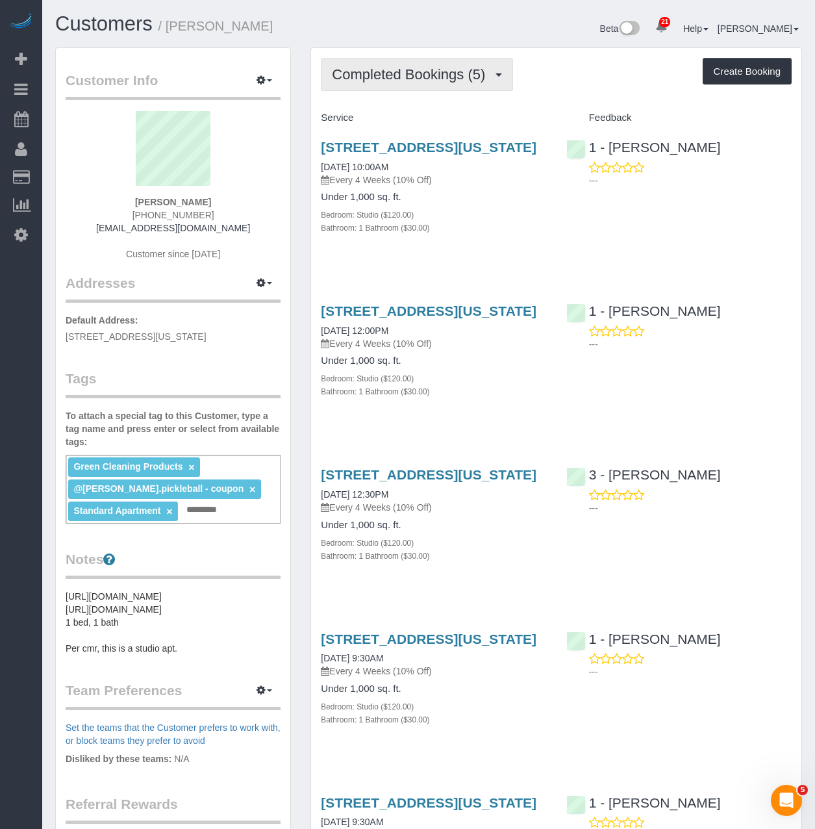
click at [381, 71] on span "Completed Bookings (5)" at bounding box center [412, 74] width 160 height 16
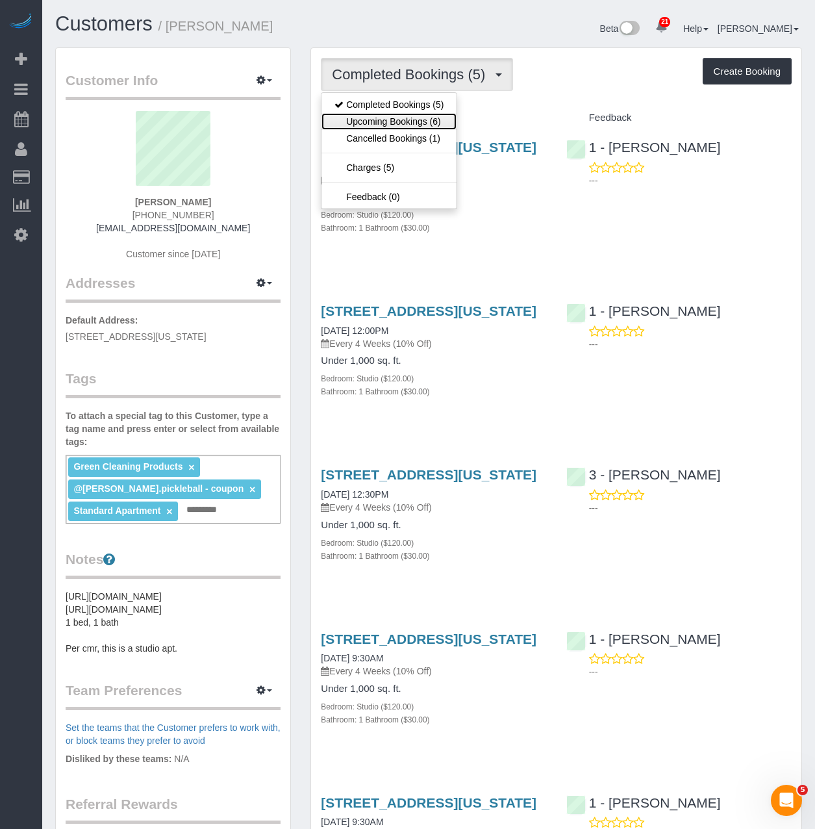
click at [374, 116] on link "Upcoming Bookings (6)" at bounding box center [389, 121] width 135 height 17
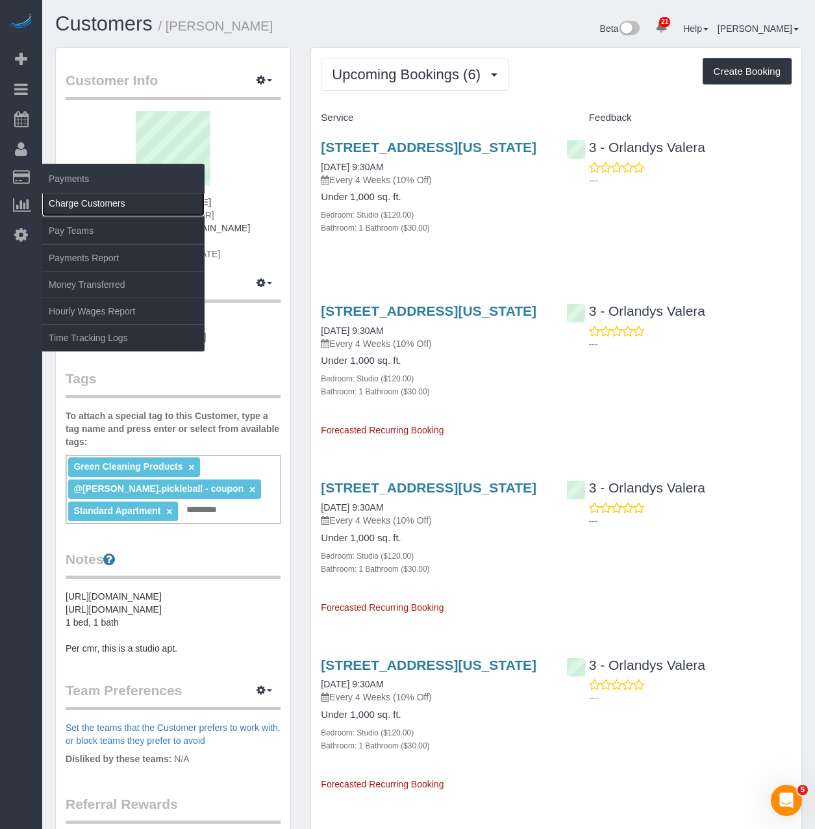
click at [60, 196] on link "Charge Customers" at bounding box center [123, 203] width 162 height 26
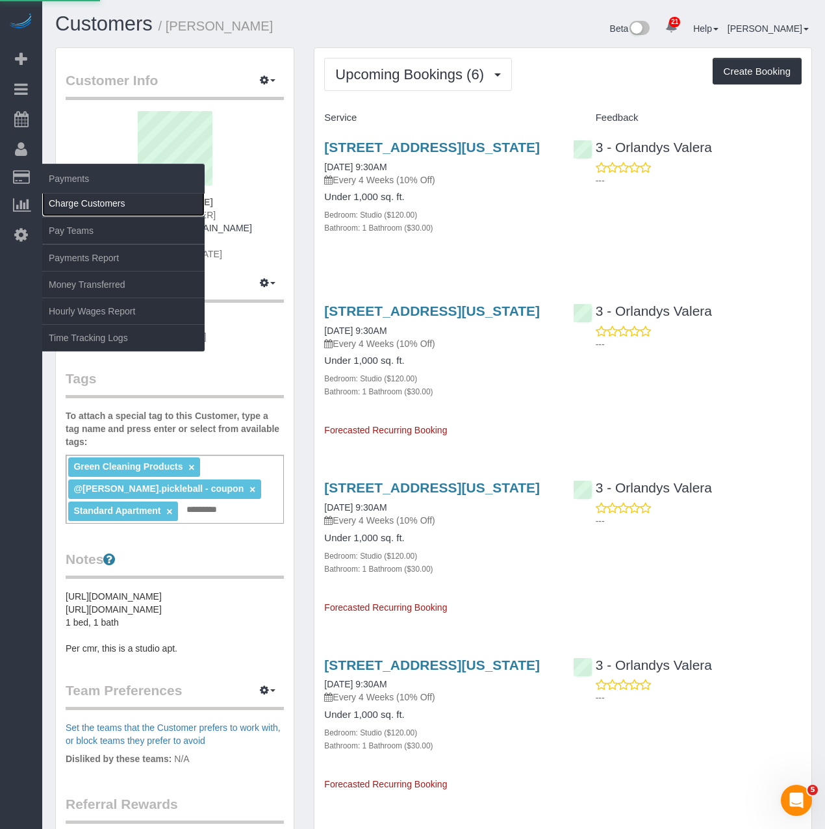
select select
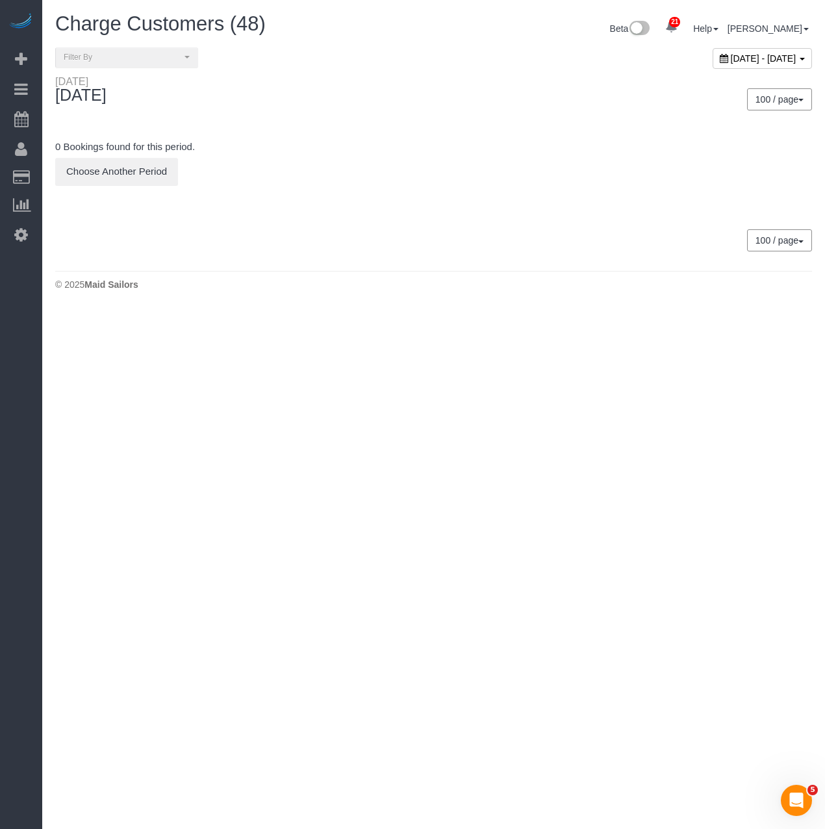
click at [737, 56] on span "[DATE] - [DATE]" at bounding box center [764, 58] width 66 height 10
type input "**********"
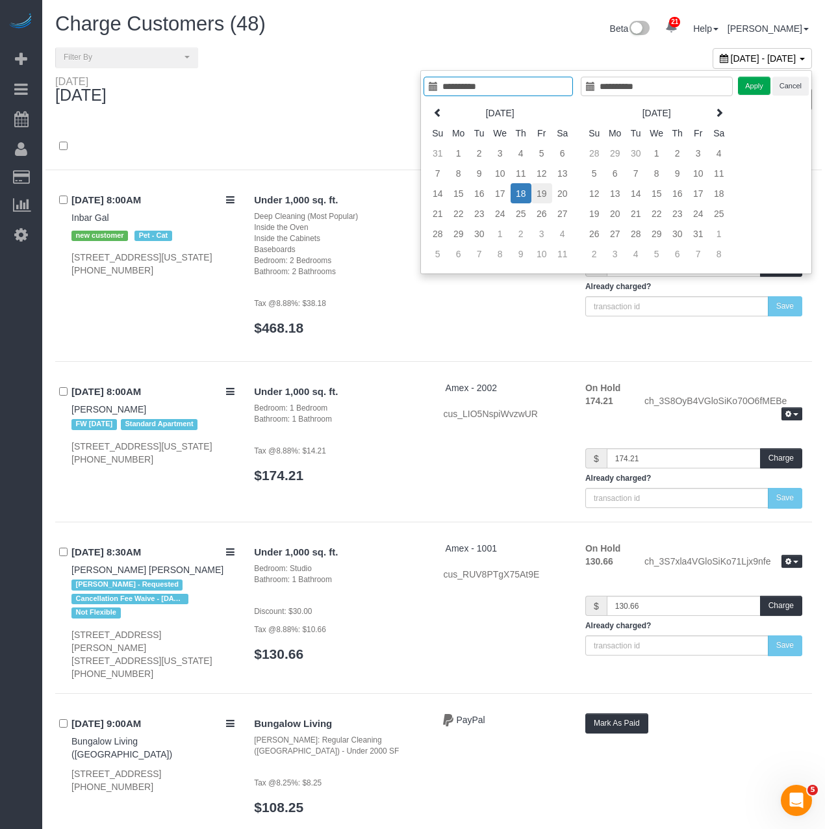
type input "**********"
click at [552, 198] on td "20" at bounding box center [562, 193] width 21 height 20
type input "**********"
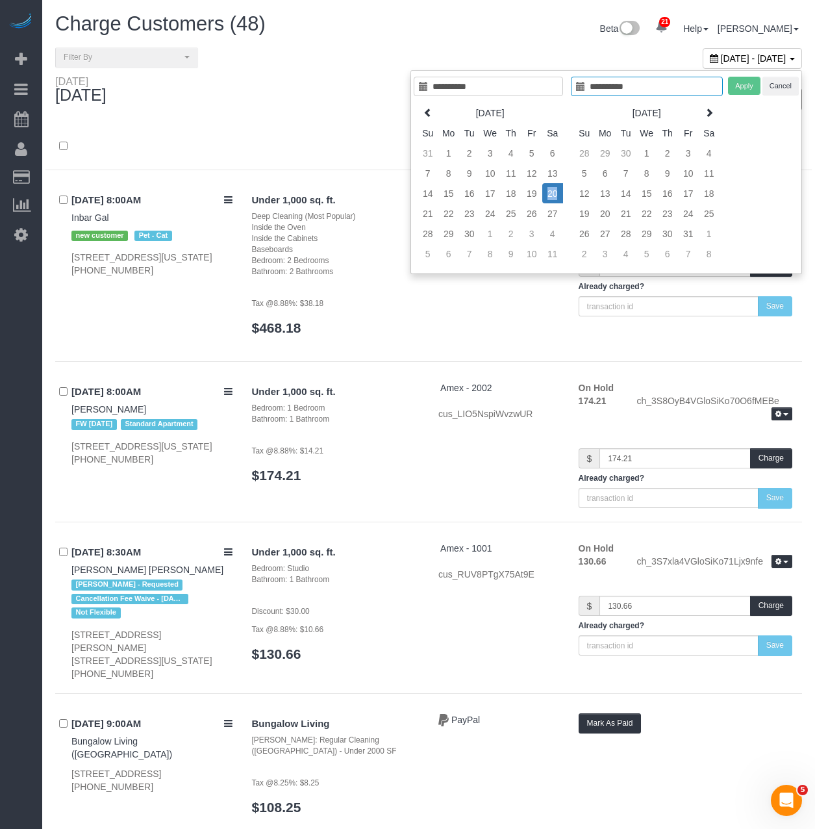
click at [547, 198] on td "20" at bounding box center [552, 193] width 21 height 20
type input "**********"
click at [535, 192] on td "19" at bounding box center [532, 193] width 21 height 20
type input "**********"
click at [535, 192] on td "19" at bounding box center [532, 193] width 21 height 20
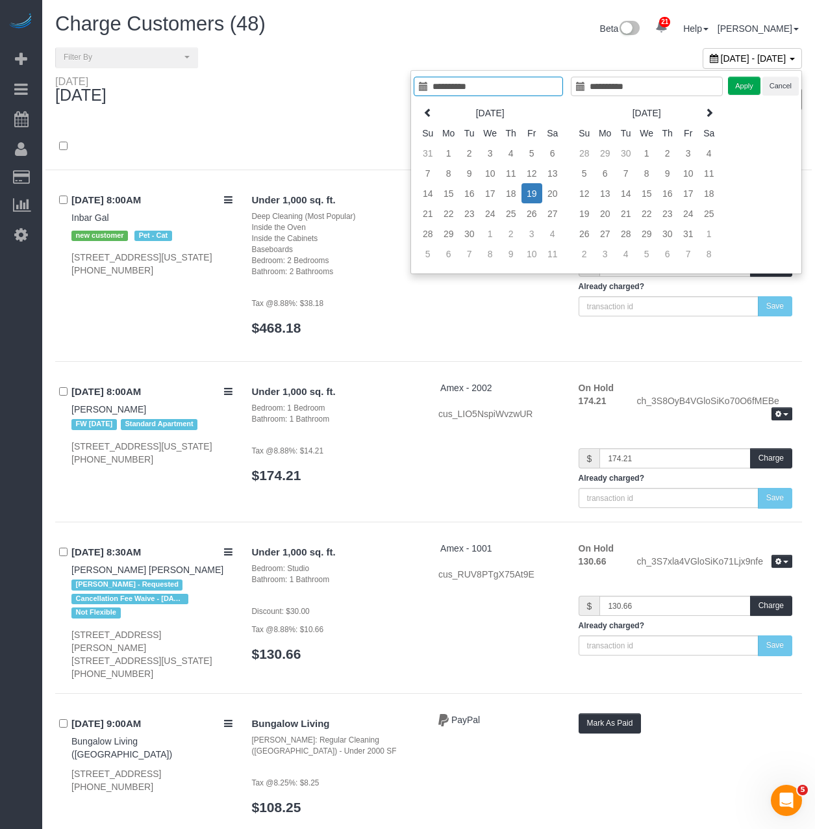
type input "**********"
click at [748, 83] on button "Apply" at bounding box center [744, 86] width 32 height 19
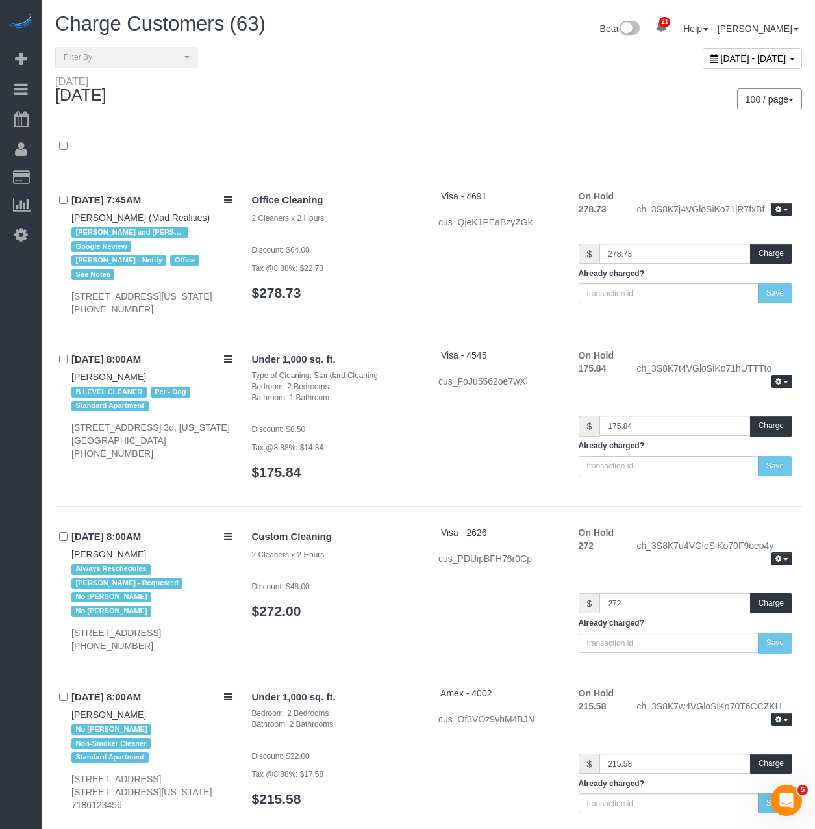
click at [385, 118] on div "Friday September 19, 2025 100 / page 10 / page 20 / page 30 / page 40 / page 50…" at bounding box center [428, 99] width 767 height 48
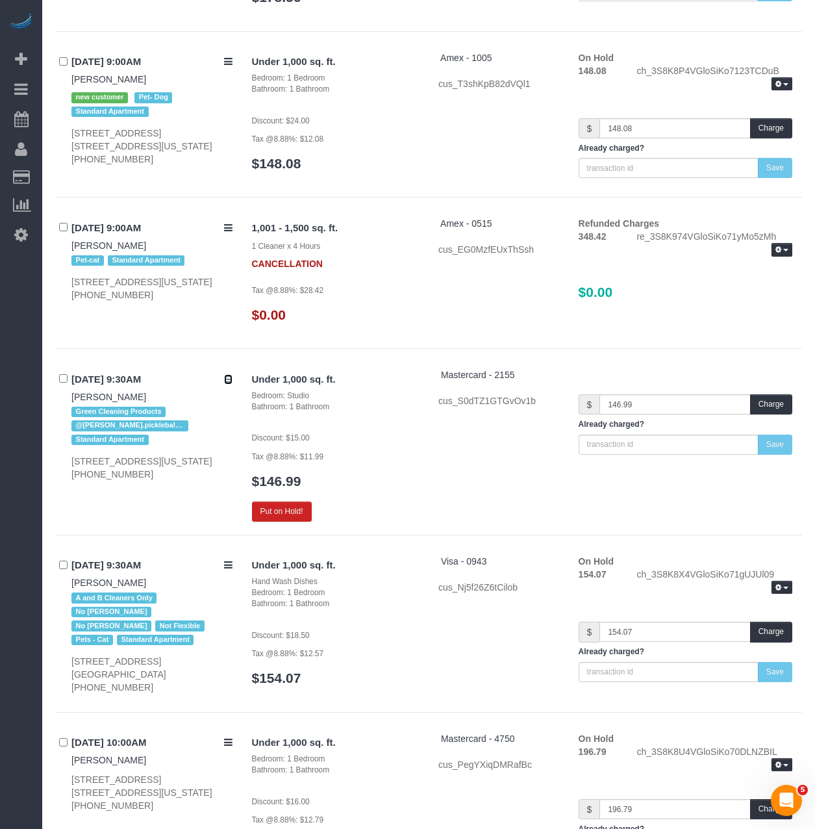
click at [226, 384] on icon at bounding box center [228, 379] width 8 height 10
click at [229, 384] on icon at bounding box center [228, 379] width 8 height 10
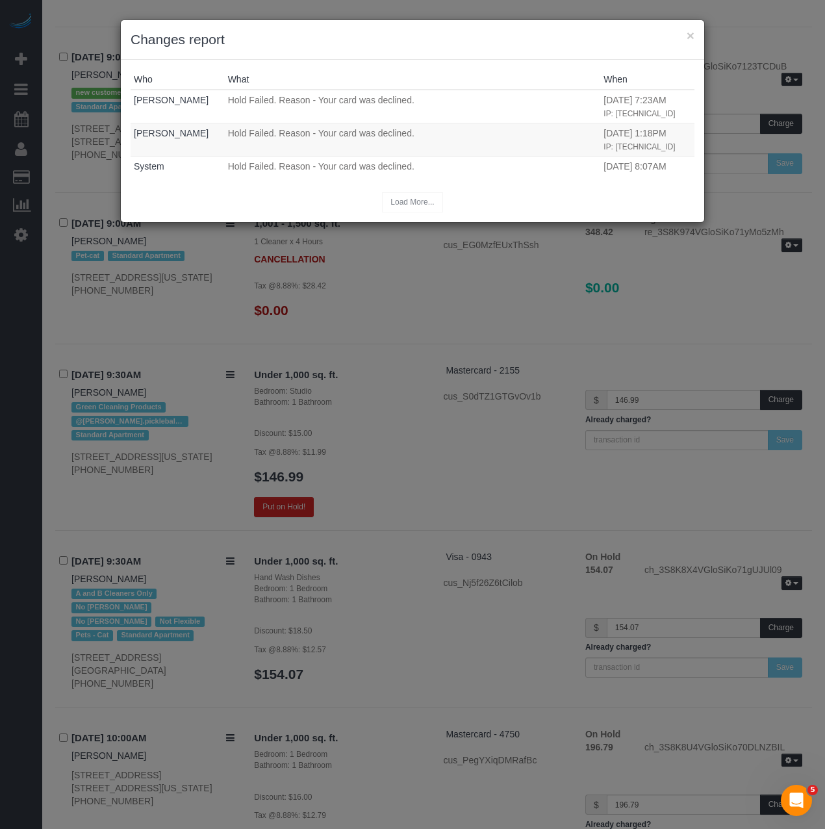
click at [463, 188] on div "Who What When Nikko Gutierrez Hold Failed. Reason - Your card was declined. 09/…" at bounding box center [413, 141] width 564 height 143
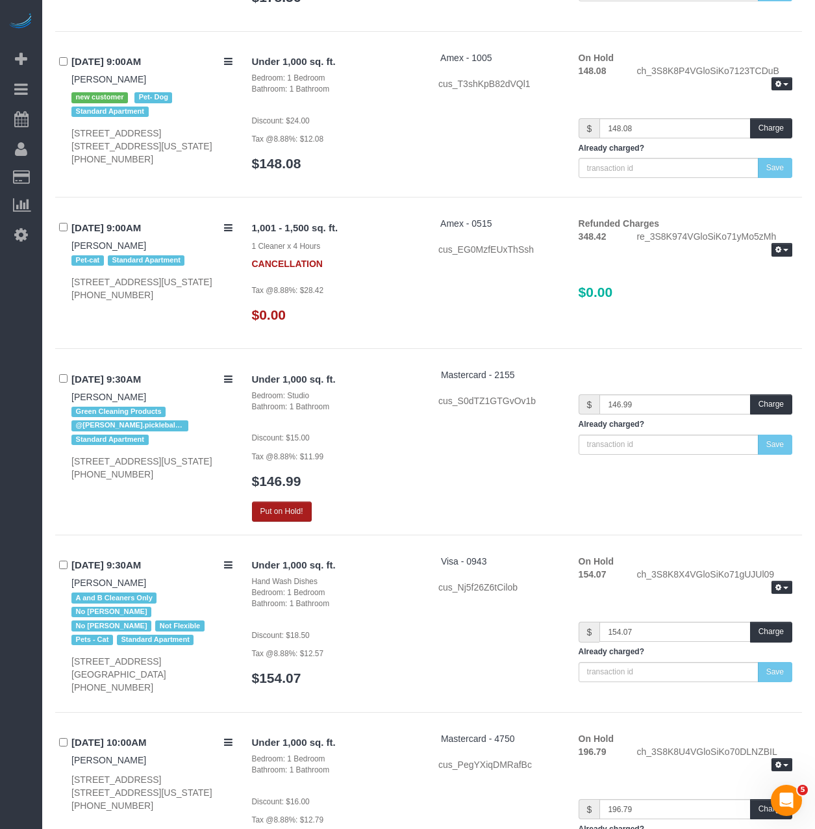
click at [268, 517] on div "Under 1,000 sq. ft. Bedroom: Studio Bathroom: 1 Bathroom Discount: $15.00 Tax @…" at bounding box center [335, 444] width 186 height 153
click at [268, 522] on button "Put on Hold!" at bounding box center [282, 512] width 60 height 20
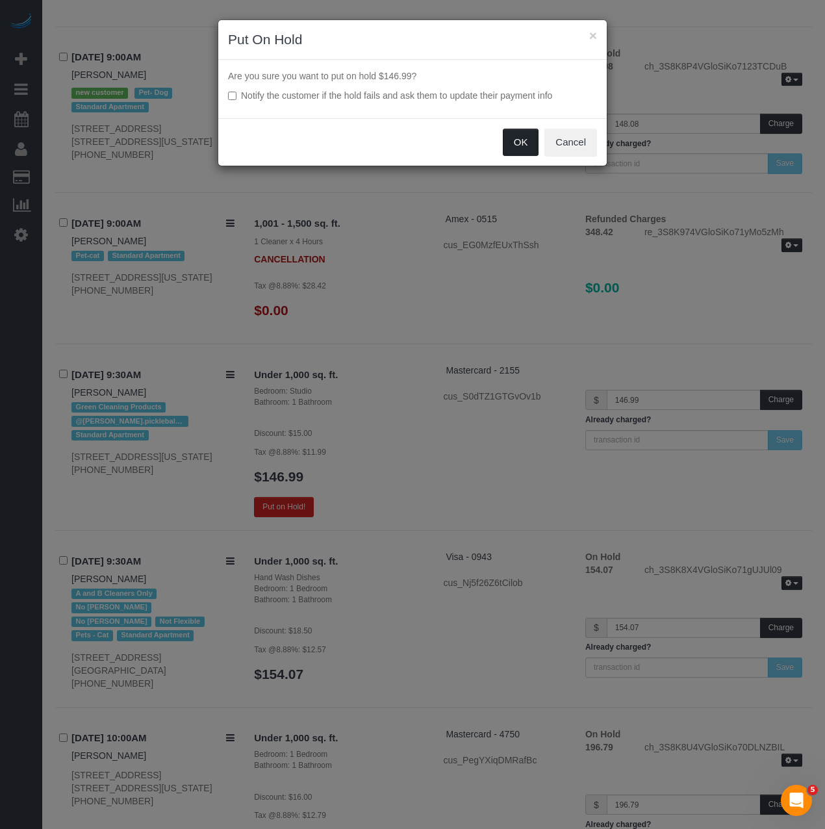
click at [531, 134] on button "OK" at bounding box center [521, 142] width 36 height 27
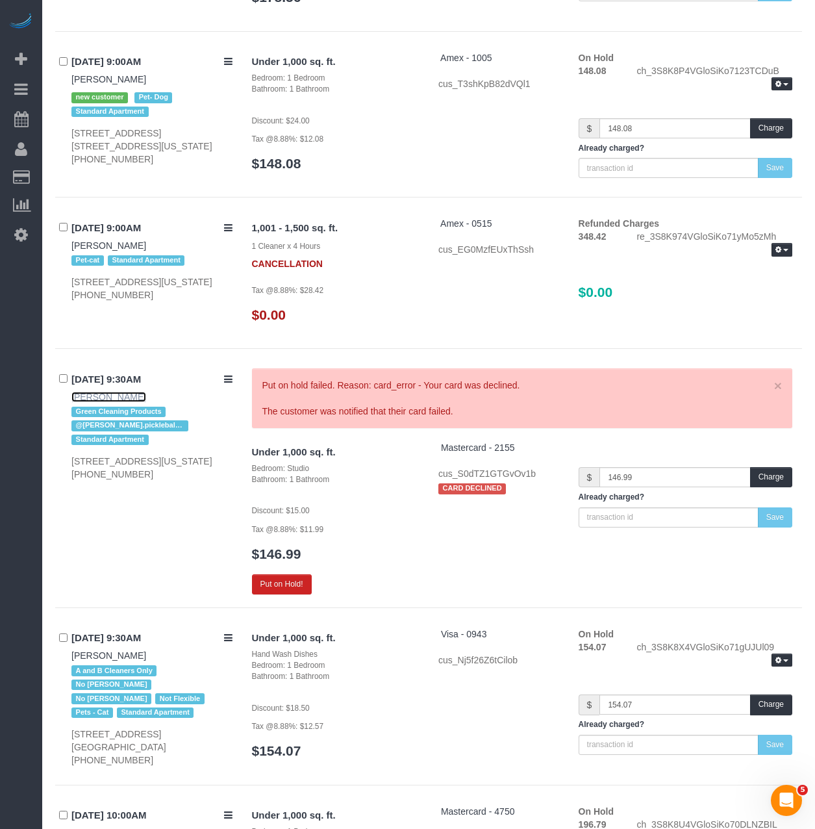
click at [90, 402] on link "[PERSON_NAME]" at bounding box center [108, 397] width 75 height 10
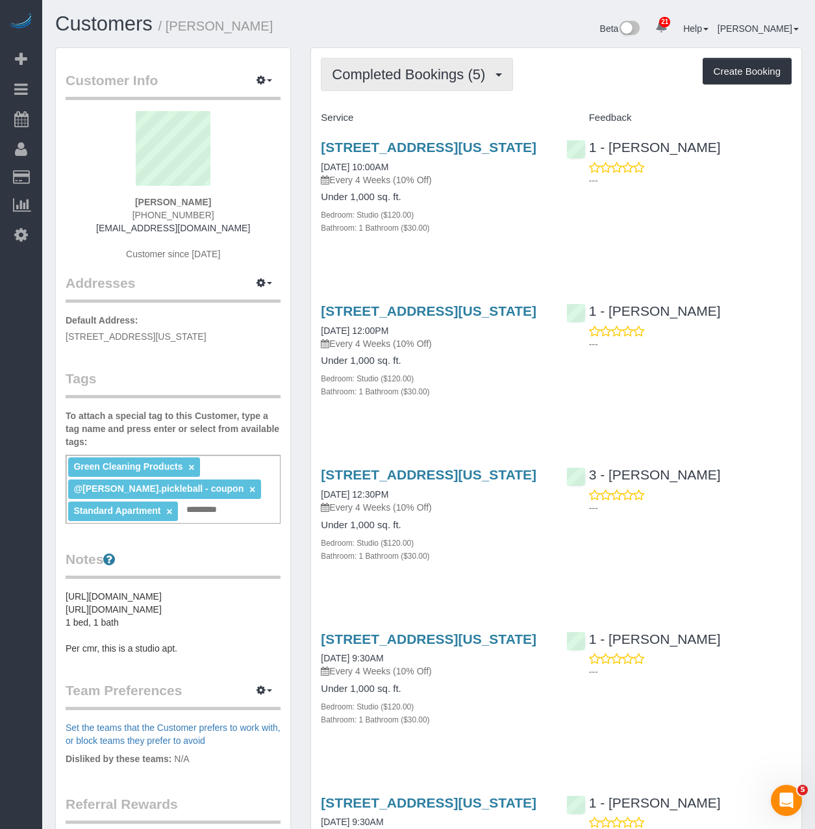
click at [352, 63] on button "Completed Bookings (5)" at bounding box center [417, 74] width 192 height 33
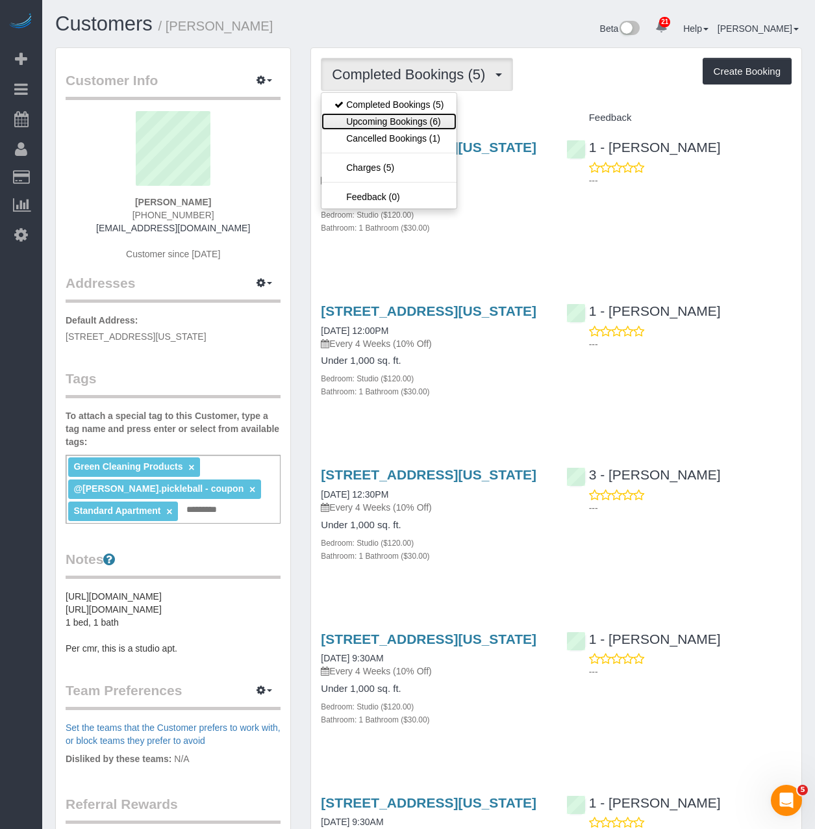
click at [363, 116] on link "Upcoming Bookings (6)" at bounding box center [389, 121] width 135 height 17
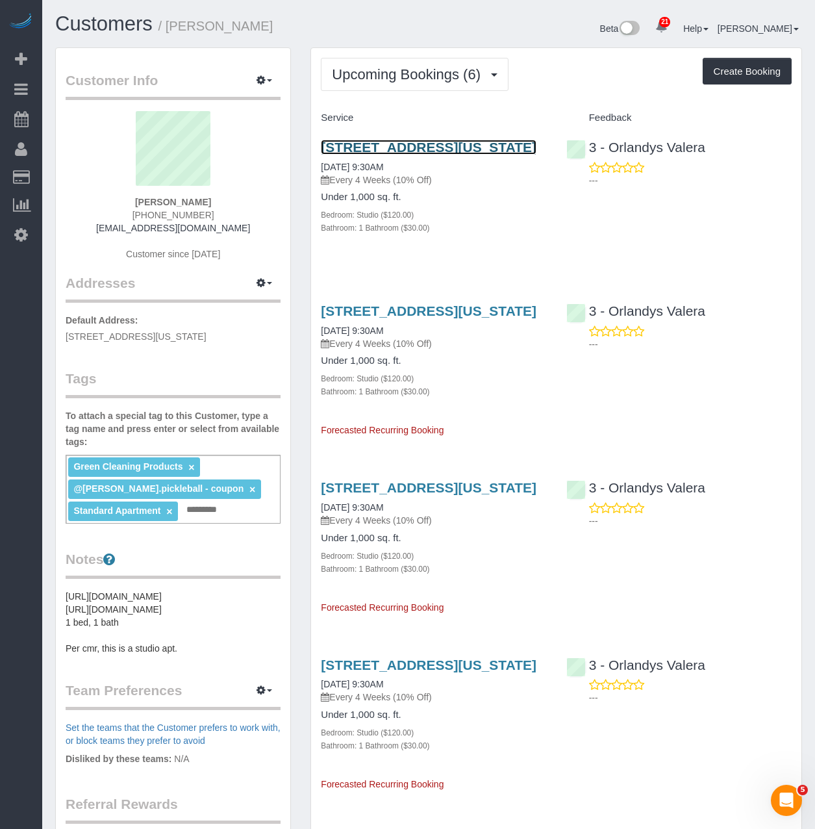
click at [381, 155] on link "[STREET_ADDRESS][US_STATE]" at bounding box center [429, 147] width 216 height 15
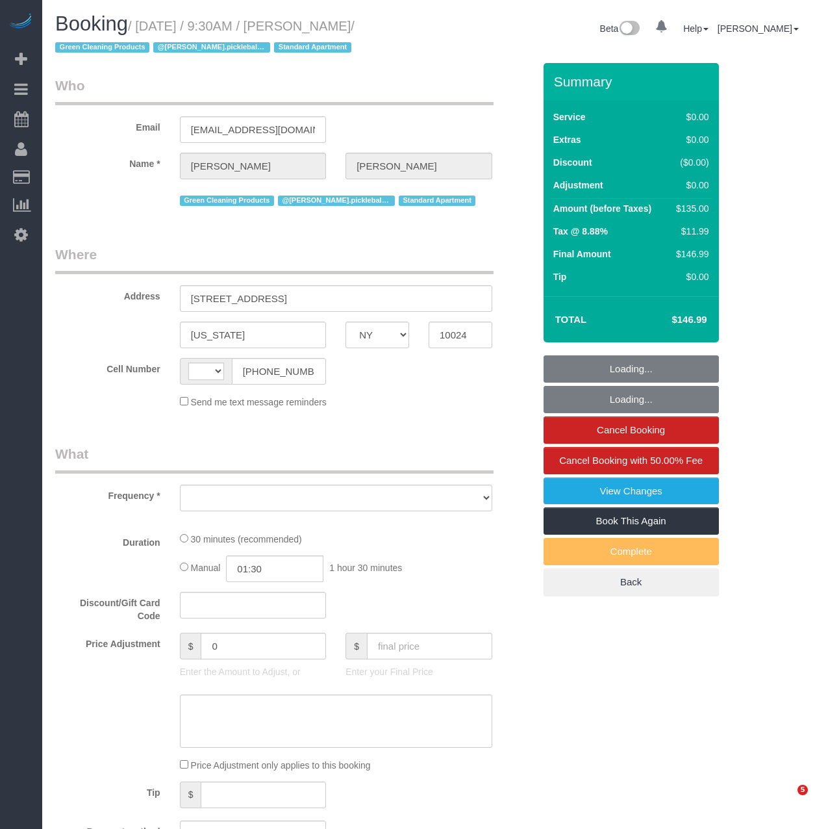
select select "NY"
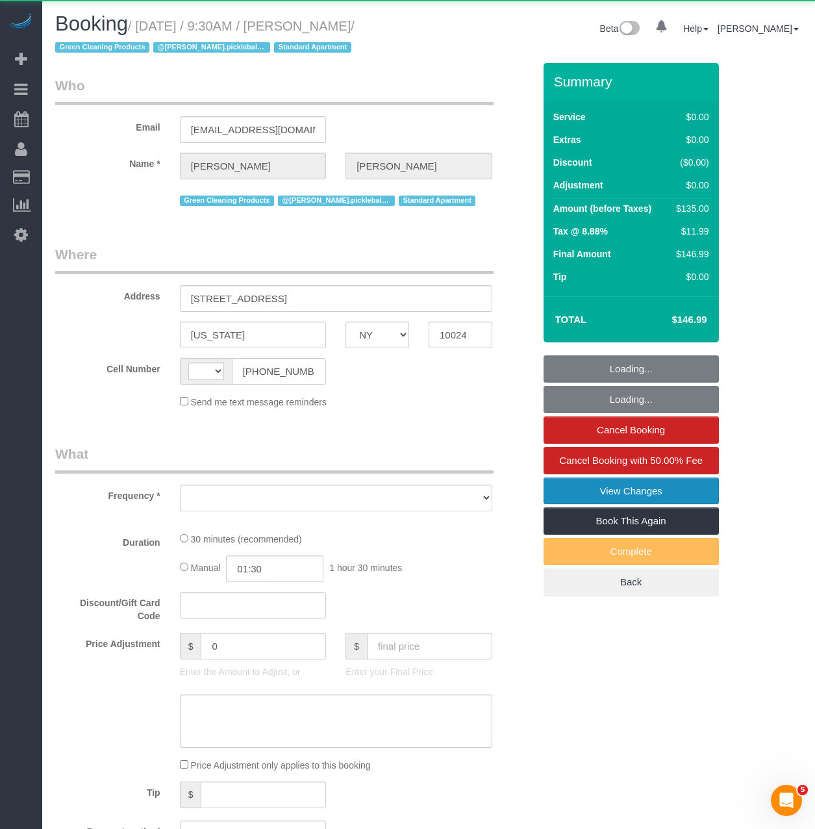
select select "string:US"
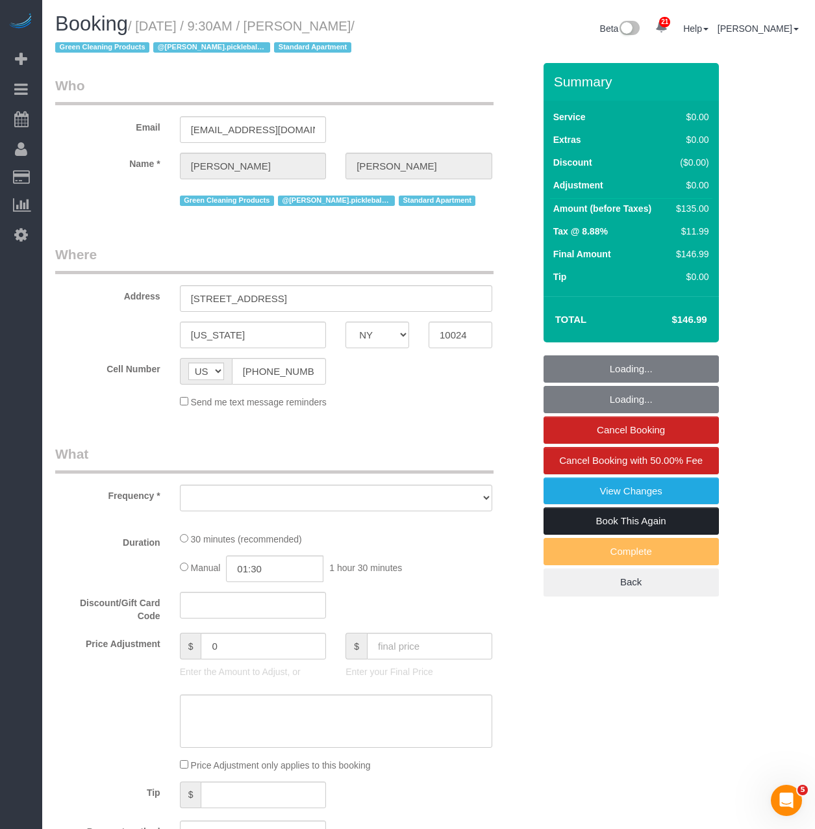
select select "object:815"
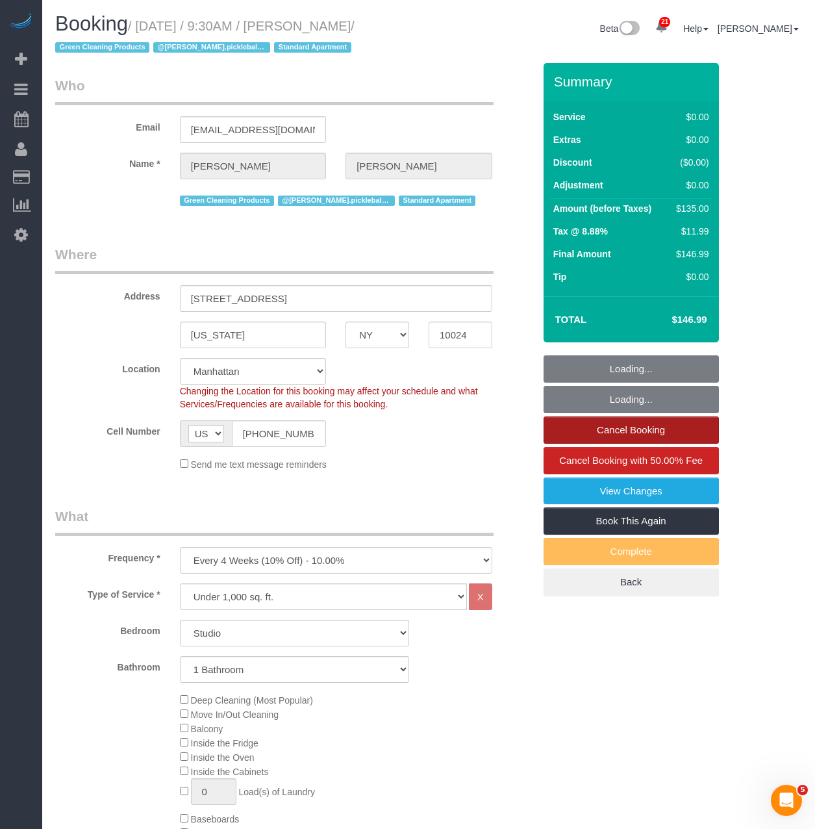
select select "number:89"
select select "number:70"
select select "number:15"
select select "number:5"
select select "string:stripe-pm_1R6cCq4VGloSiKo7ZJXCbAPh"
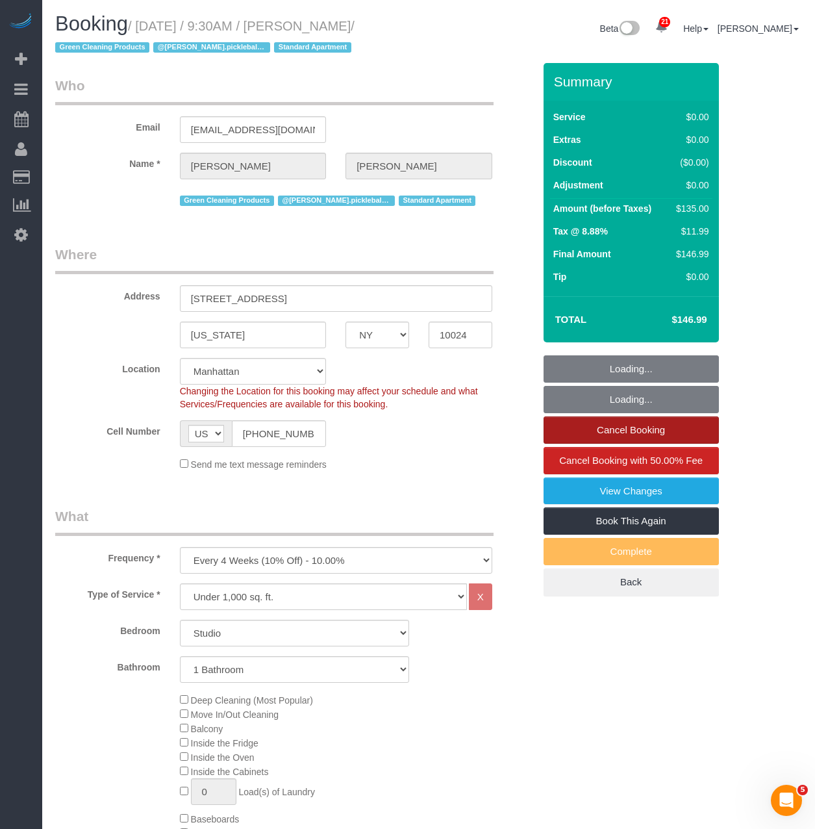
select select "object:1536"
click at [626, 428] on link "Cancel Booking" at bounding box center [631, 429] width 175 height 27
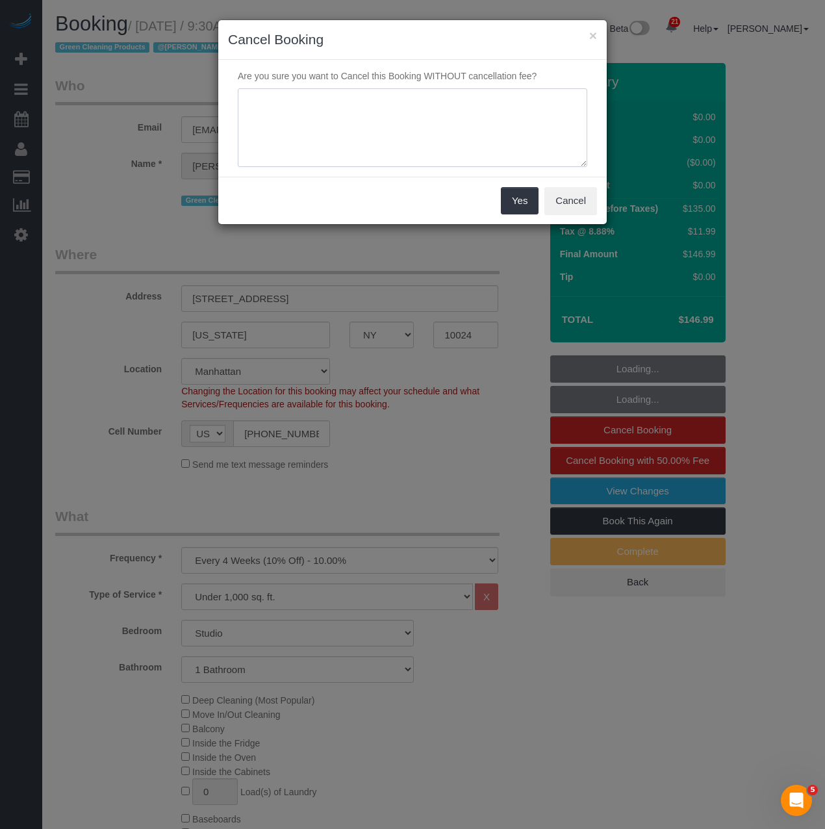
click at [324, 130] on textarea at bounding box center [413, 127] width 350 height 79
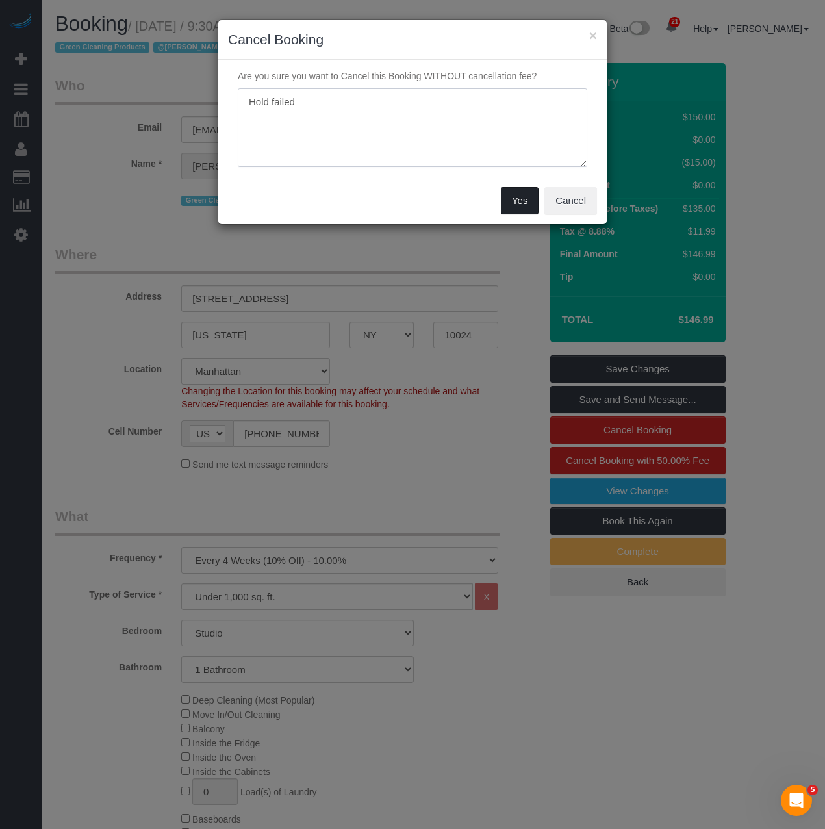
type textarea "Hold failed"
click at [505, 196] on button "Yes" at bounding box center [520, 200] width 38 height 27
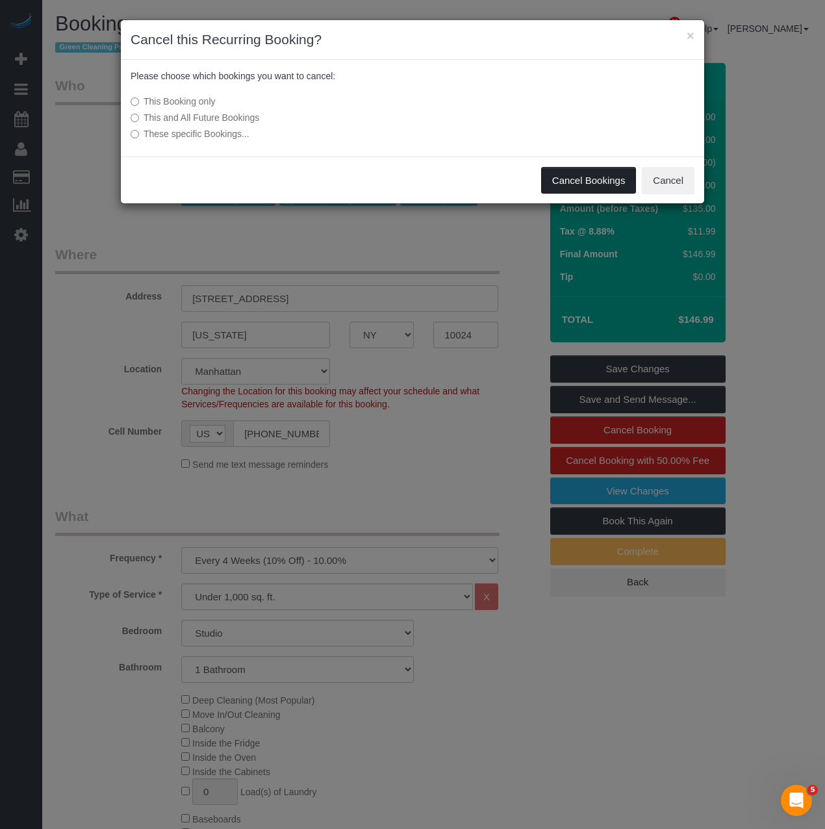
click at [599, 180] on button "Cancel Bookings" at bounding box center [588, 180] width 95 height 27
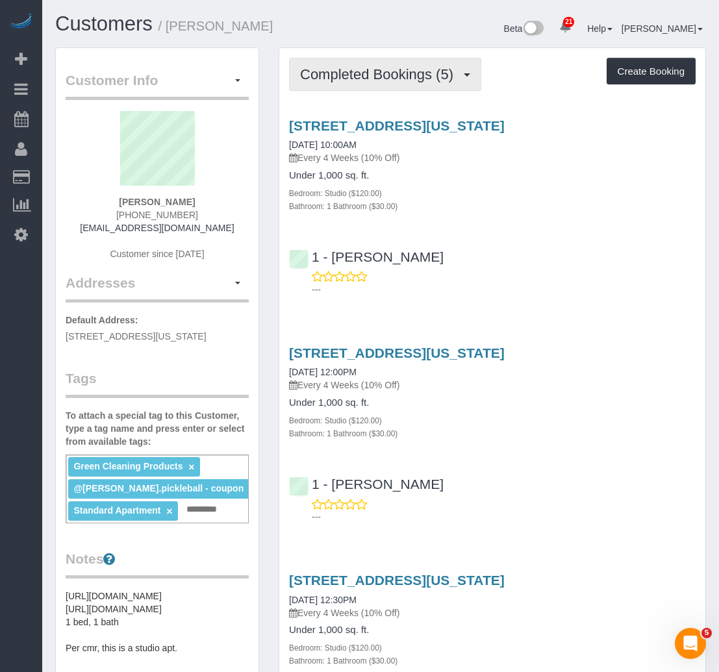
click at [427, 86] on button "Completed Bookings (5)" at bounding box center [385, 74] width 192 height 33
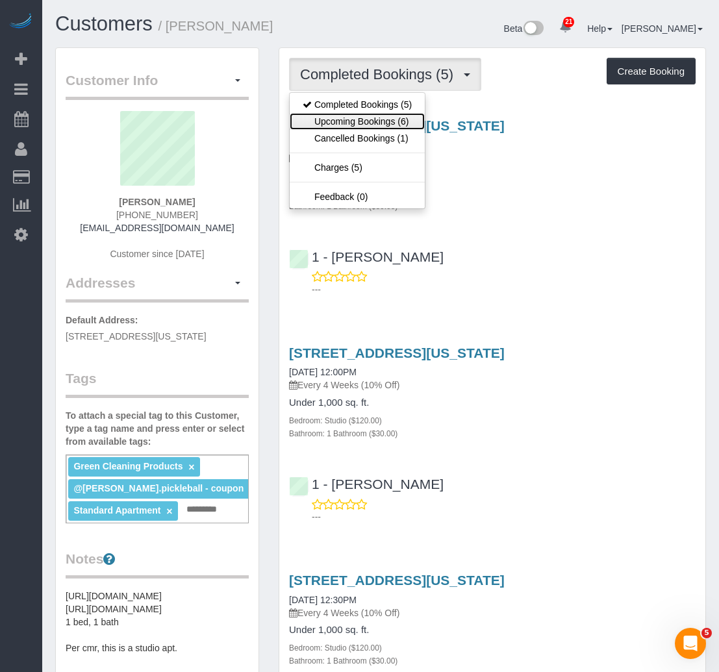
click at [416, 125] on link "Upcoming Bookings (6)" at bounding box center [357, 121] width 135 height 17
